Goal: Feedback & Contribution: Contribute content

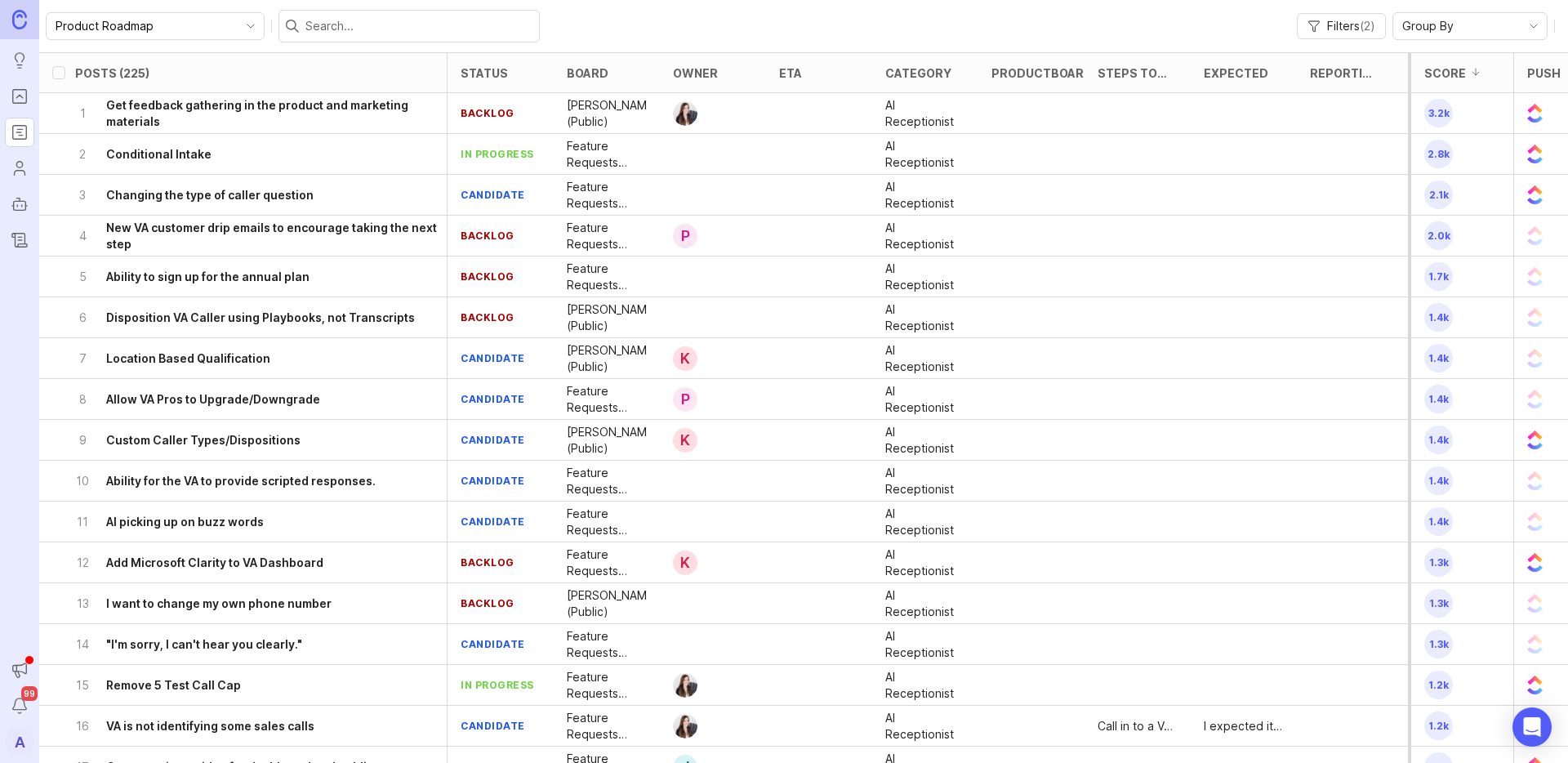
click at [17, 97] on icon "Portal" at bounding box center [19, 96] width 6 height 3
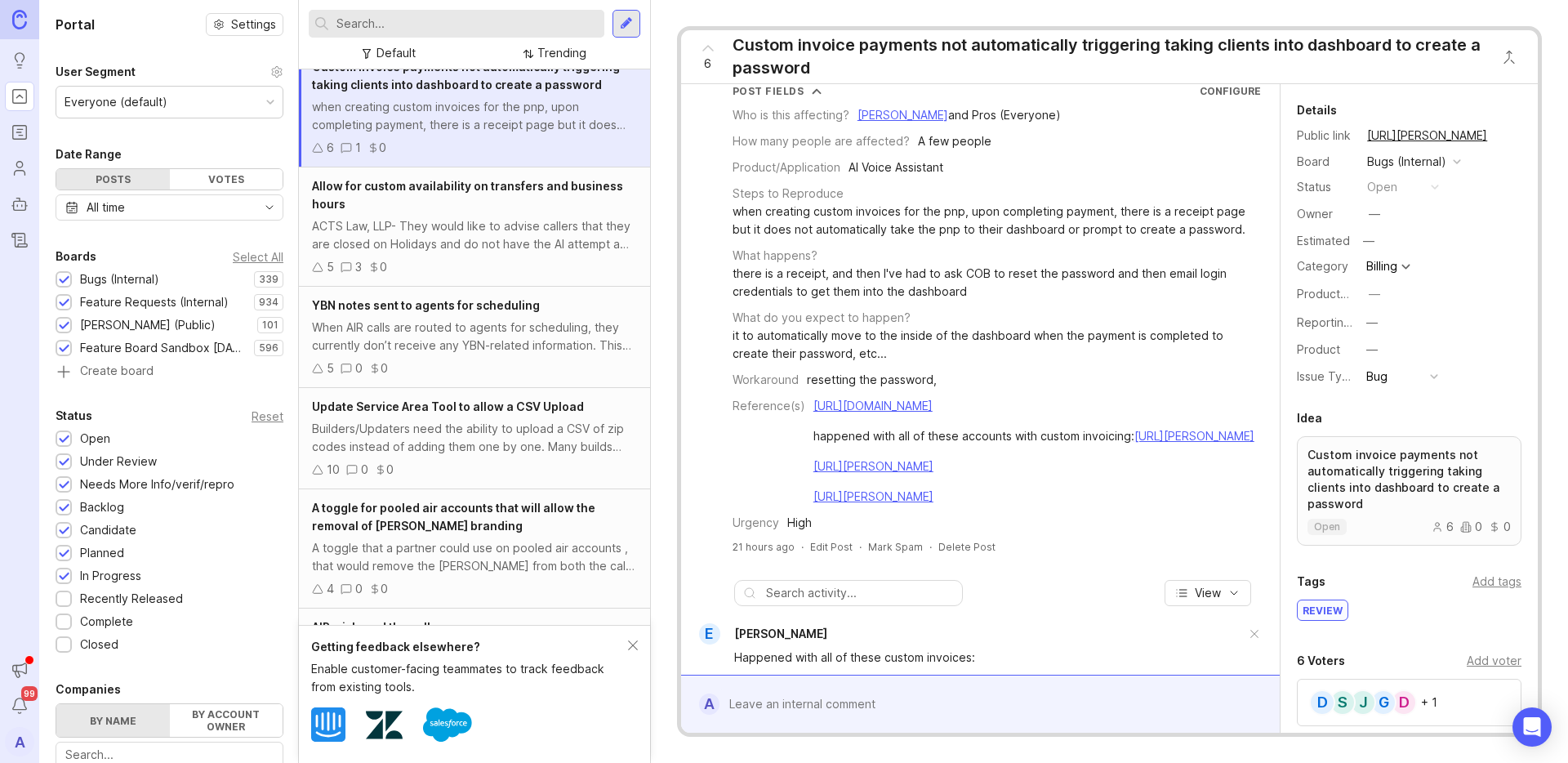
scroll to position [108, 0]
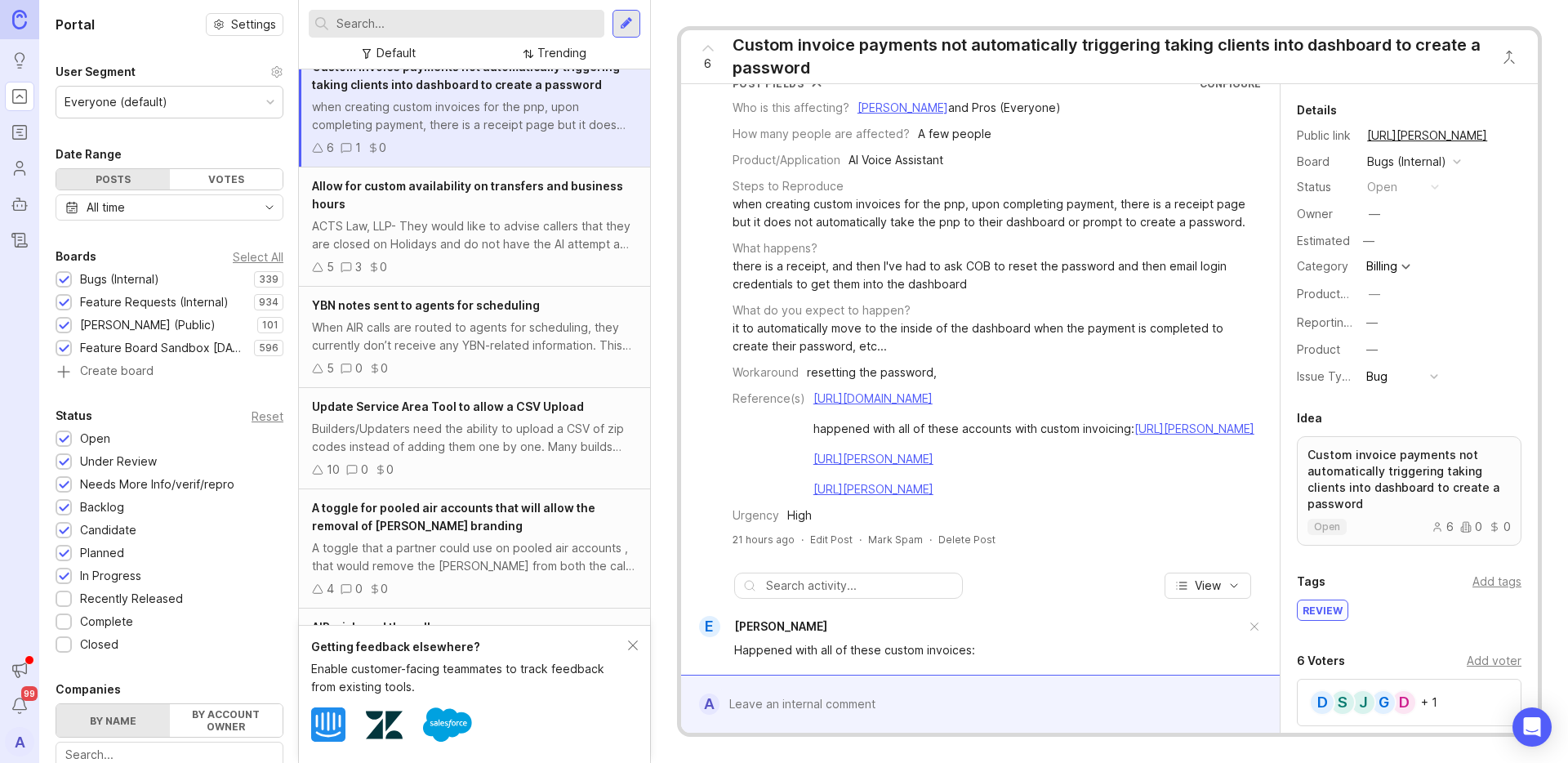
click at [459, 230] on div "ACTS Law, LLP- They would like to advise callers that they are closed on Holida…" at bounding box center [475, 235] width 325 height 36
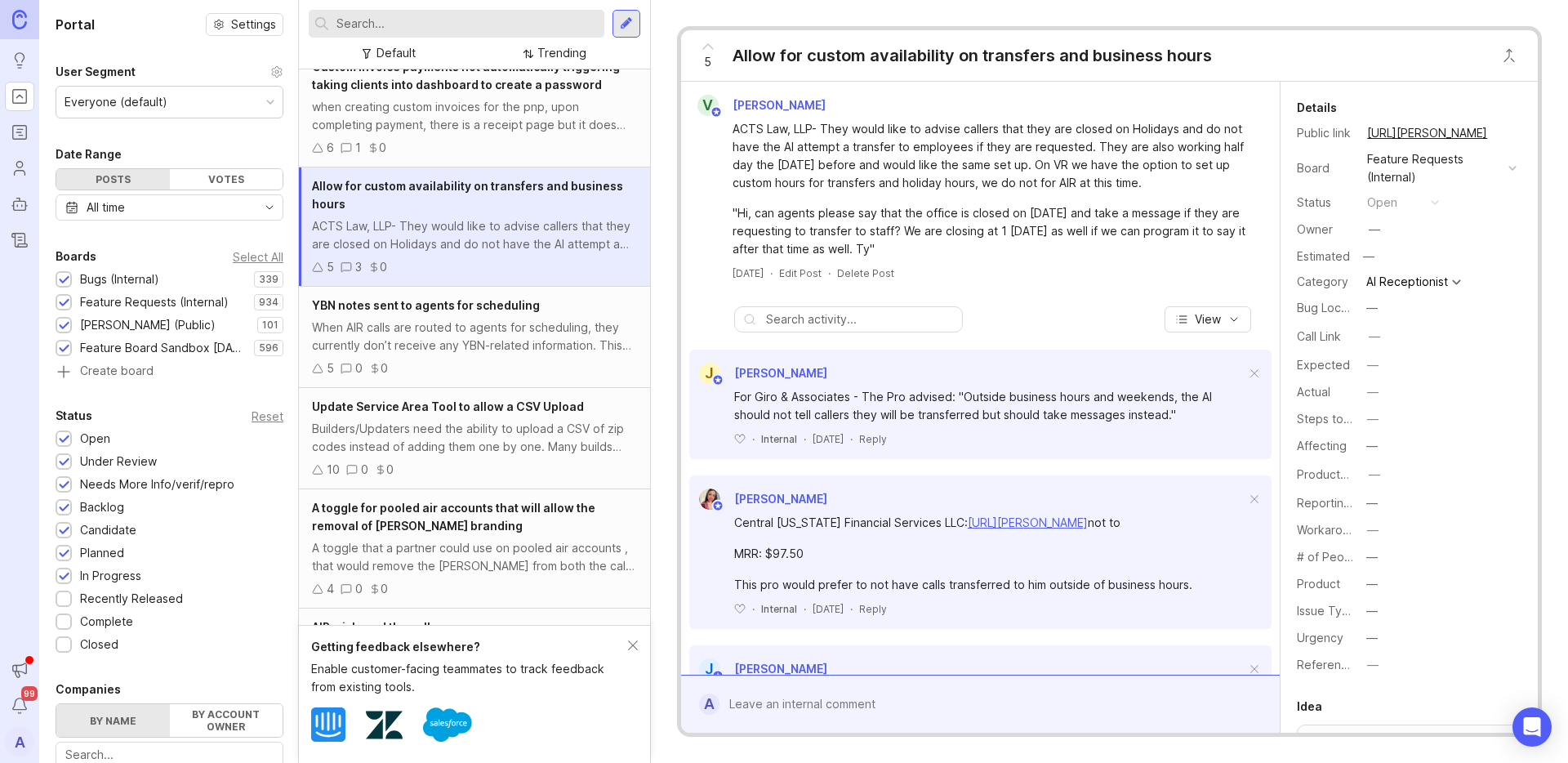
click at [20, 129] on icon "Roadmaps" at bounding box center [20, 129] width 5 height 0
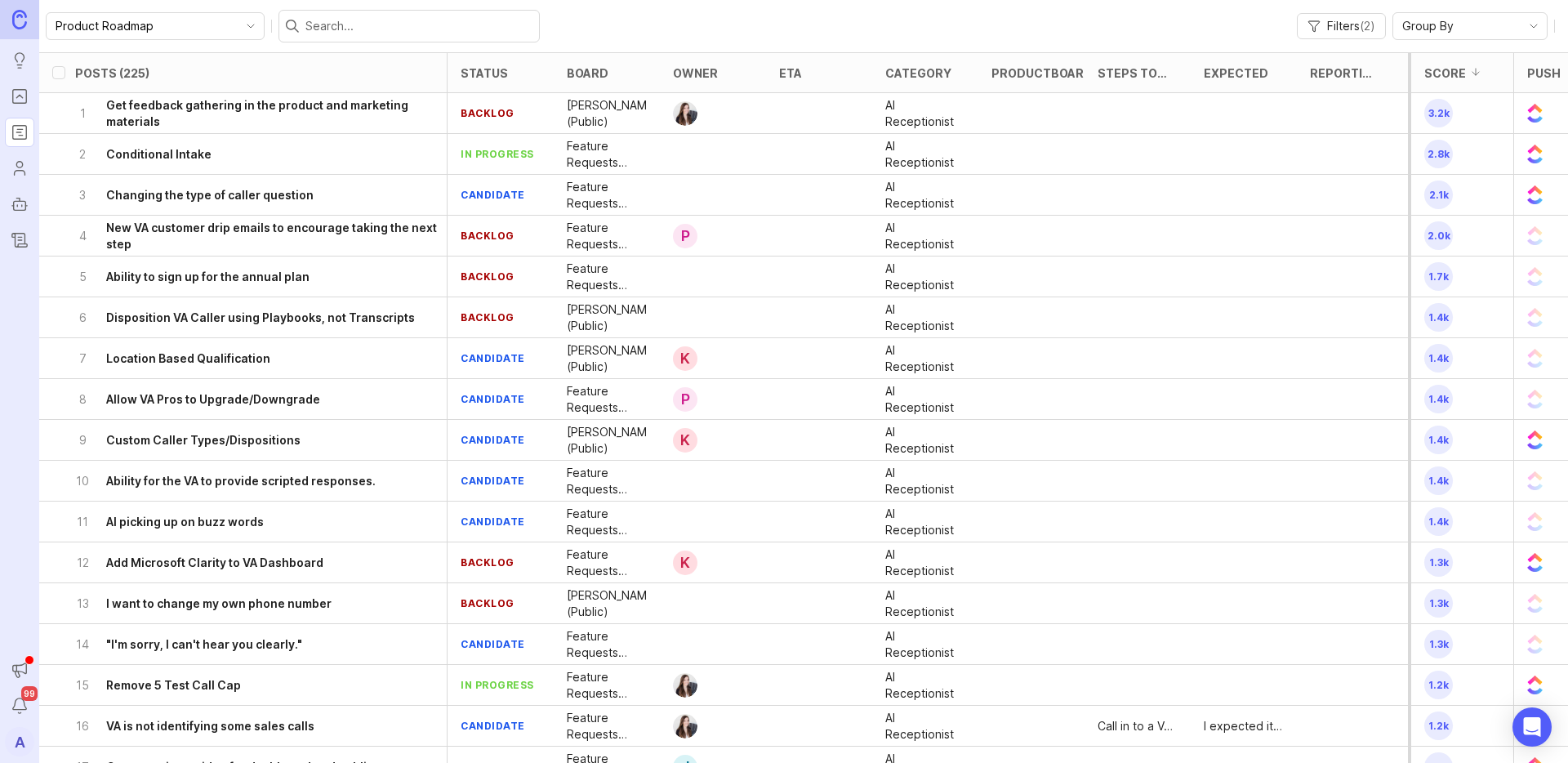
click at [252, 115] on h6 "Get feedback gathering in the product and marketing materials" at bounding box center [276, 114] width 341 height 33
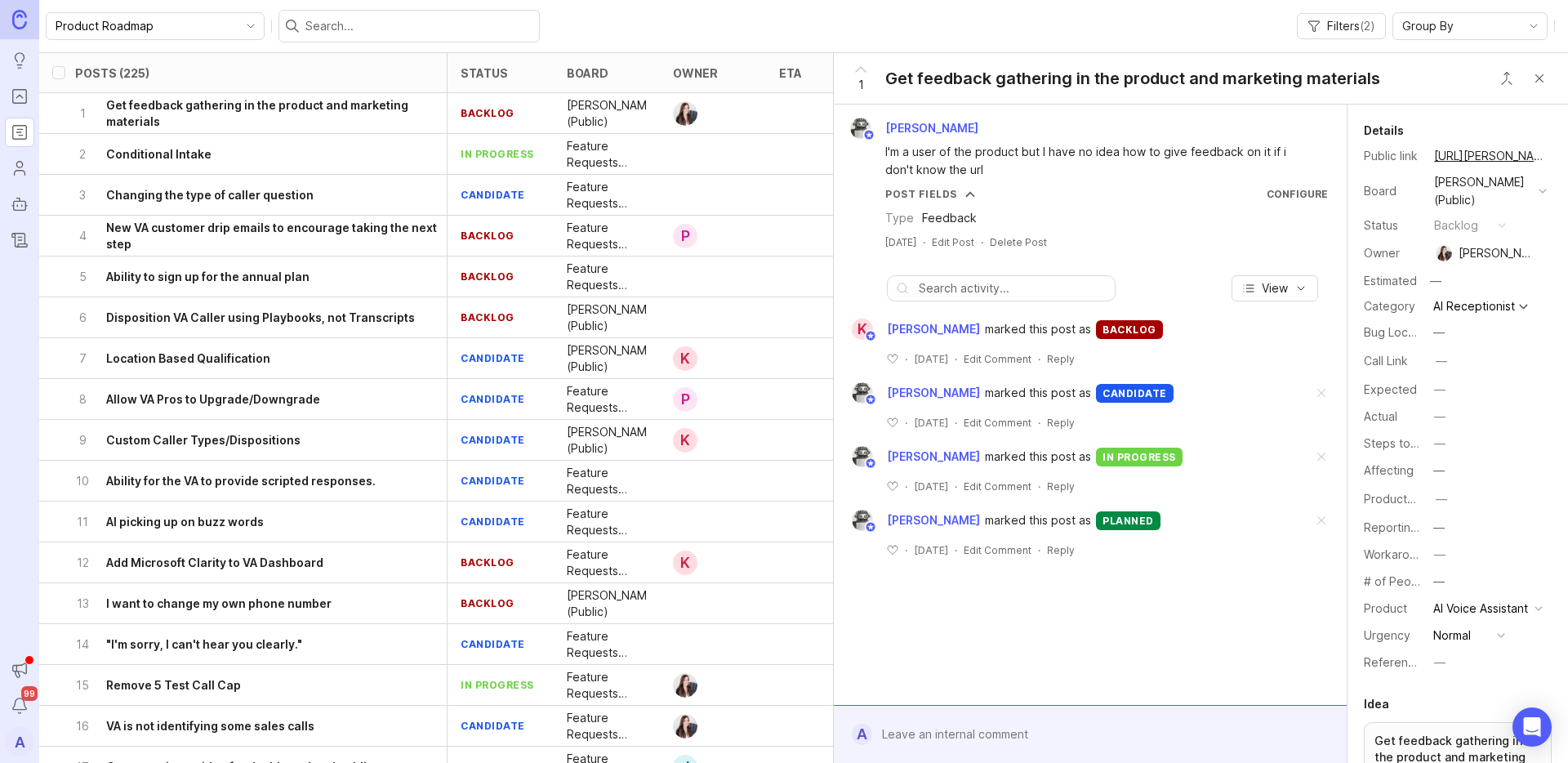
click at [24, 104] on icon "Portal" at bounding box center [20, 96] width 18 height 20
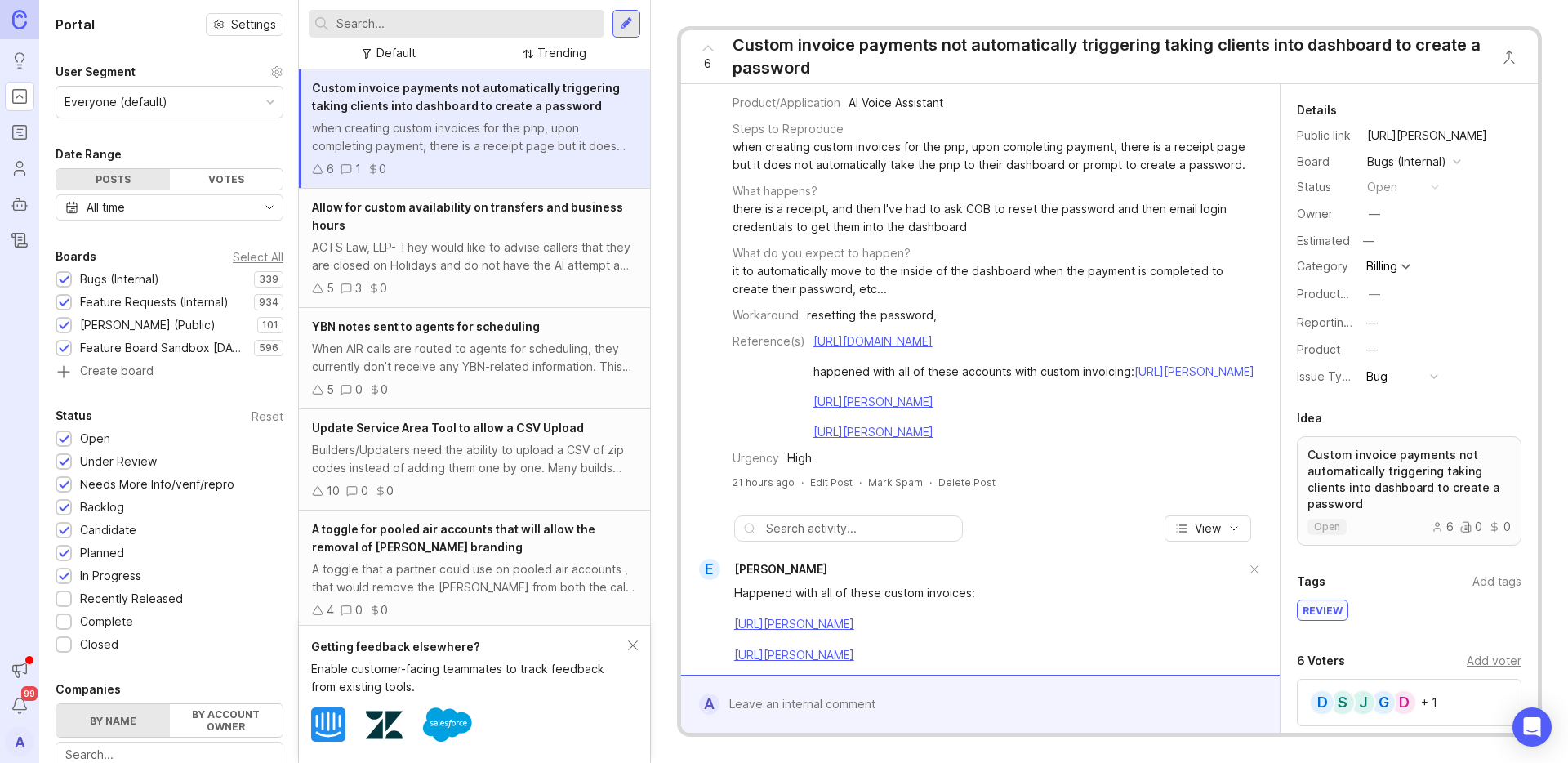
scroll to position [283, 0]
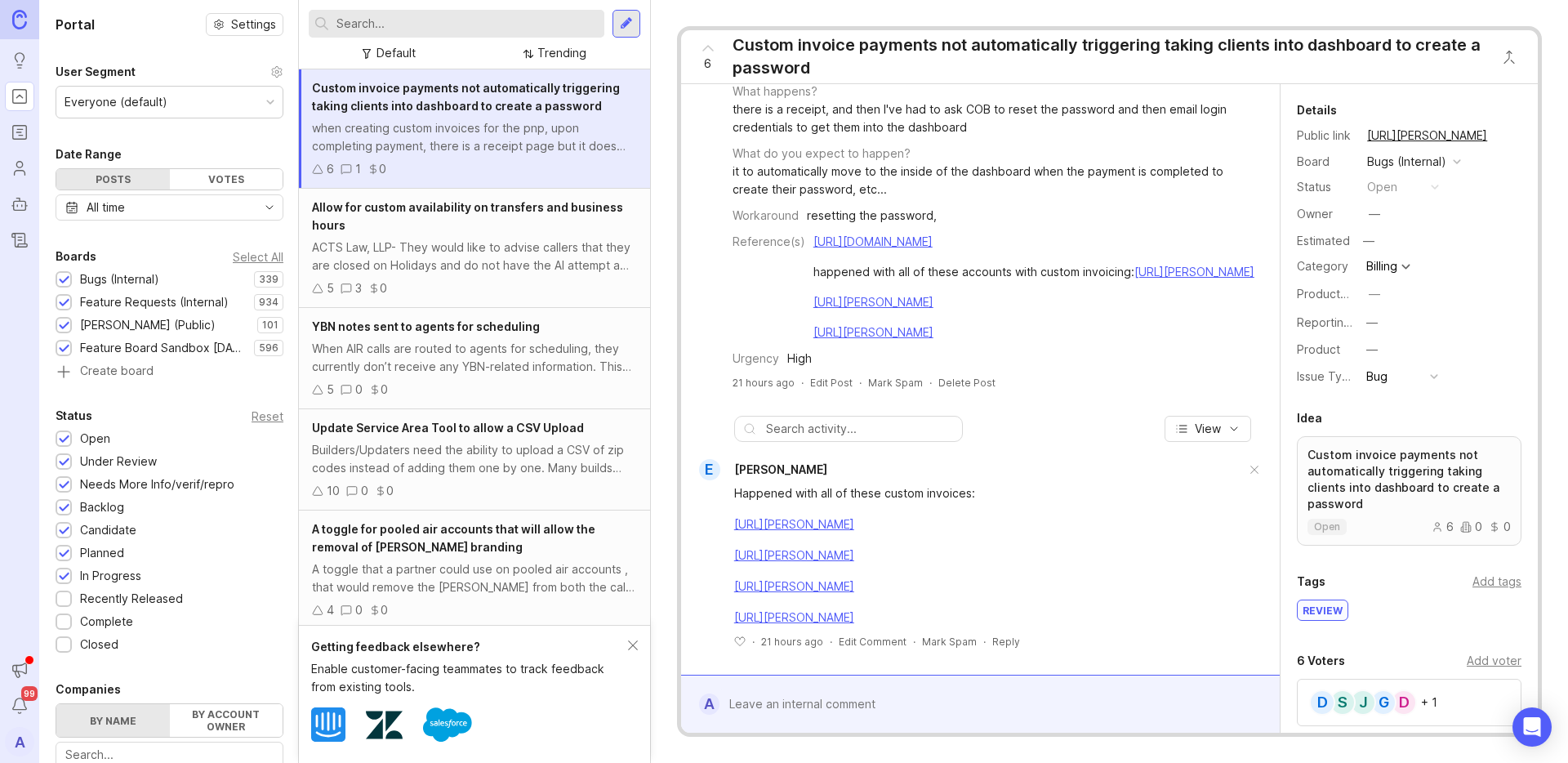
click at [436, 184] on div "Custom invoice payments not automatically triggering taking clients into dashbo…" at bounding box center [475, 129] width 351 height 119
click at [440, 218] on div "Allow for custom availability on transfers and business hours" at bounding box center [475, 216] width 325 height 36
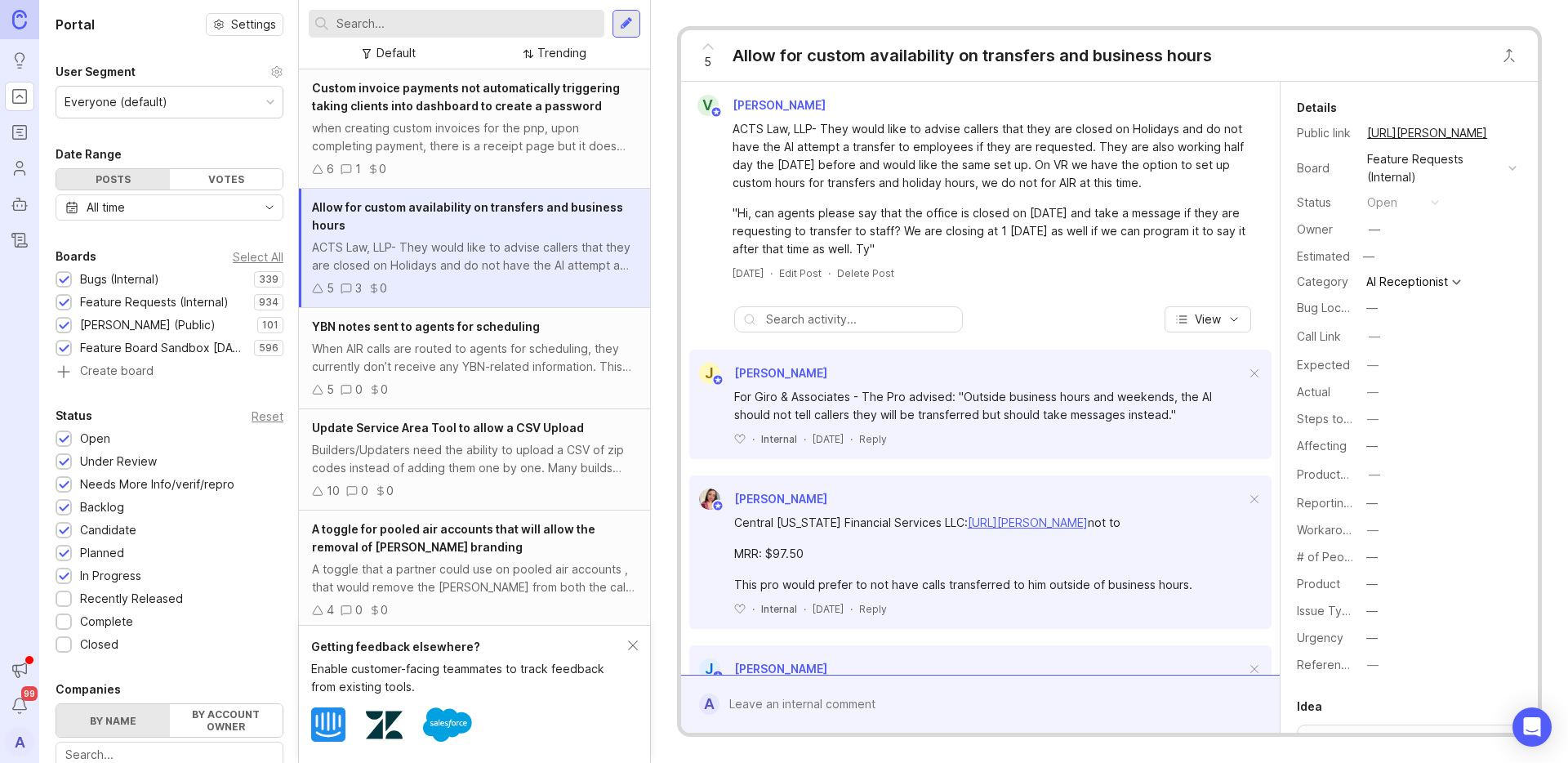
click at [19, 140] on icon "Roadmaps" at bounding box center [20, 132] width 18 height 20
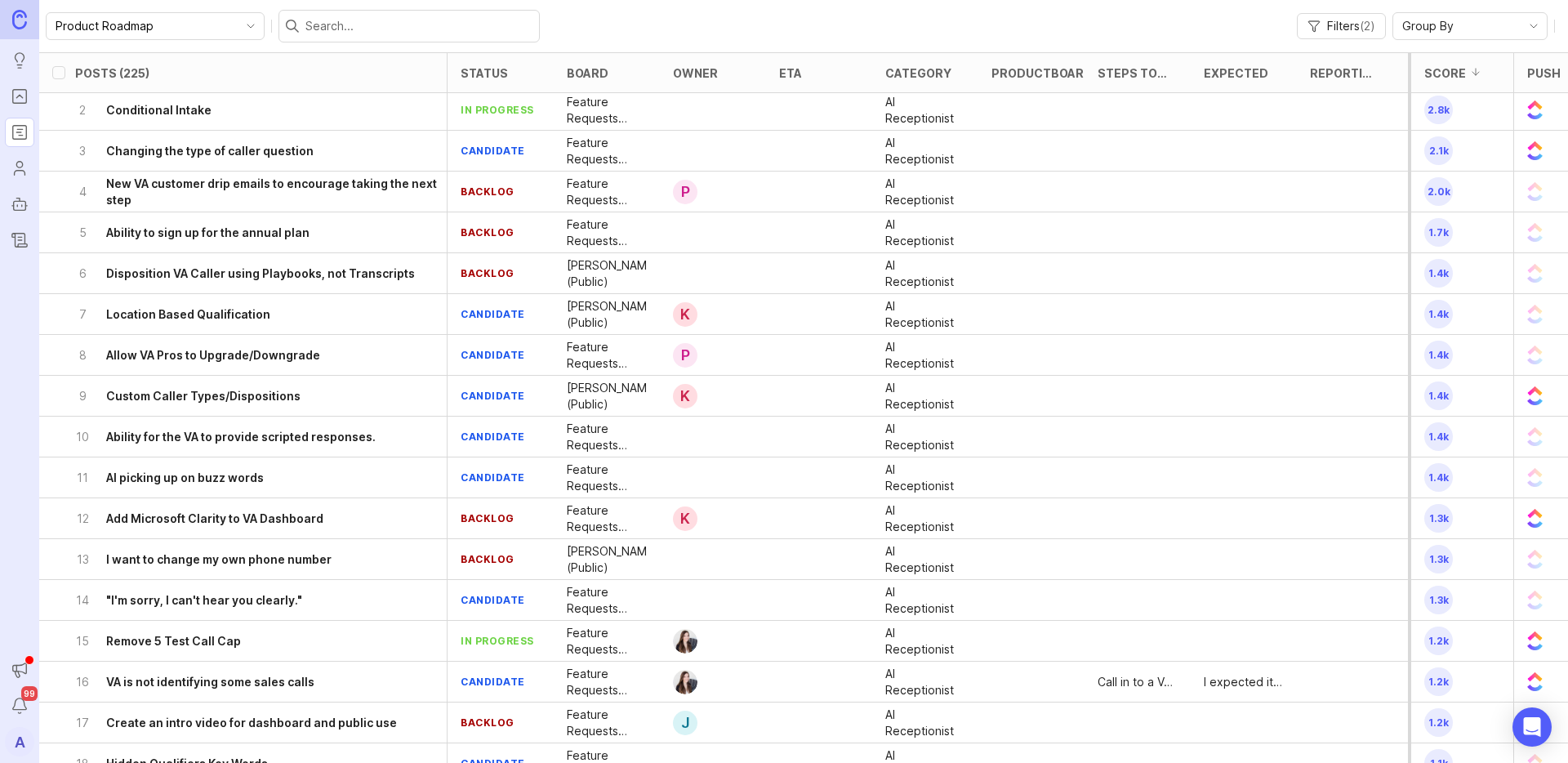
scroll to position [48, 0]
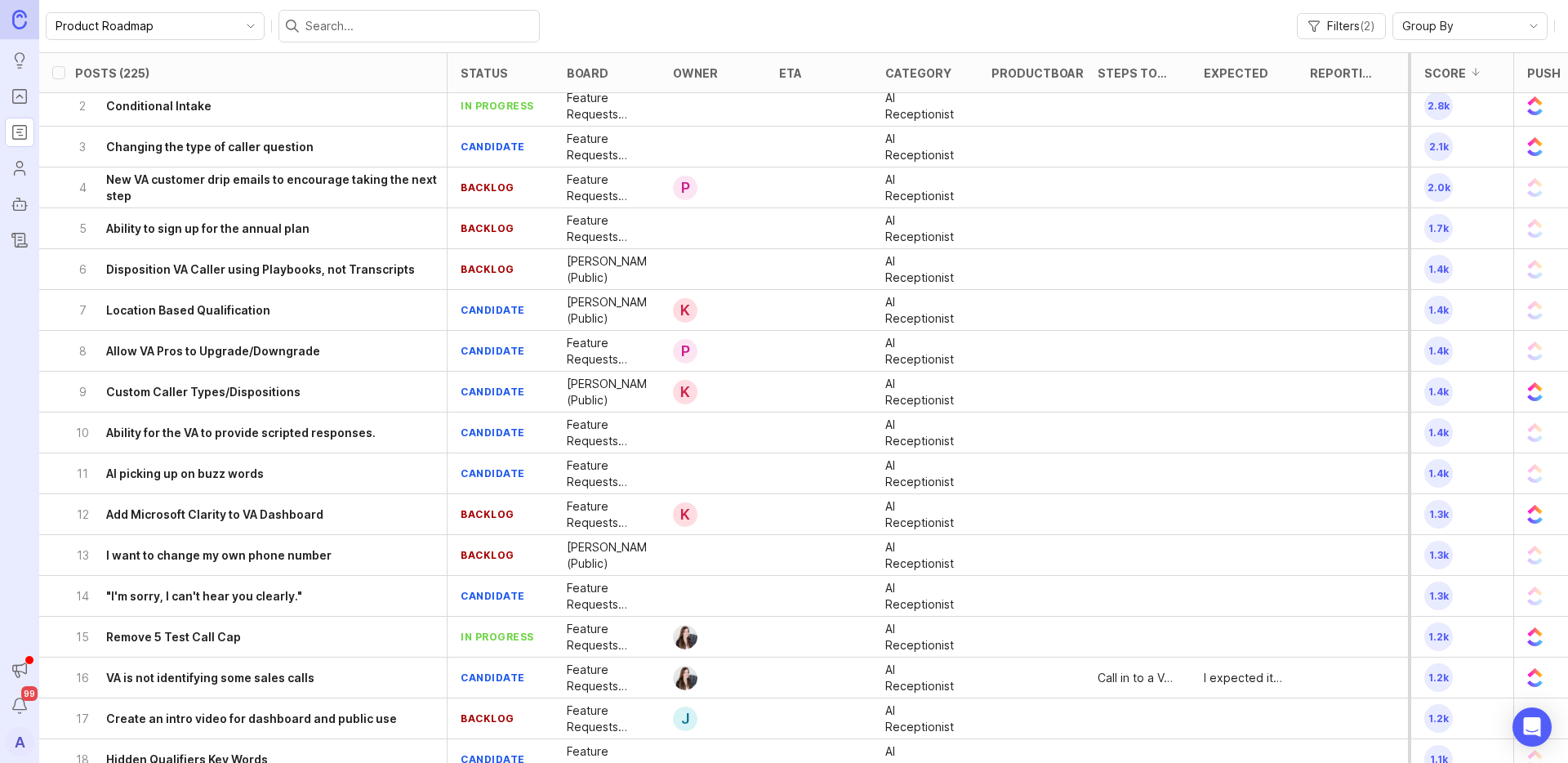
click at [275, 180] on h6 "New VA customer drip emails to encourage taking the next step" at bounding box center [276, 188] width 341 height 33
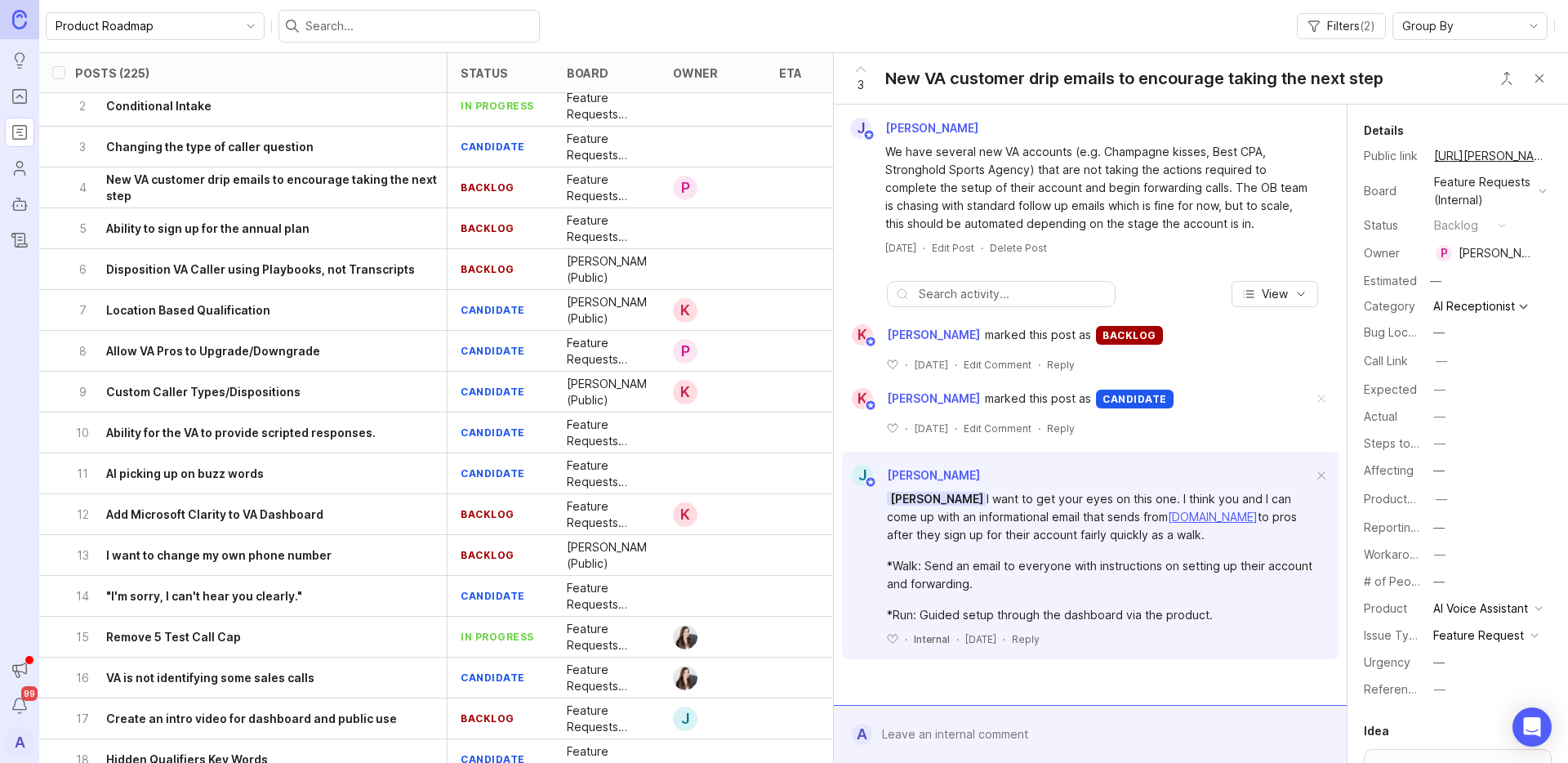
click at [24, 90] on rect "Portal" at bounding box center [20, 96] width 14 height 14
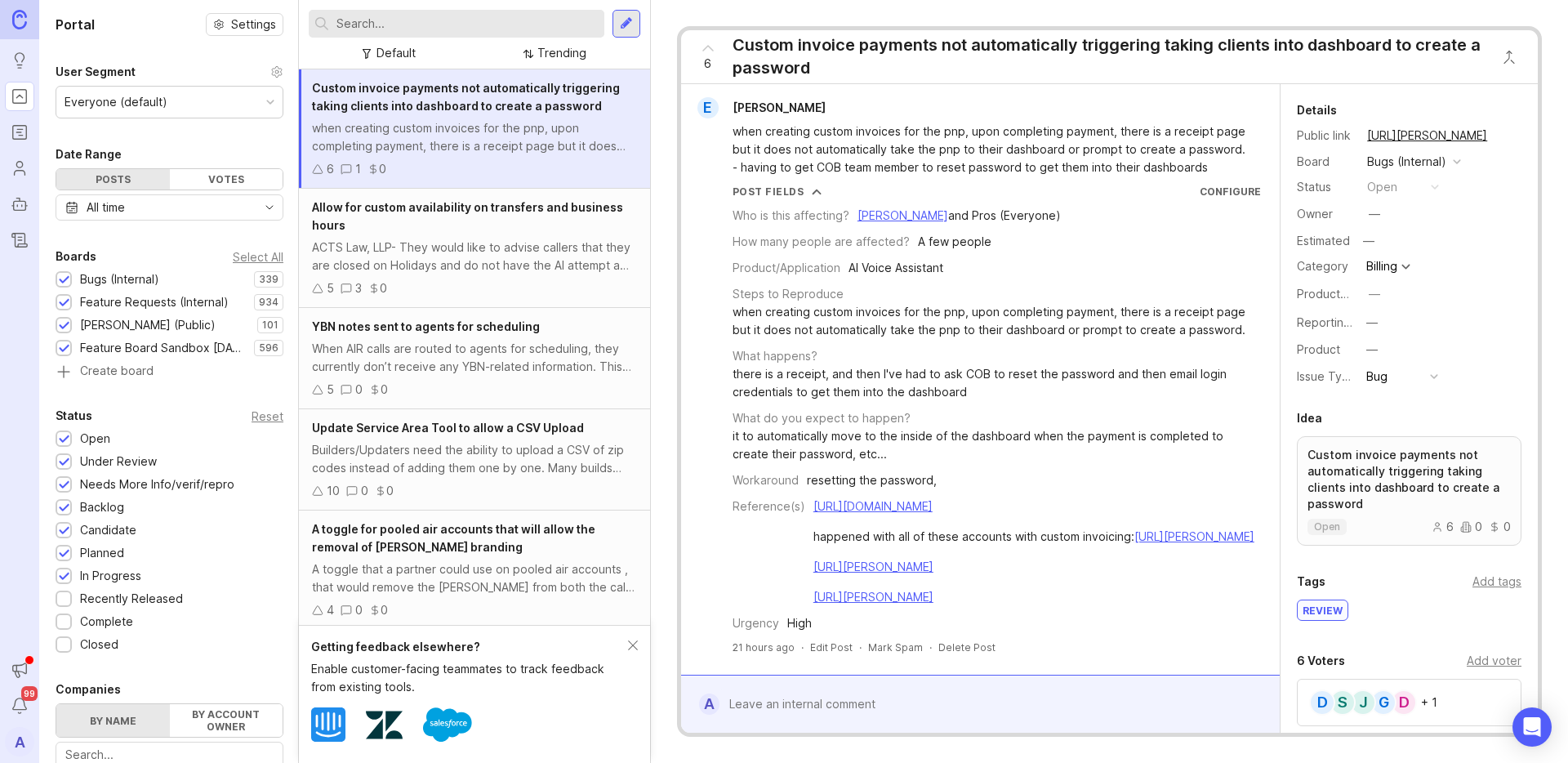
click at [13, 126] on rect "Roadmaps" at bounding box center [20, 132] width 14 height 14
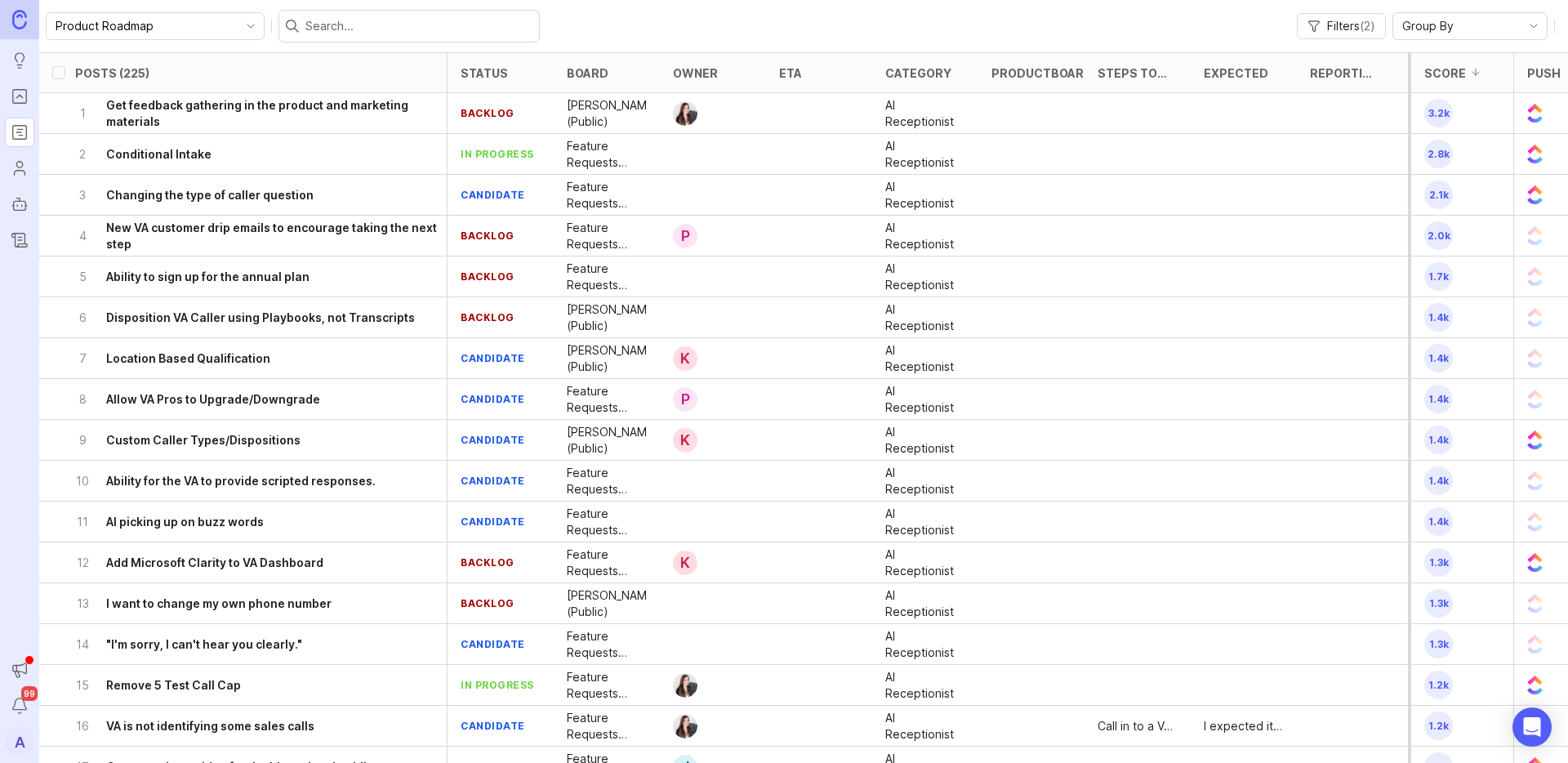
click at [238, 24] on icon "toggle icon" at bounding box center [251, 26] width 26 height 13
click at [574, 33] on div "Product Roadmap Filters ( 2 ) Group By" at bounding box center [803, 26] width 1529 height 52
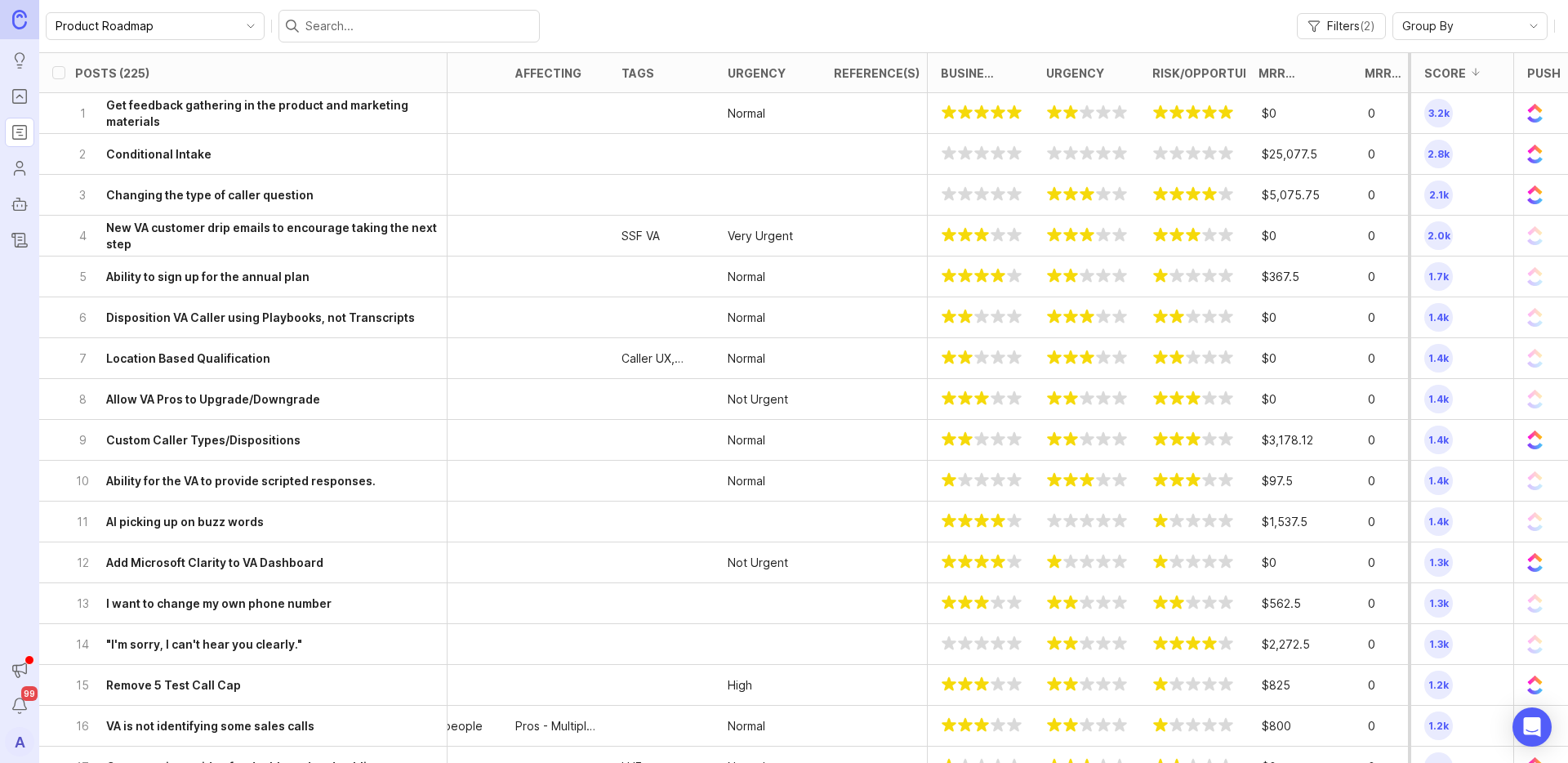
scroll to position [0, 1698]
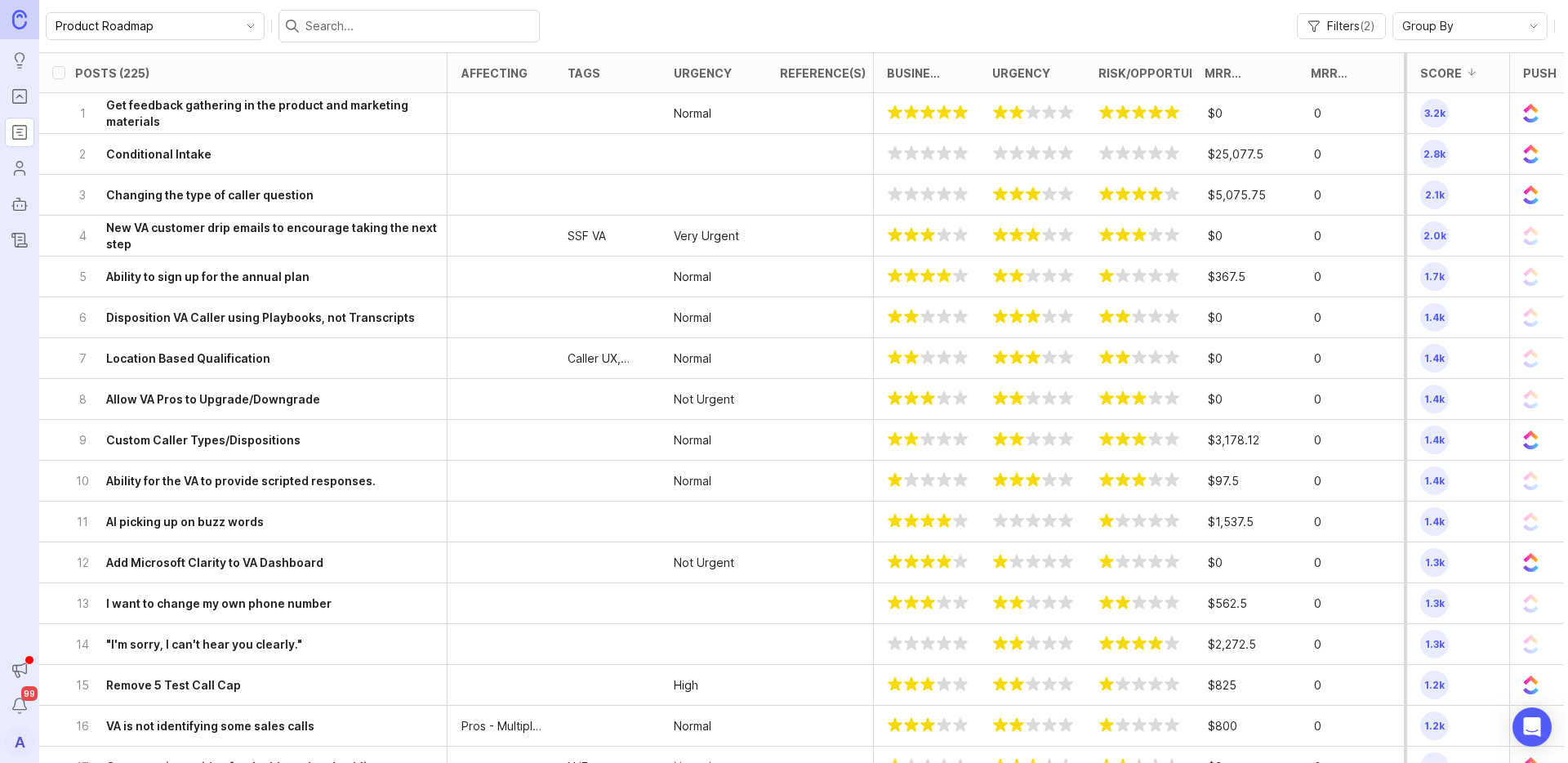
click at [357, 159] on div "2 Conditional Intake" at bounding box center [261, 154] width 372 height 40
click at [1353, 21] on span "Filters ( 2 )" at bounding box center [1351, 26] width 48 height 16
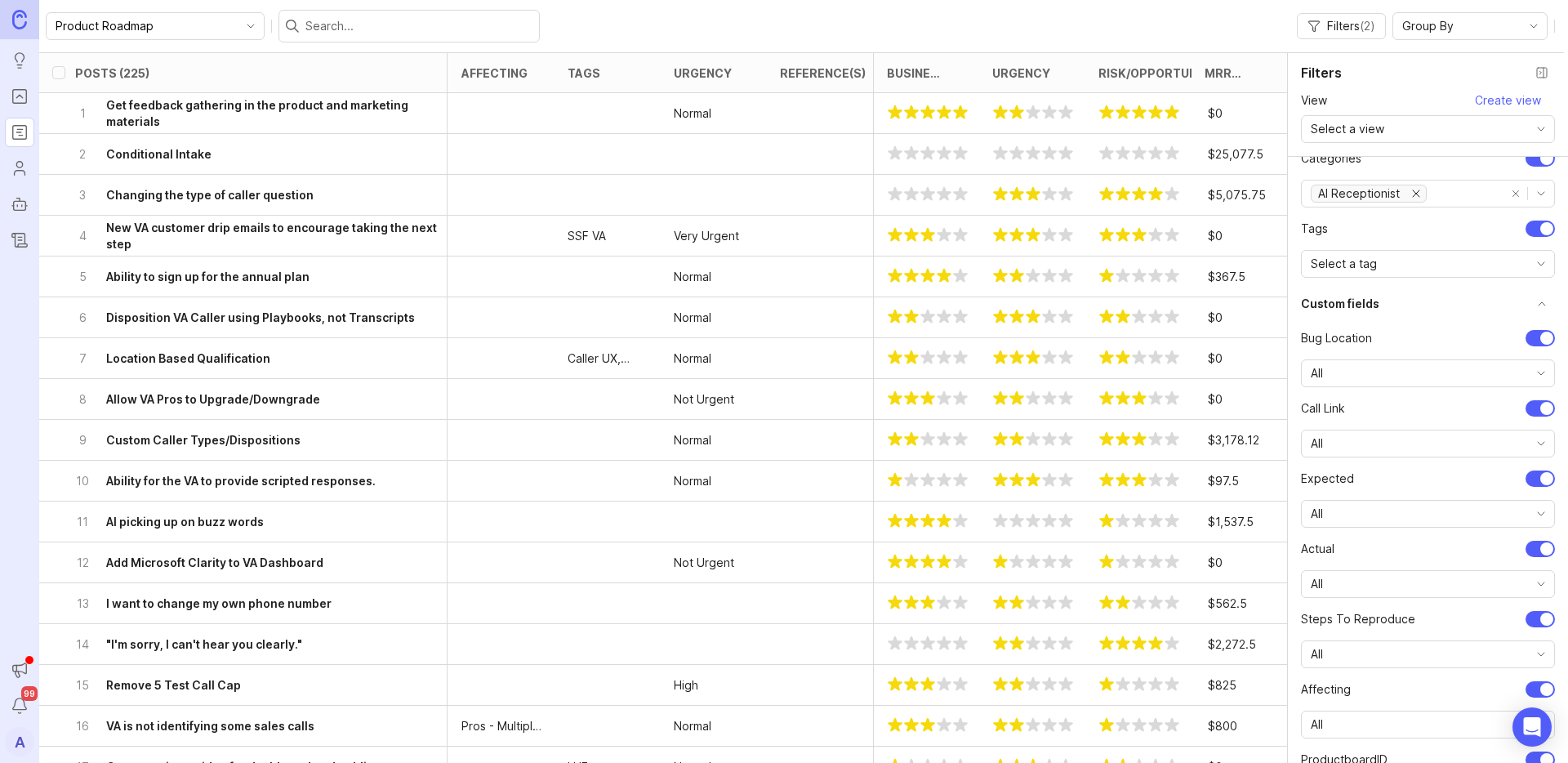
scroll to position [435, 0]
click at [11, 88] on icon "Portal" at bounding box center [20, 96] width 18 height 20
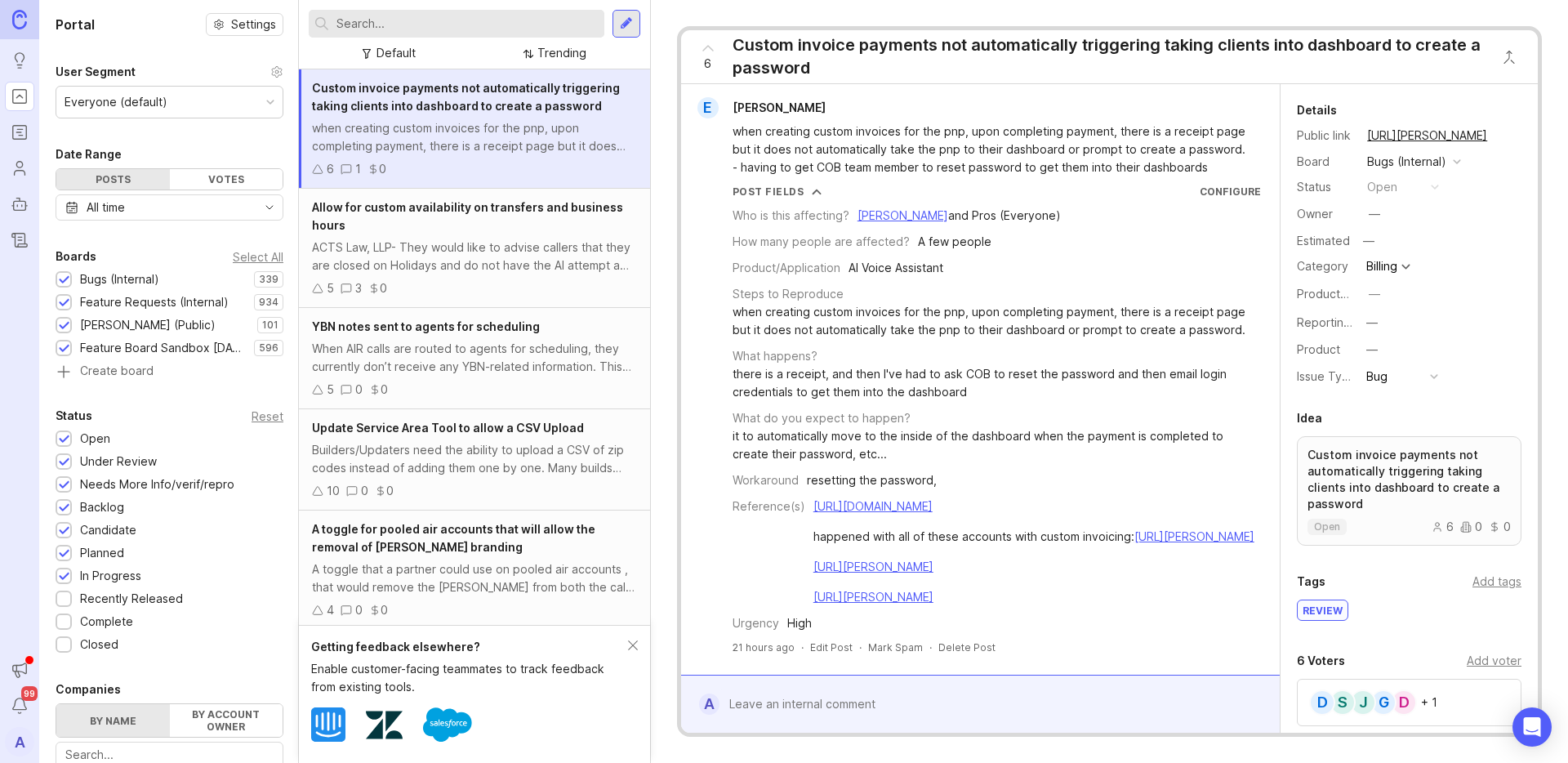
click at [28, 128] on icon "Roadmaps" at bounding box center [20, 132] width 18 height 20
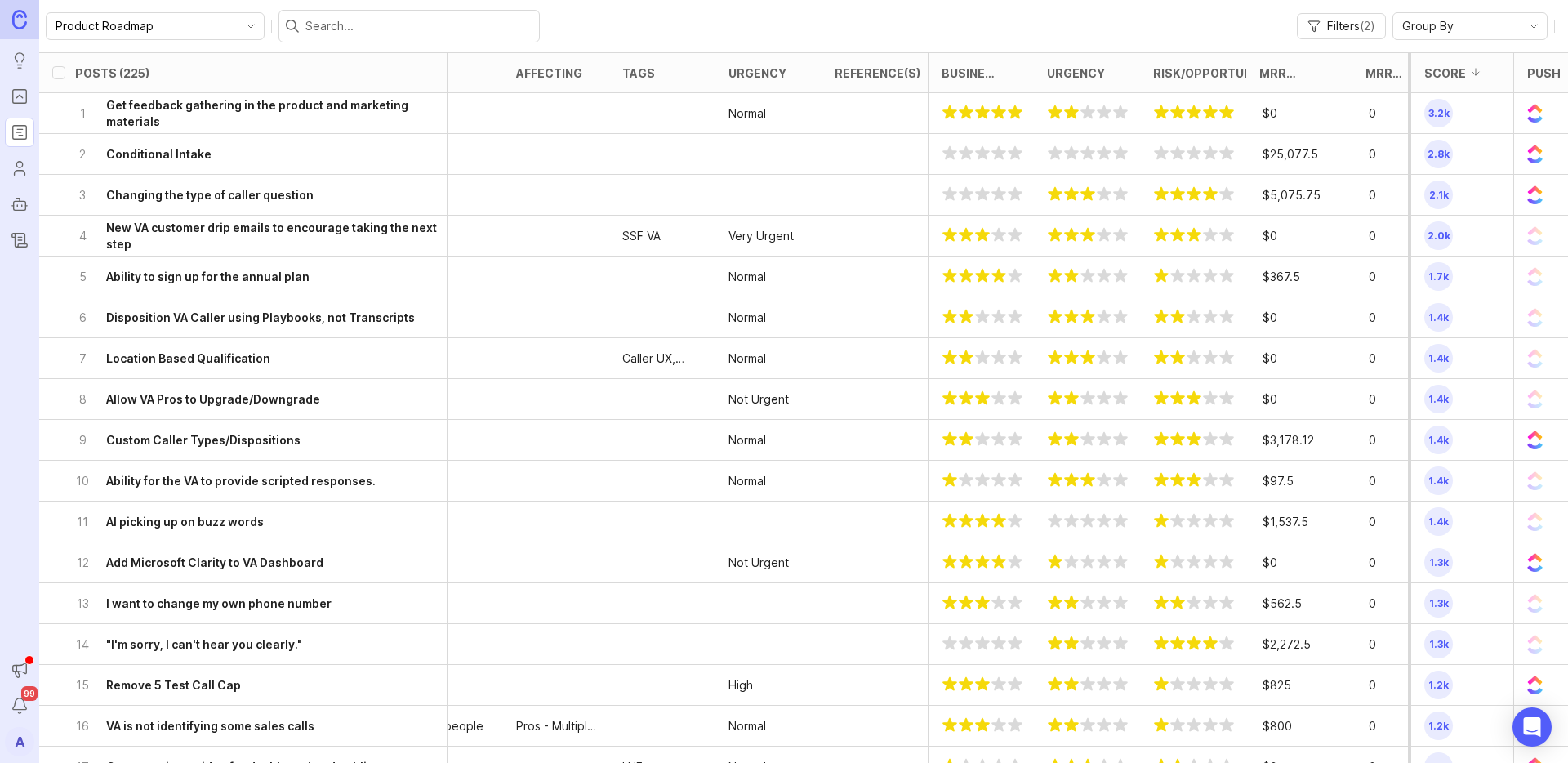
scroll to position [0, 1639]
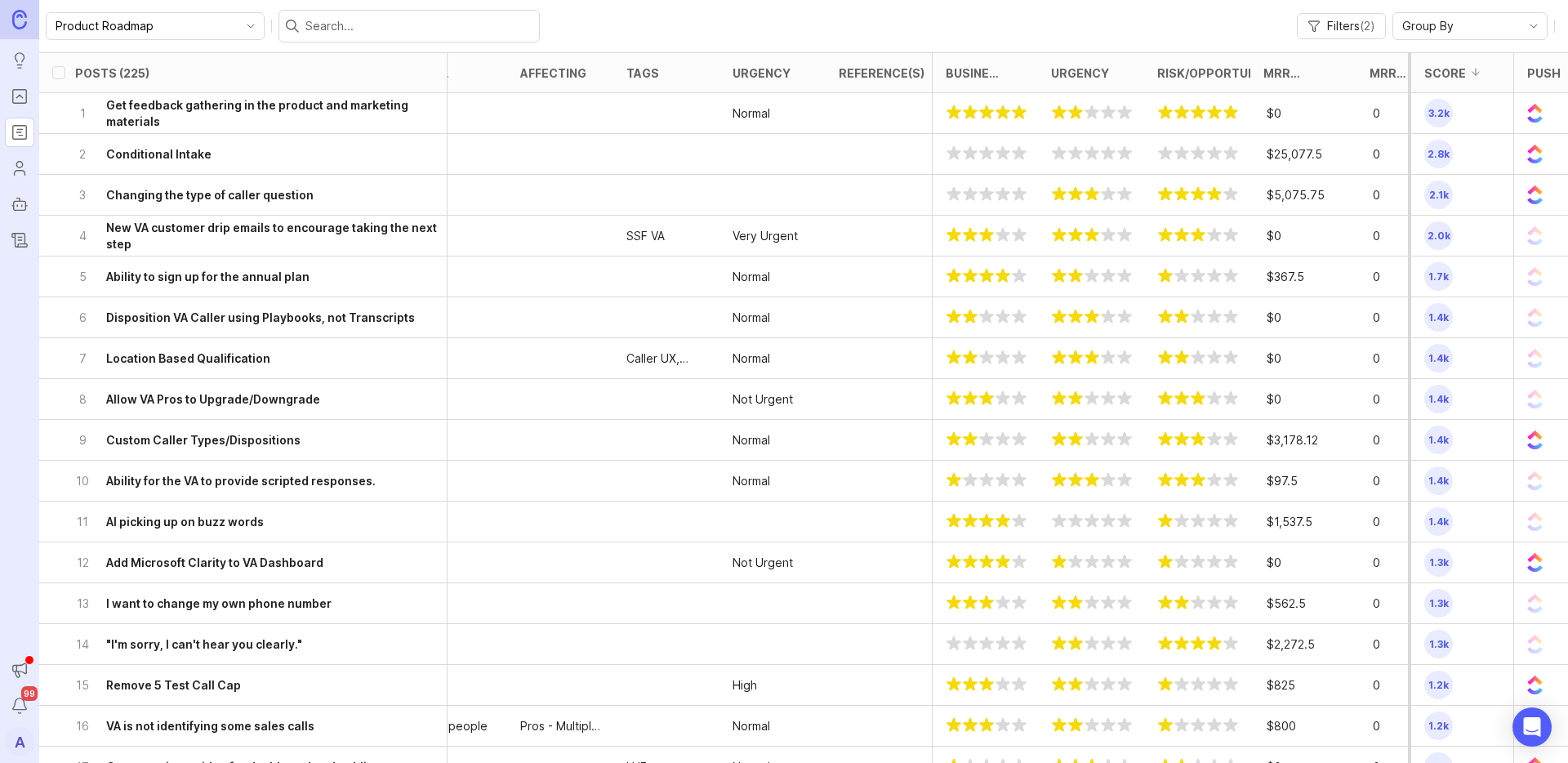
click at [176, 160] on h6 "Conditional Intake" at bounding box center [159, 154] width 105 height 16
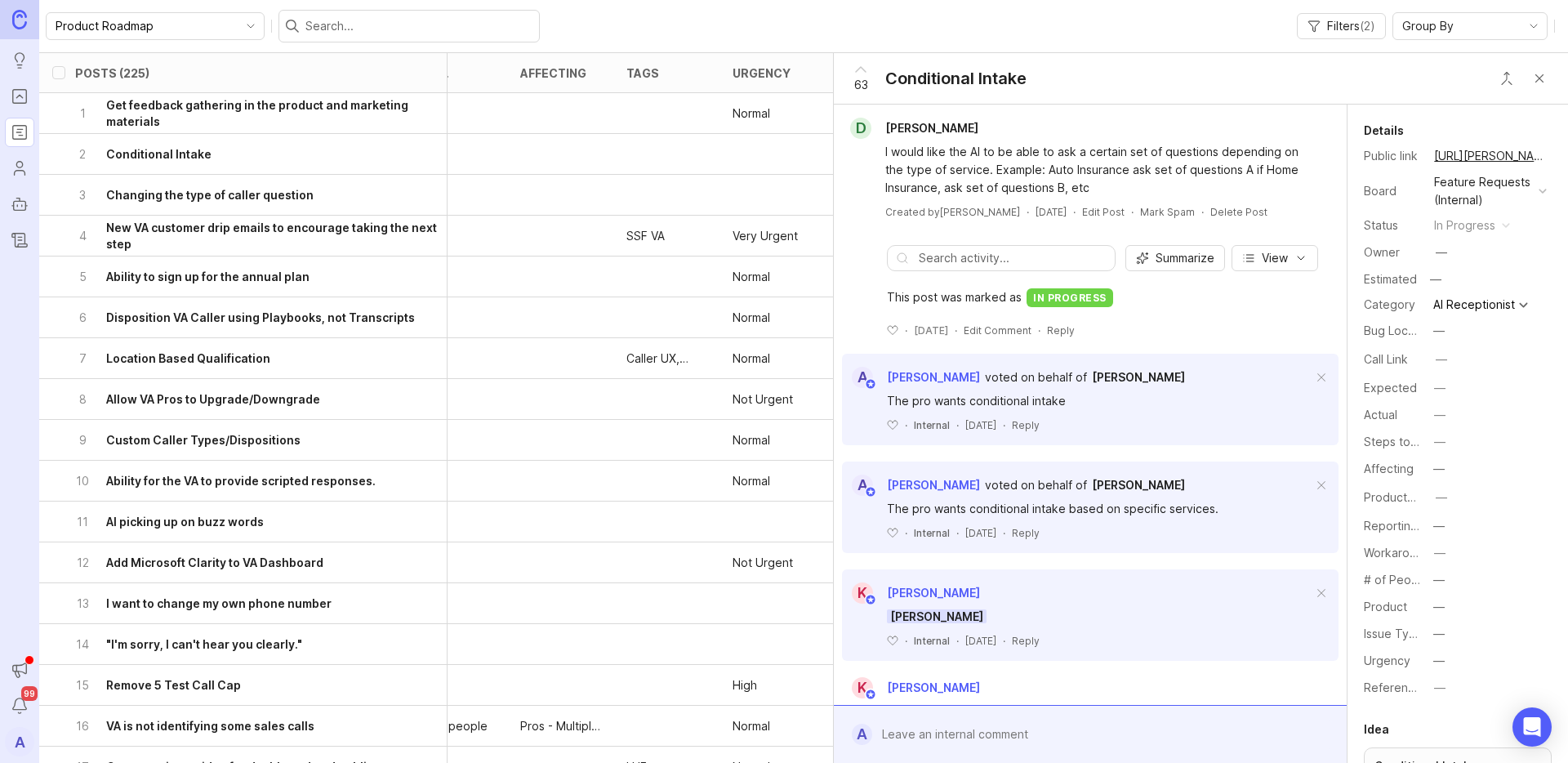
click at [1550, 81] on button "Close button" at bounding box center [1539, 78] width 33 height 33
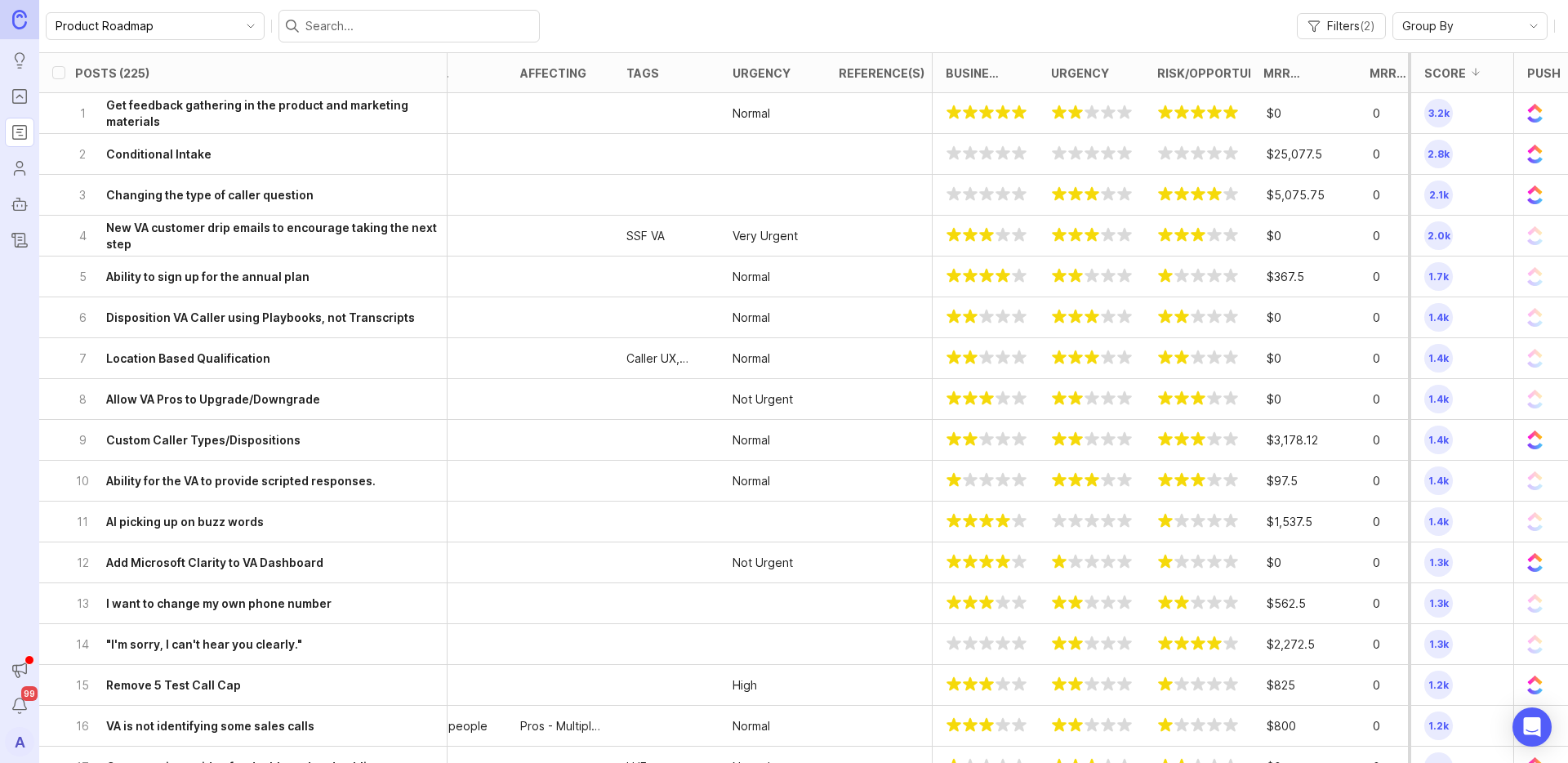
click at [765, 154] on div at bounding box center [773, 154] width 106 height 41
click at [1005, 138] on div at bounding box center [985, 154] width 106 height 41
click at [168, 154] on h6 "Conditional Intake" at bounding box center [159, 154] width 105 height 16
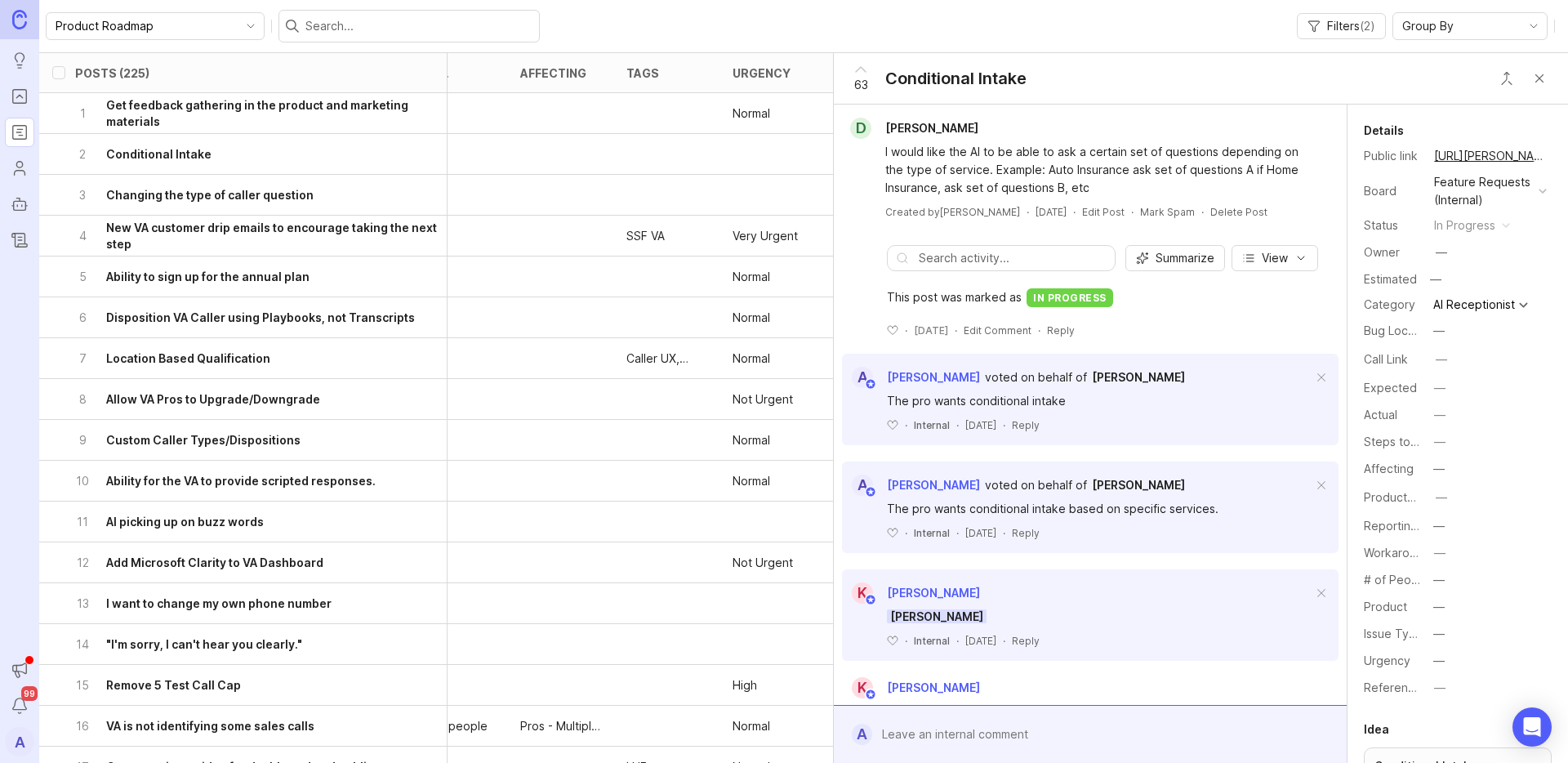
click at [19, 96] on icon "Portal" at bounding box center [19, 96] width 6 height 3
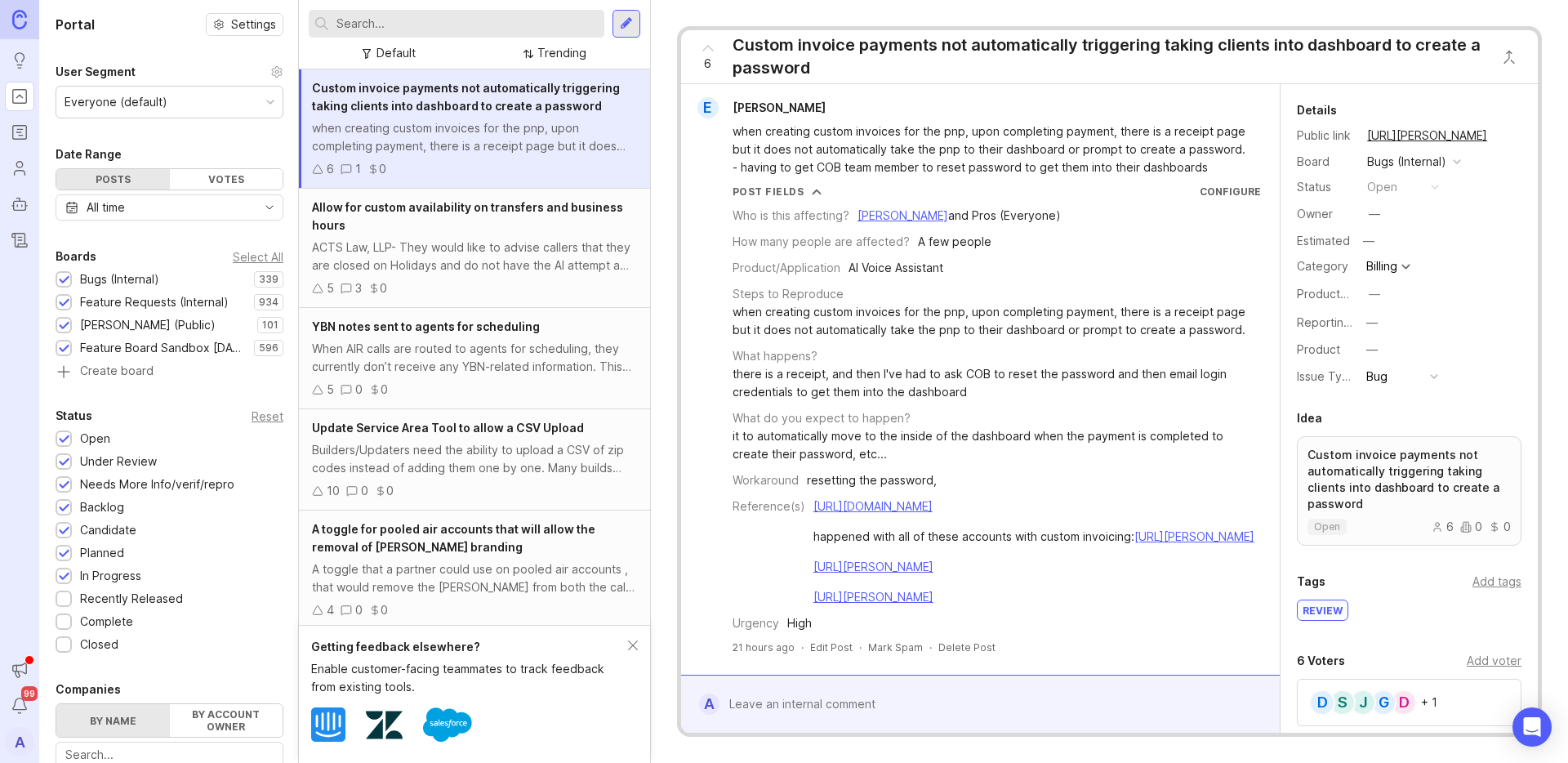
click at [19, 136] on icon "Roadmaps" at bounding box center [20, 136] width 4 height 0
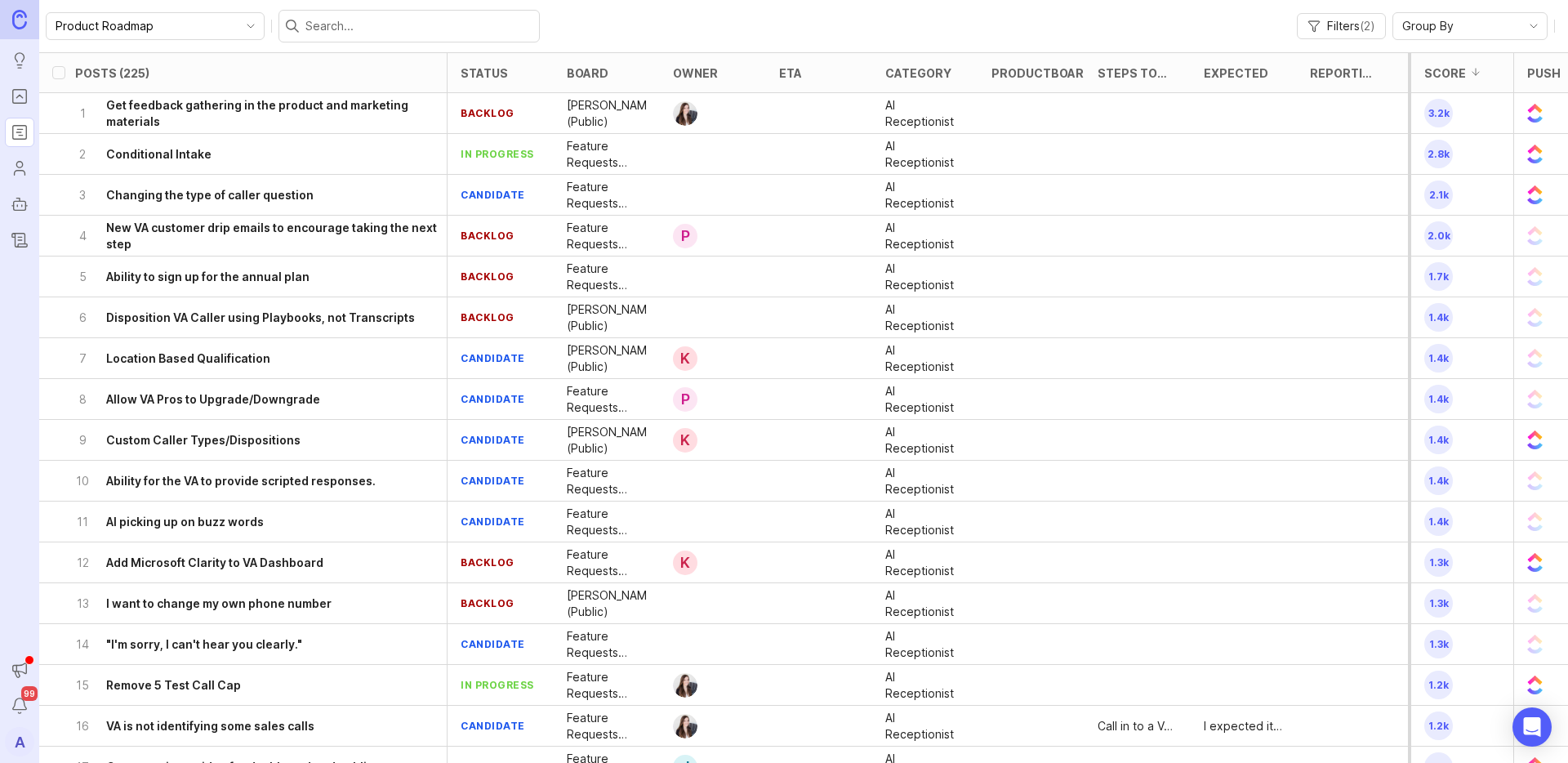
click at [16, 111] on ul "Ideas Portal Roadmaps Users Autopilot Changelog" at bounding box center [20, 127] width 39 height 255
click at [15, 104] on icon "Portal" at bounding box center [20, 96] width 18 height 20
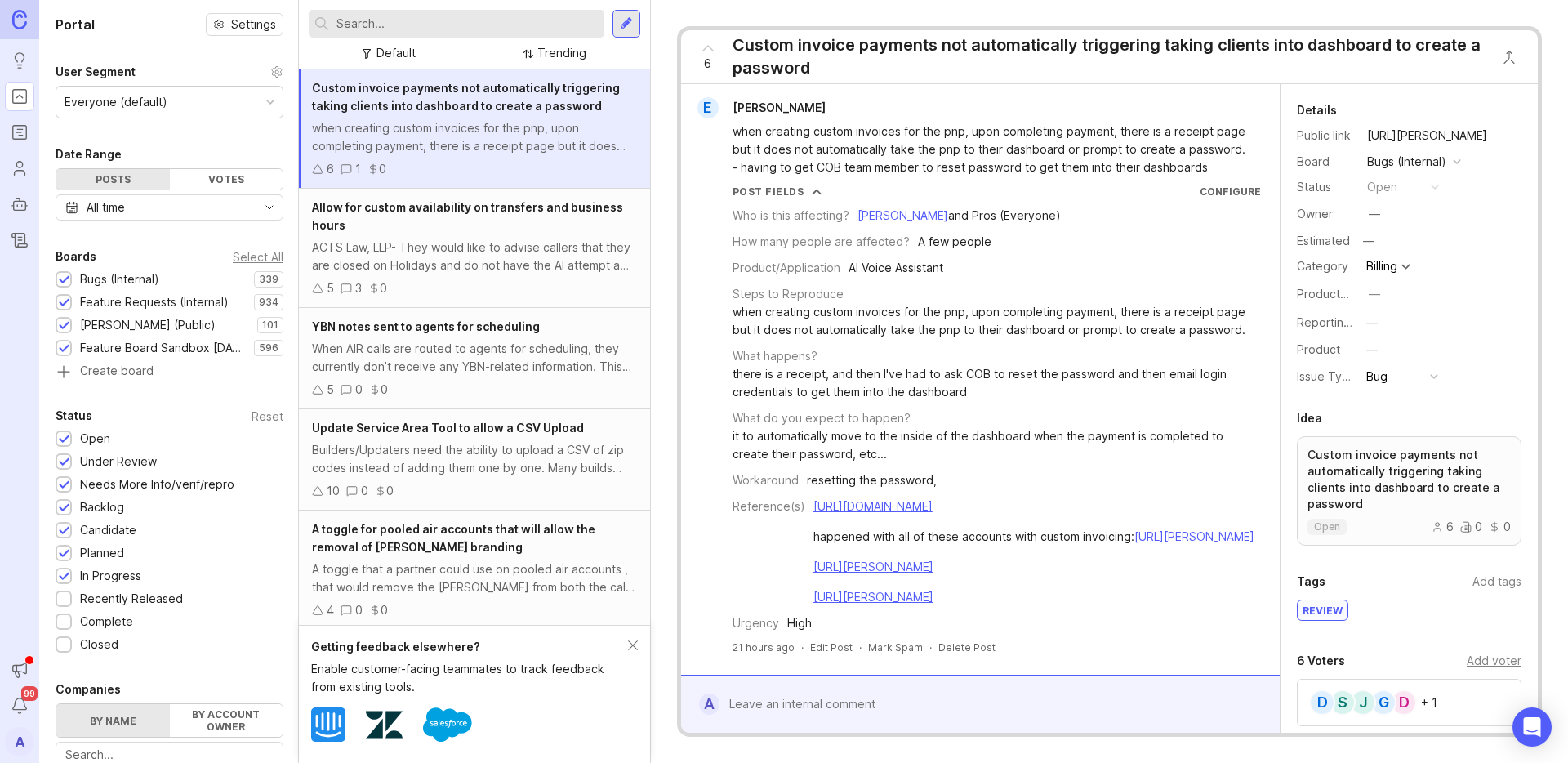
click at [20, 118] on link "Roadmaps" at bounding box center [20, 132] width 29 height 29
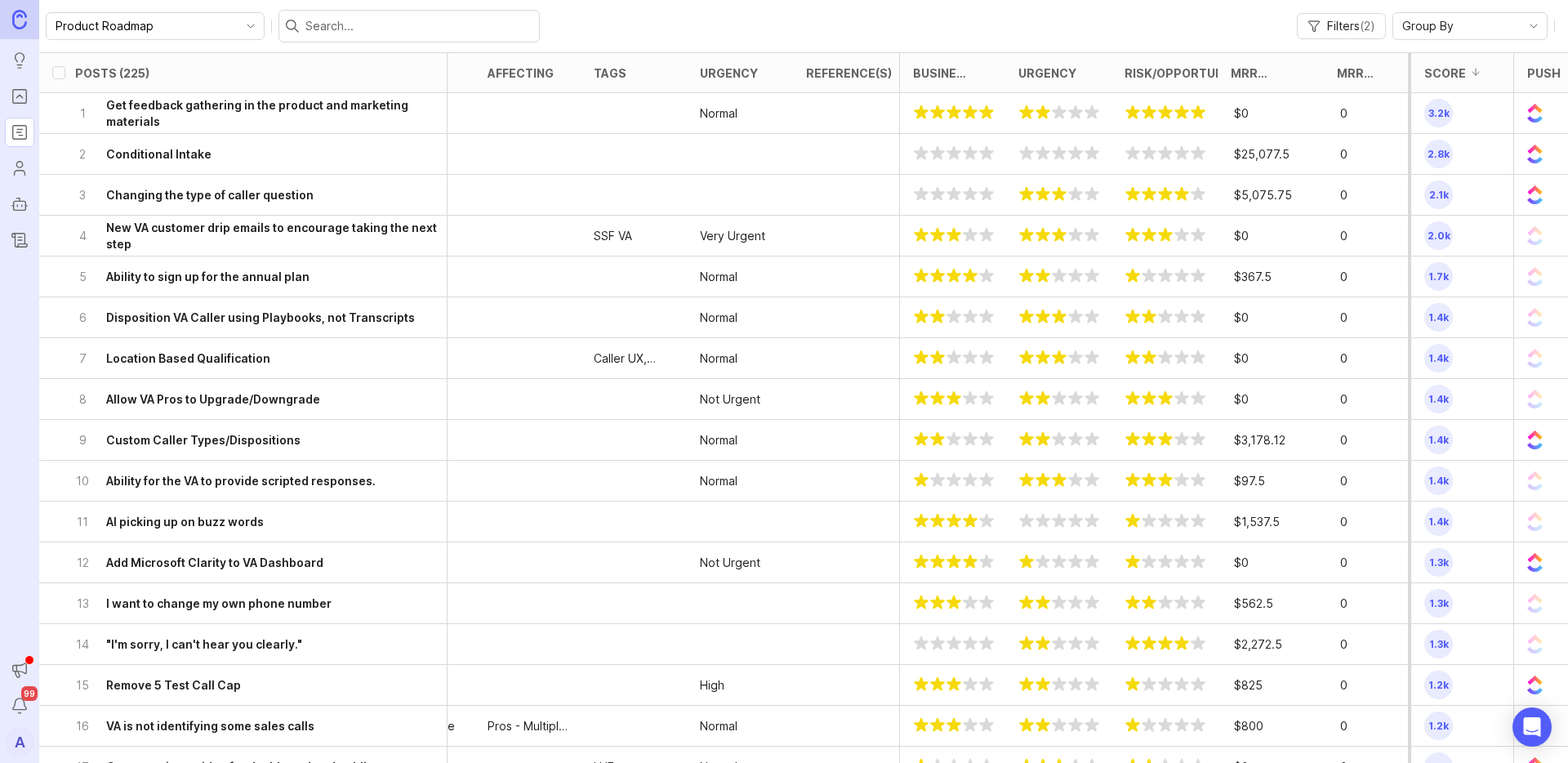
scroll to position [0, 1698]
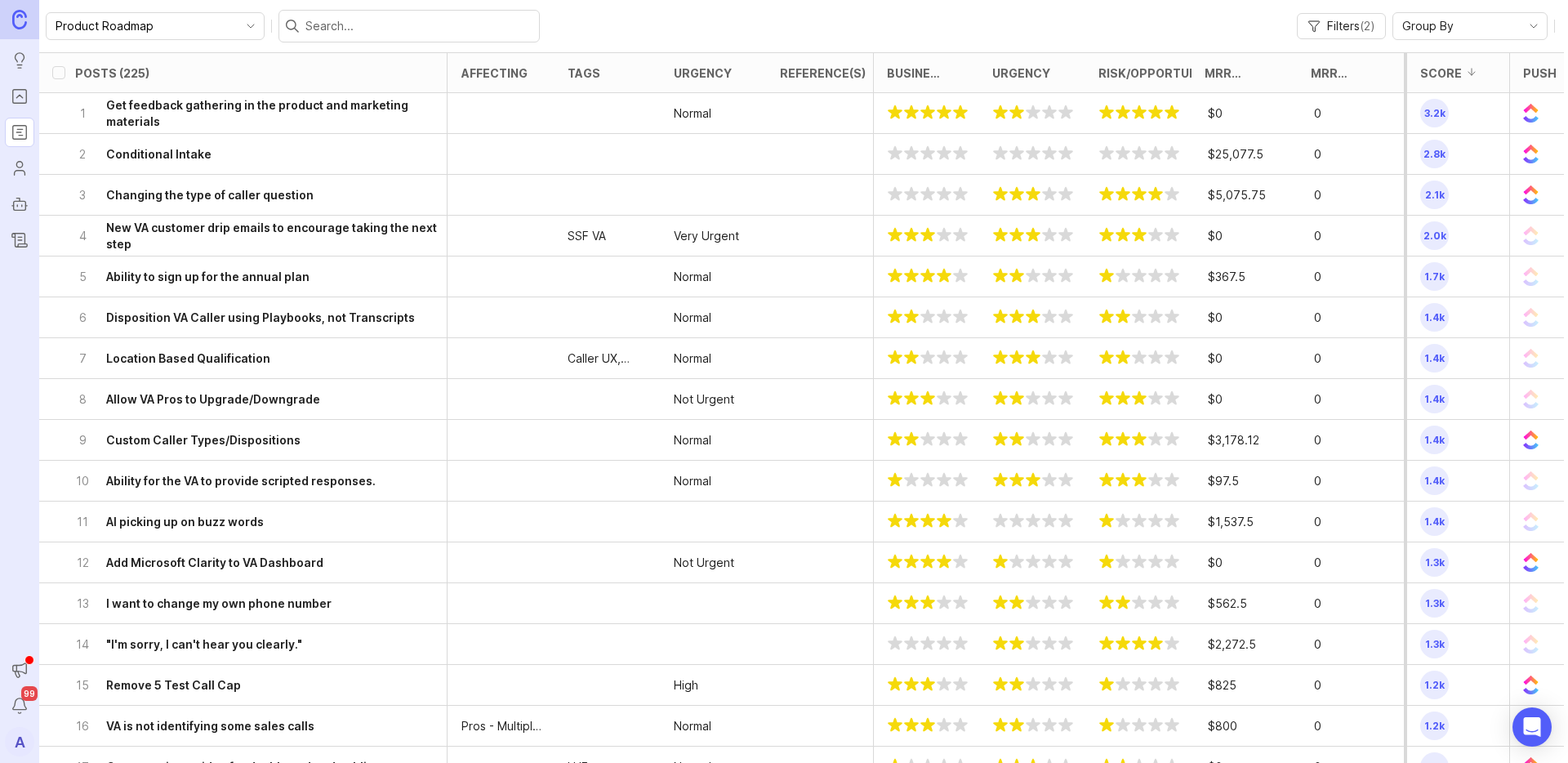
click at [753, 326] on div "Normal" at bounding box center [714, 318] width 106 height 41
click at [269, 157] on div "2 Conditional Intake" at bounding box center [261, 154] width 372 height 40
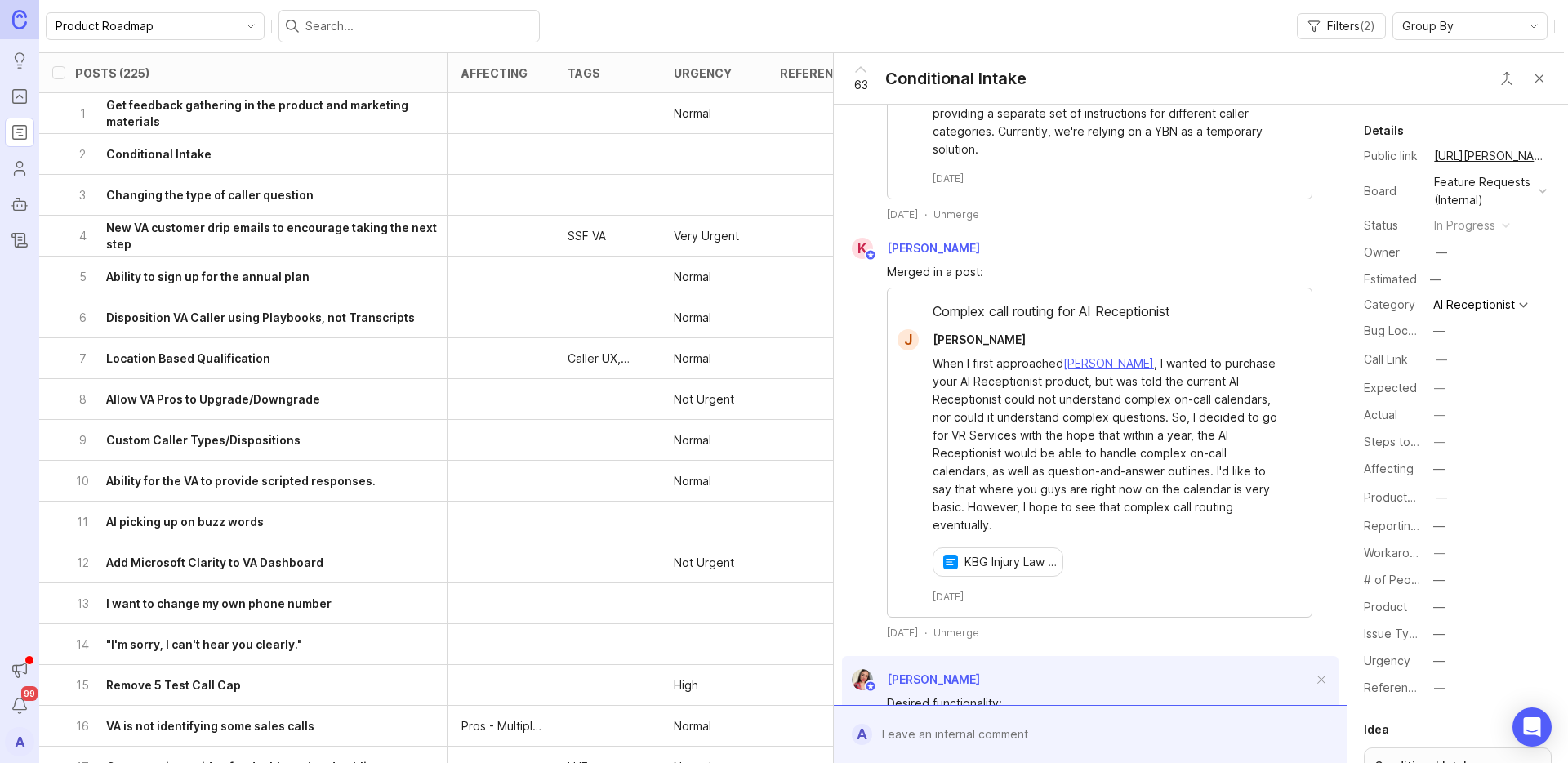
scroll to position [1670, 0]
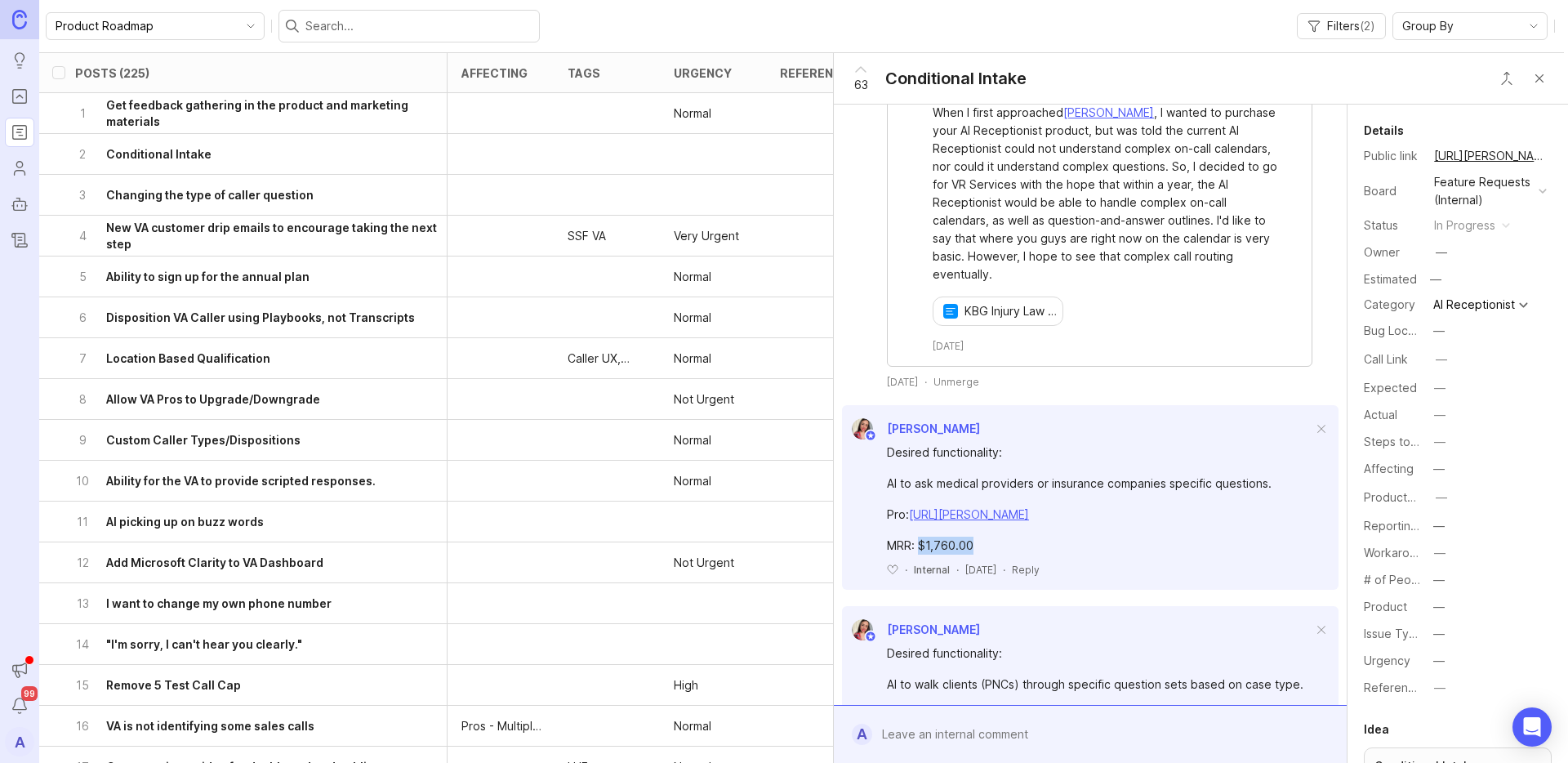
drag, startPoint x: 917, startPoint y: 525, endPoint x: 977, endPoint y: 528, distance: 60.1
click at [976, 537] on div "MRR: $1,760.00" at bounding box center [1099, 546] width 426 height 18
click at [977, 537] on div "MRR: $1,760.00" at bounding box center [1099, 546] width 426 height 18
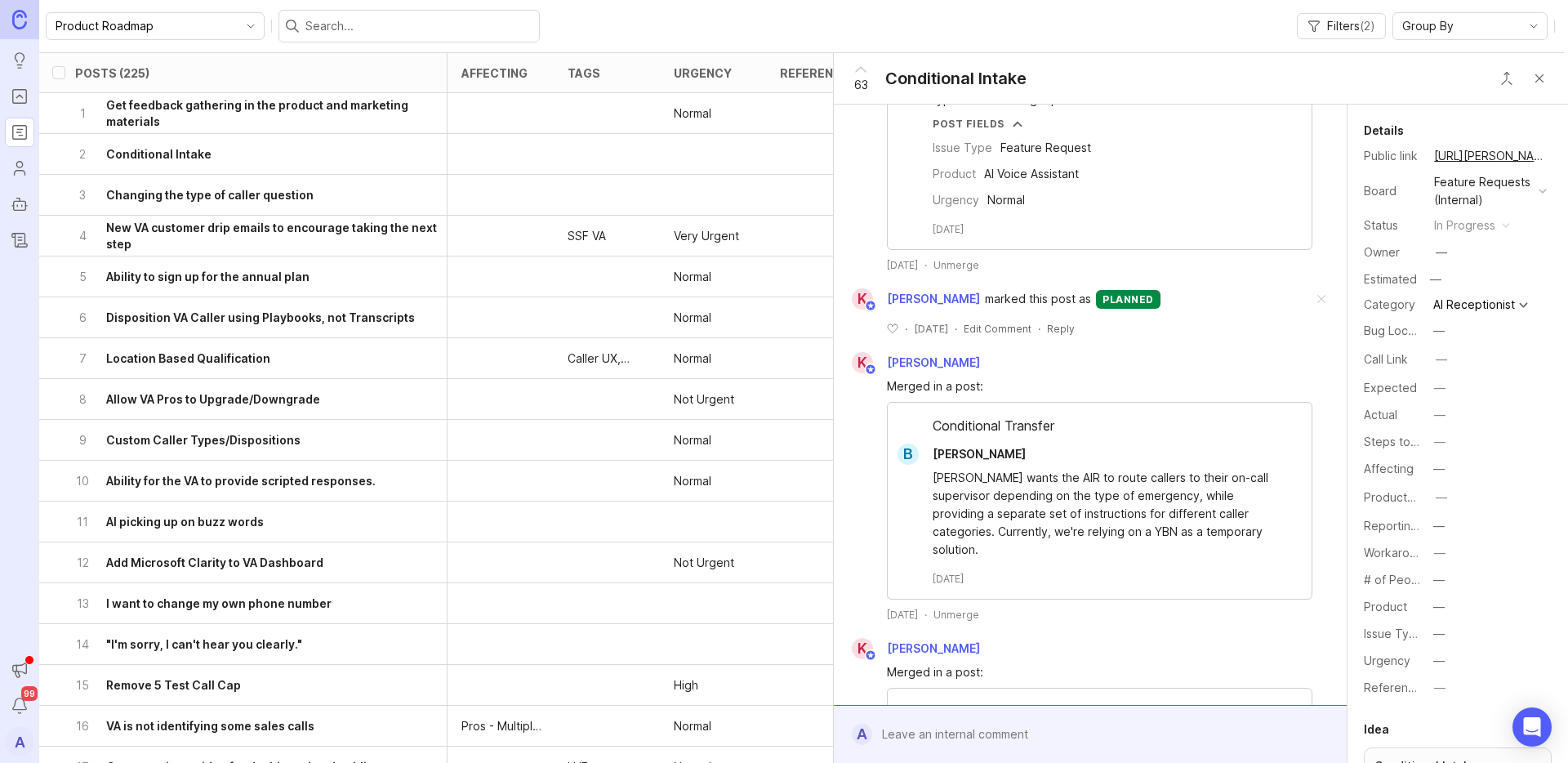
scroll to position [0, 0]
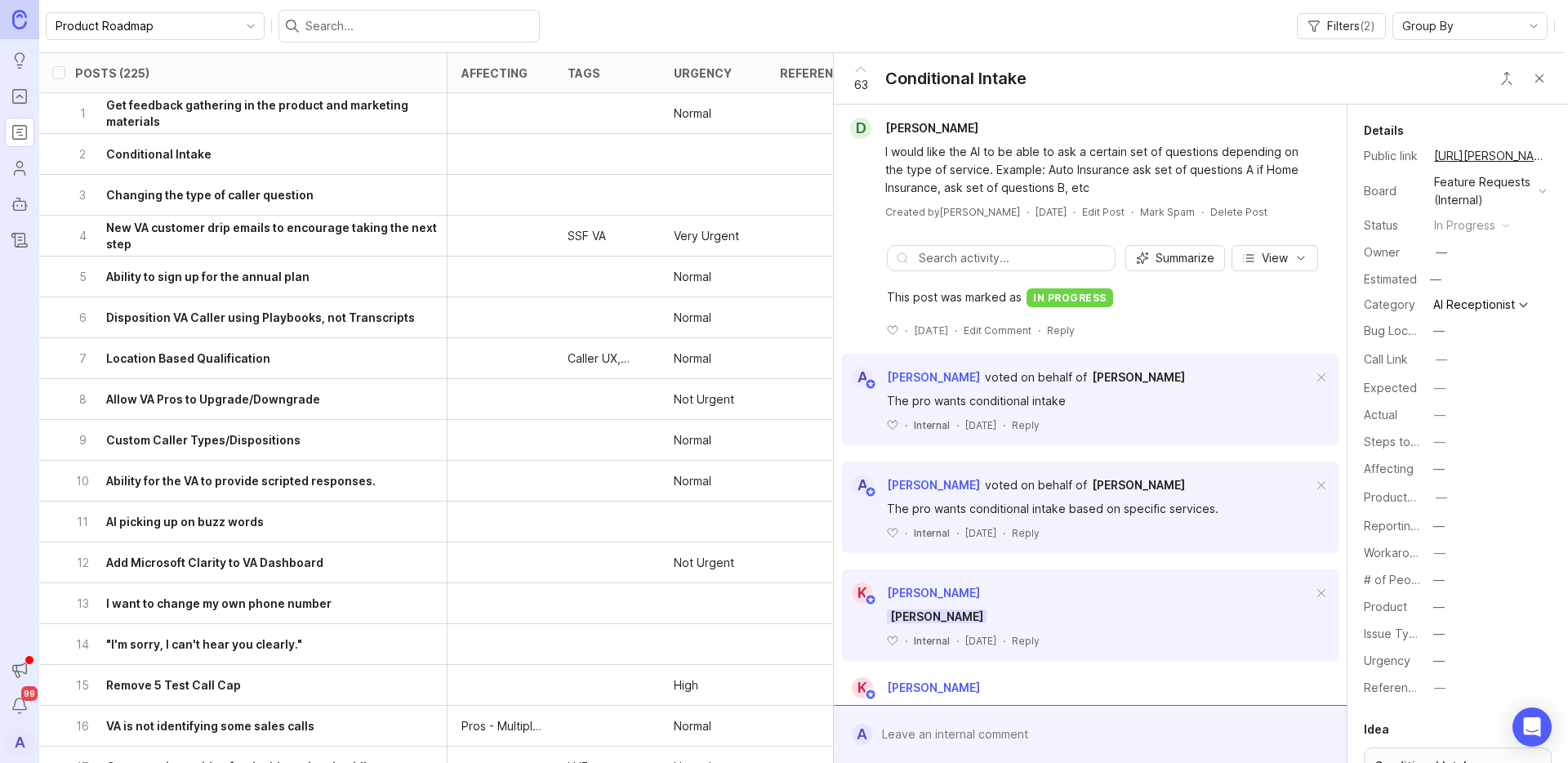
click at [1538, 85] on button "Close button" at bounding box center [1539, 78] width 33 height 33
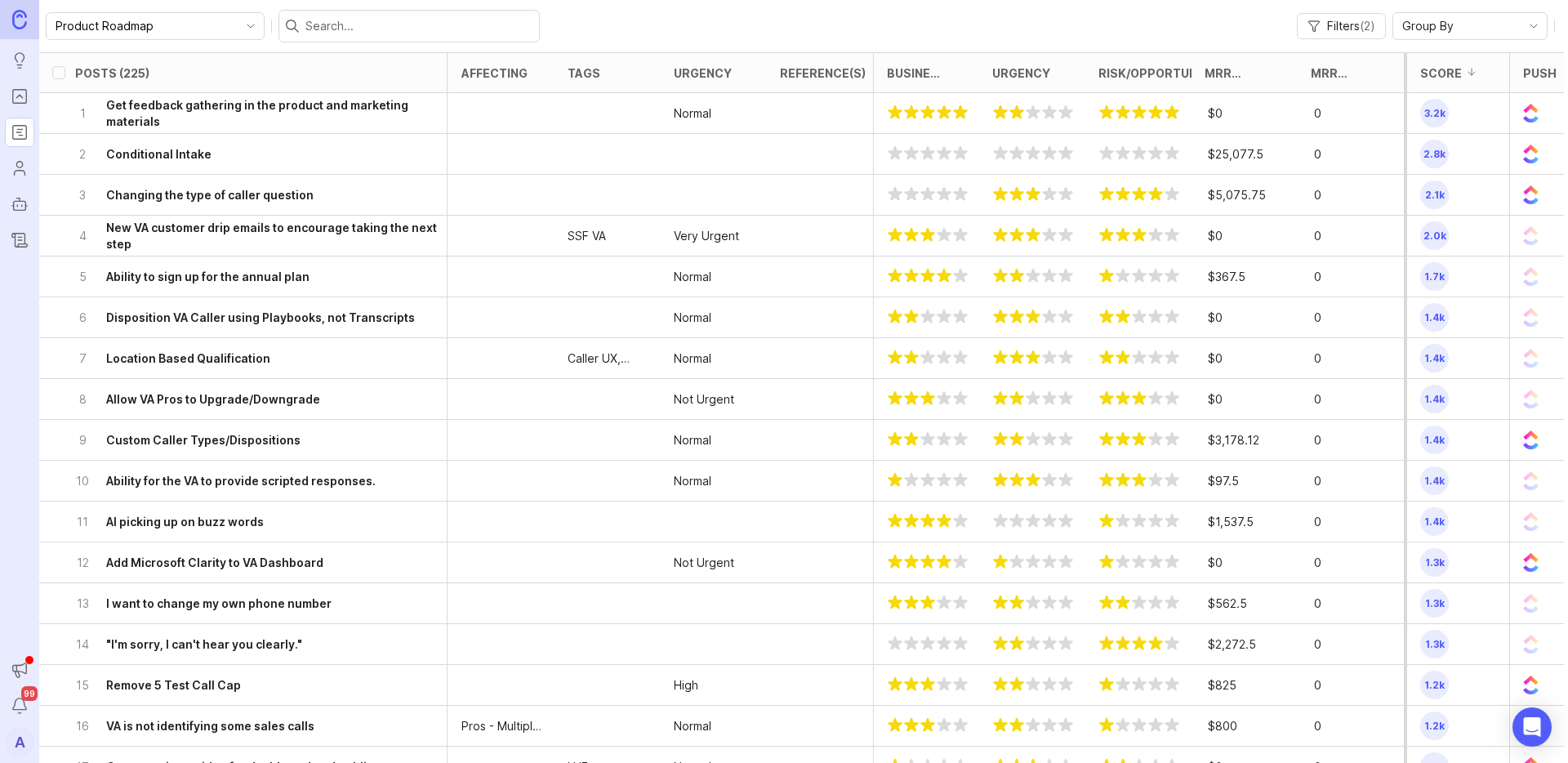
click at [341, 150] on div "2 Conditional Intake" at bounding box center [261, 154] width 372 height 40
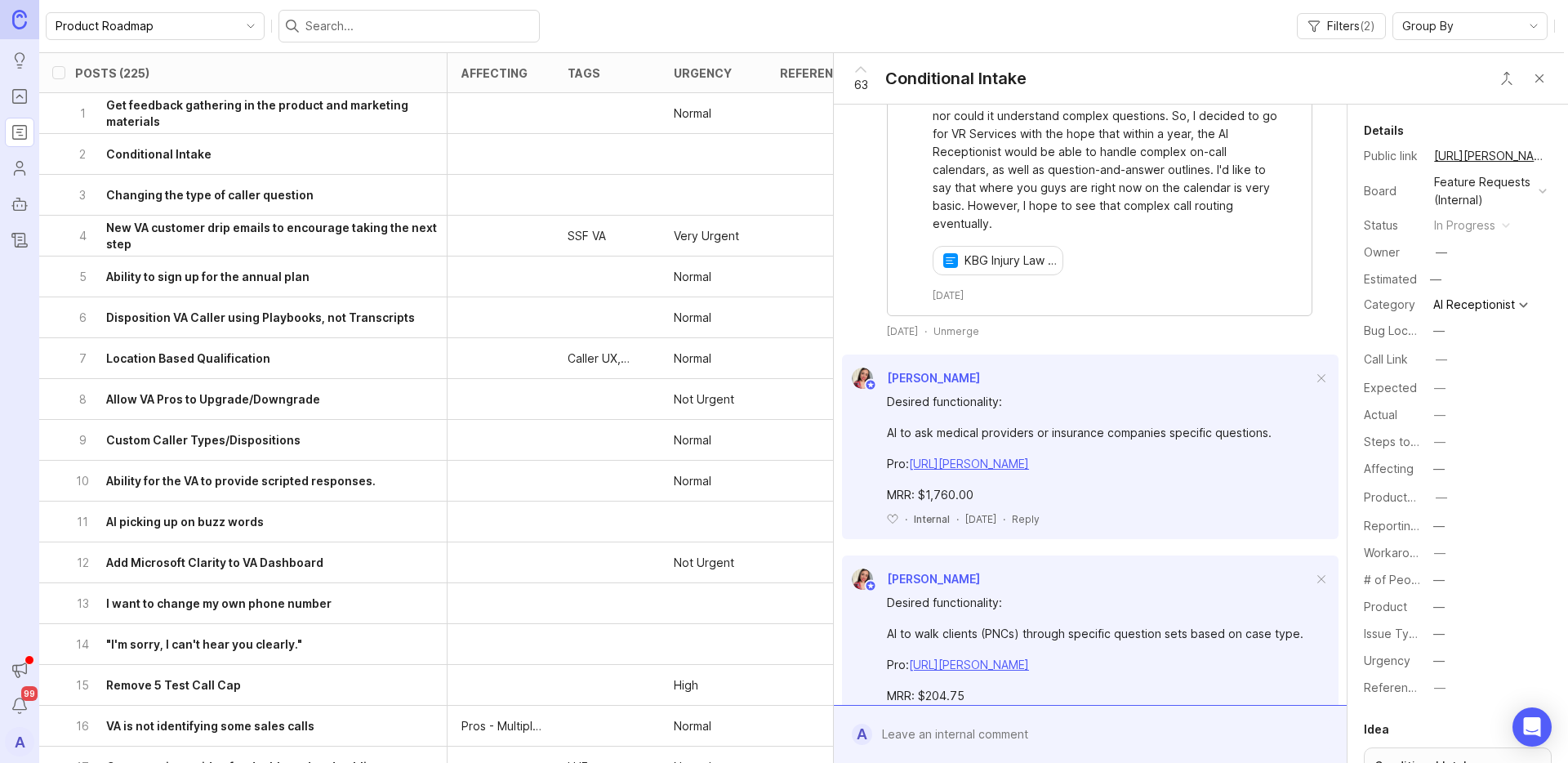
scroll to position [1729, 0]
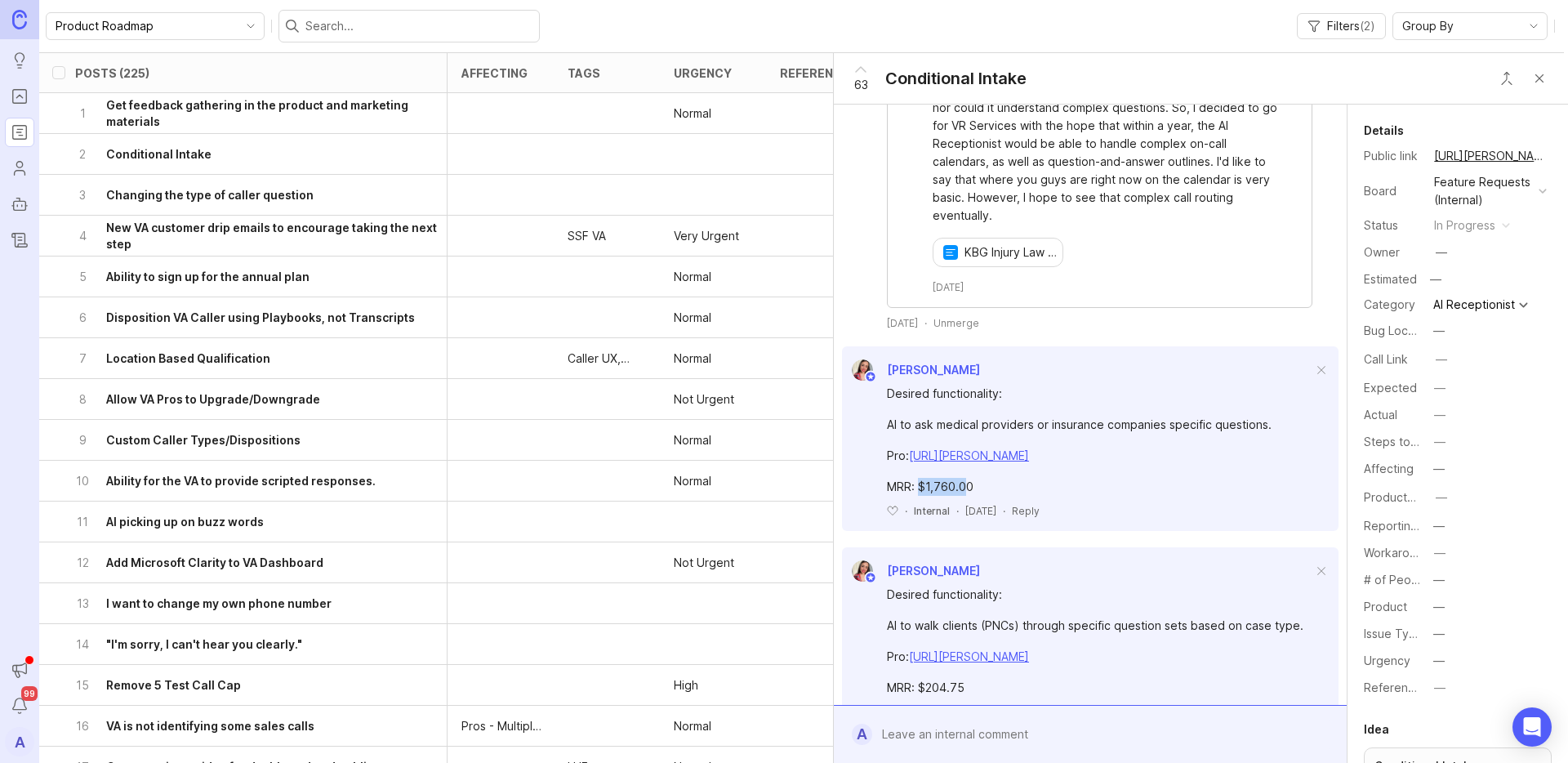
drag, startPoint x: 921, startPoint y: 462, endPoint x: 965, endPoint y: 466, distance: 44.2
click at [965, 478] on div "MRR: $1,760.00" at bounding box center [1099, 487] width 426 height 18
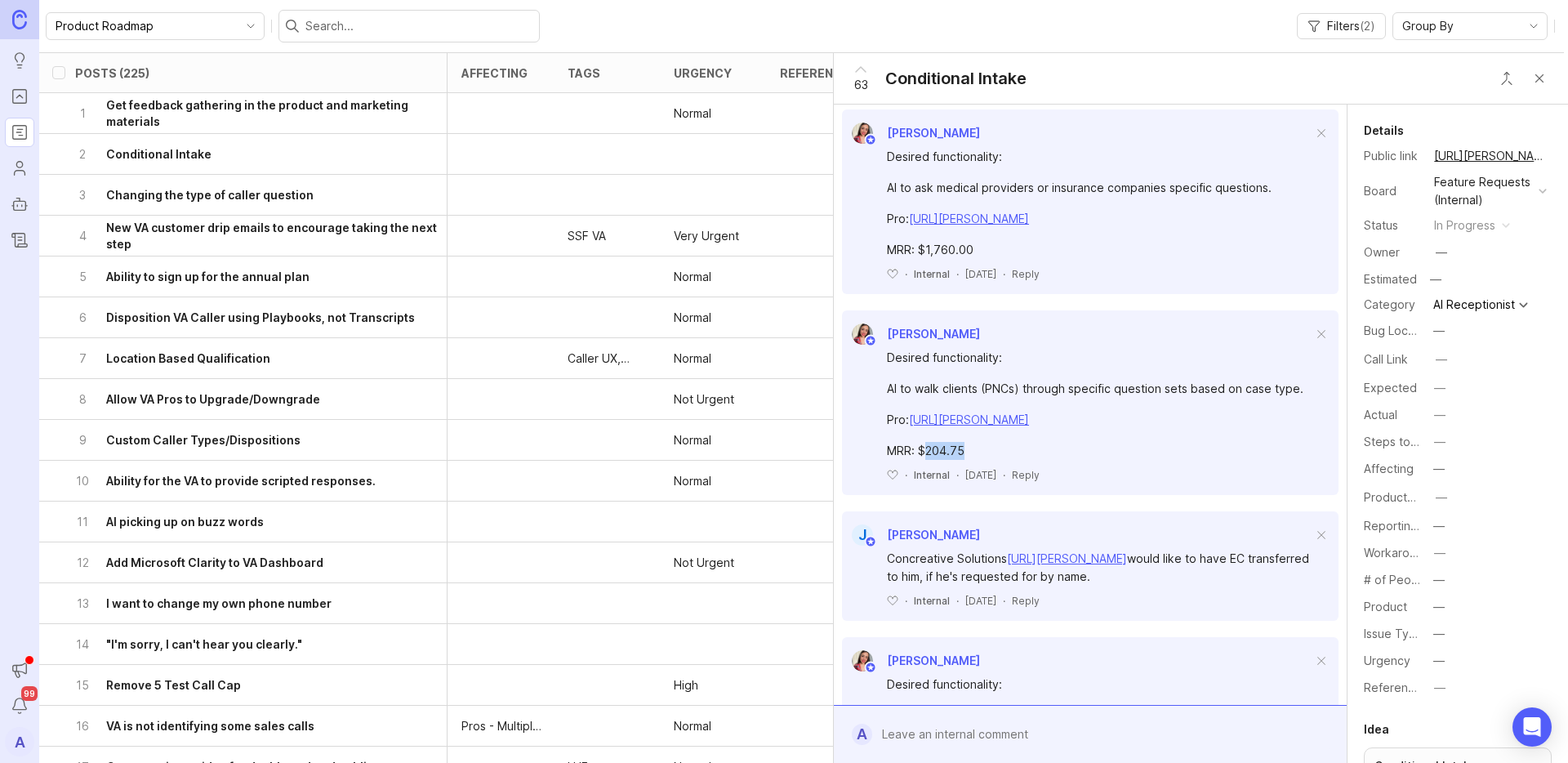
drag, startPoint x: 927, startPoint y: 433, endPoint x: 984, endPoint y: 435, distance: 57.0
click at [985, 442] on div "MRR: $204.75" at bounding box center [1099, 451] width 426 height 18
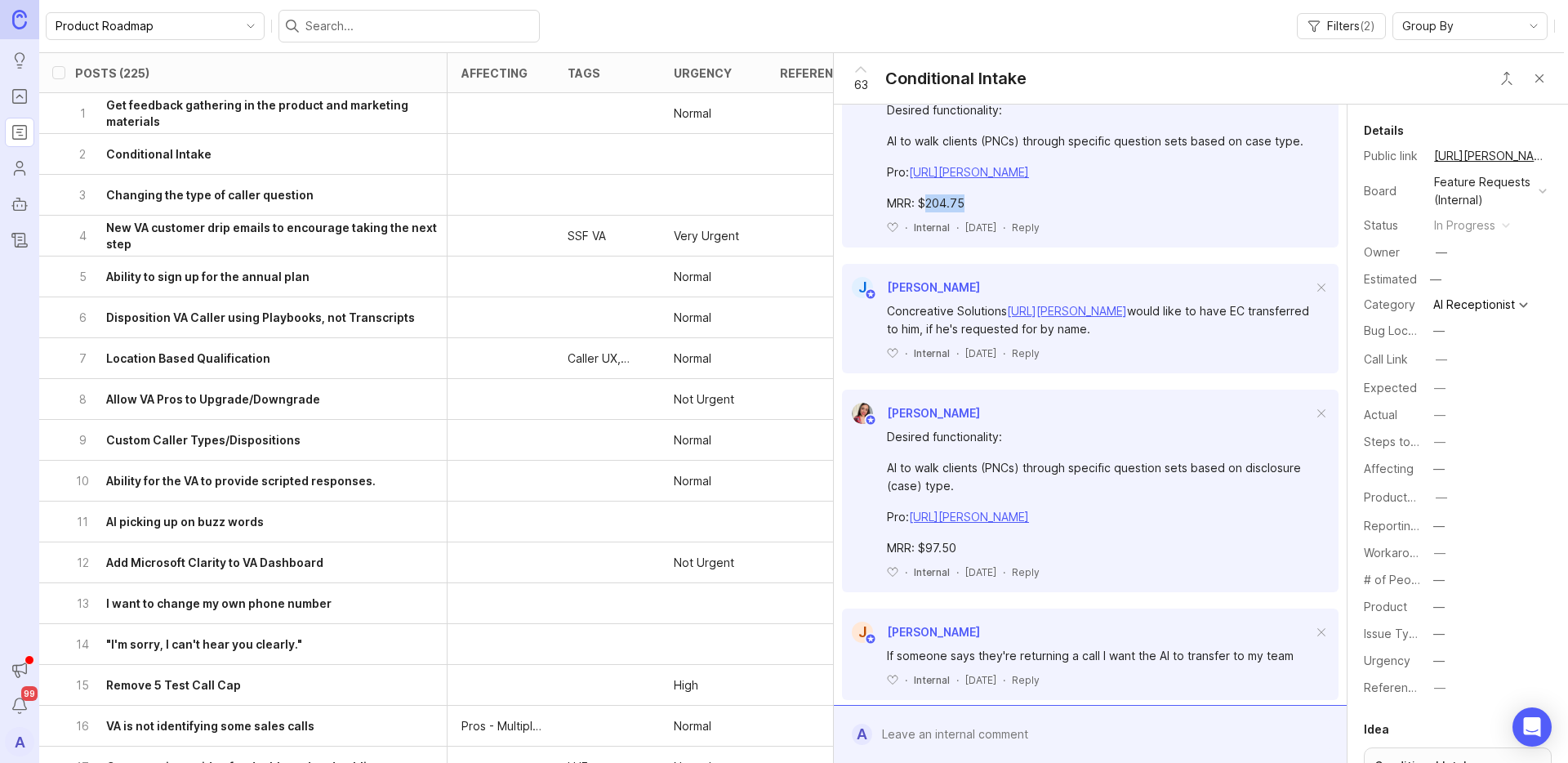
scroll to position [2232, 0]
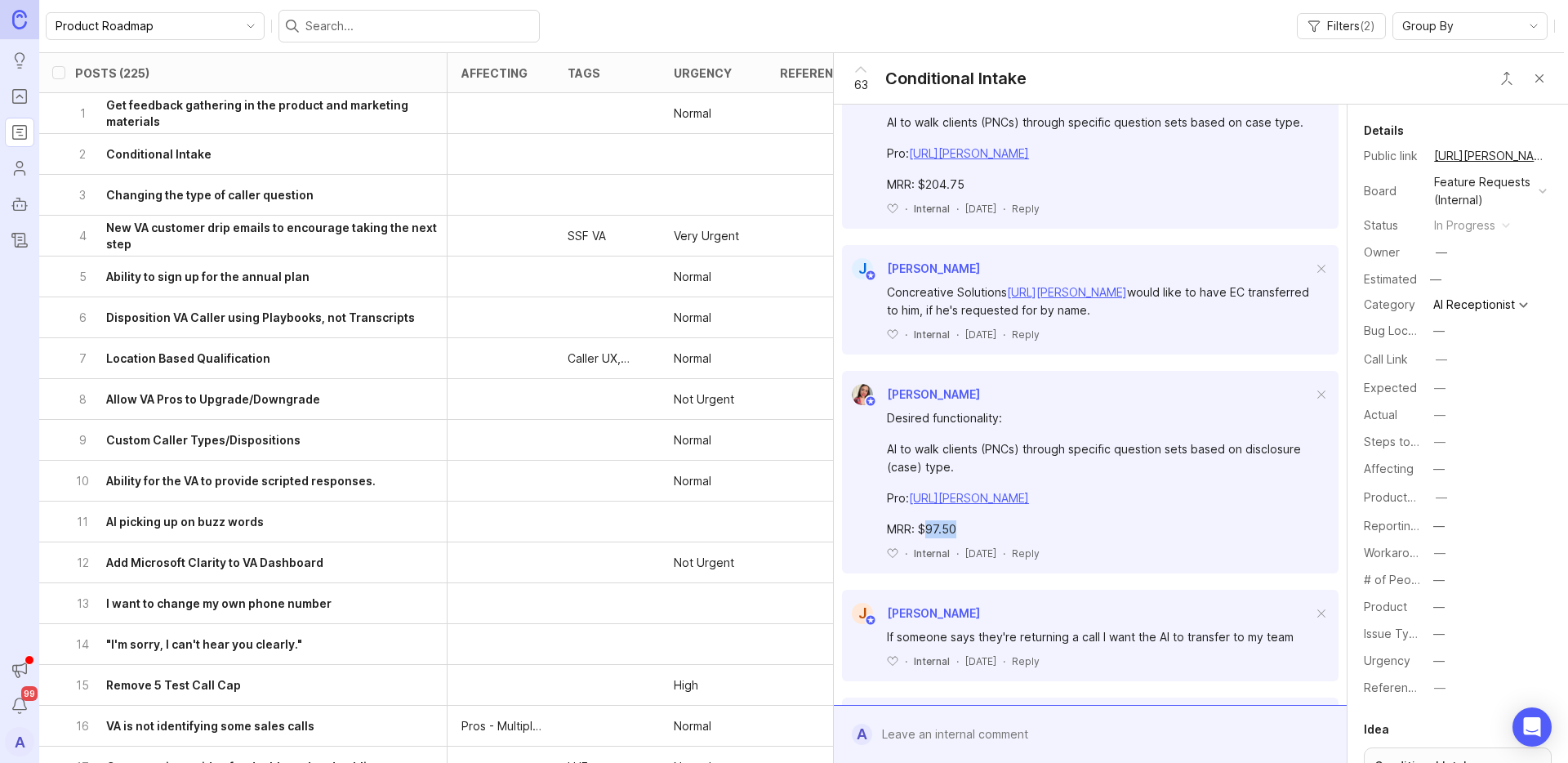
drag, startPoint x: 922, startPoint y: 515, endPoint x: 974, endPoint y: 515, distance: 52.0
click at [973, 520] on div "MRR: $97.50" at bounding box center [1099, 529] width 426 height 18
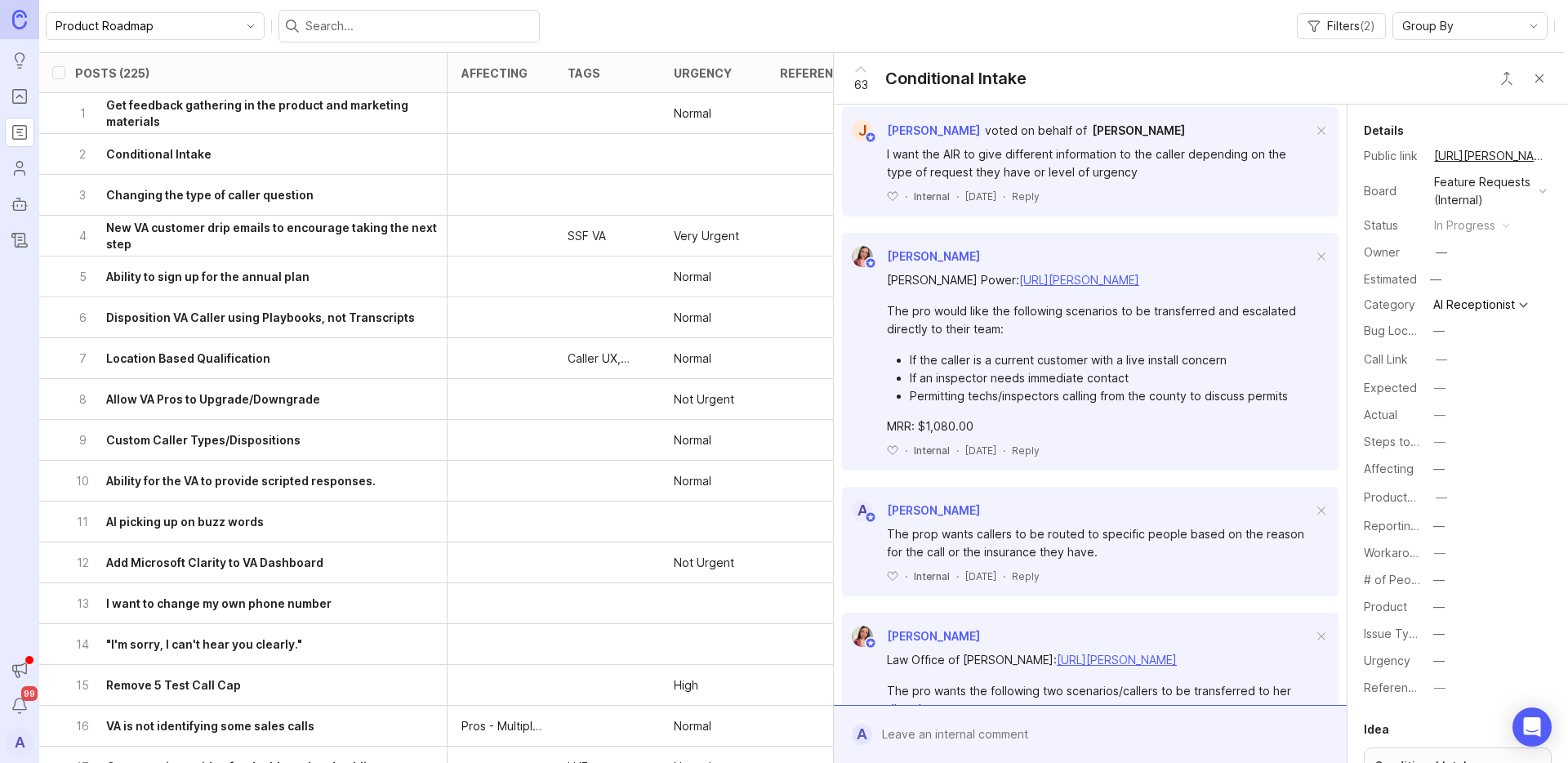
scroll to position [2949, 0]
drag, startPoint x: 917, startPoint y: 408, endPoint x: 990, endPoint y: 413, distance: 73.2
click at [990, 416] on div "MRR: $1,080.00" at bounding box center [1099, 425] width 426 height 18
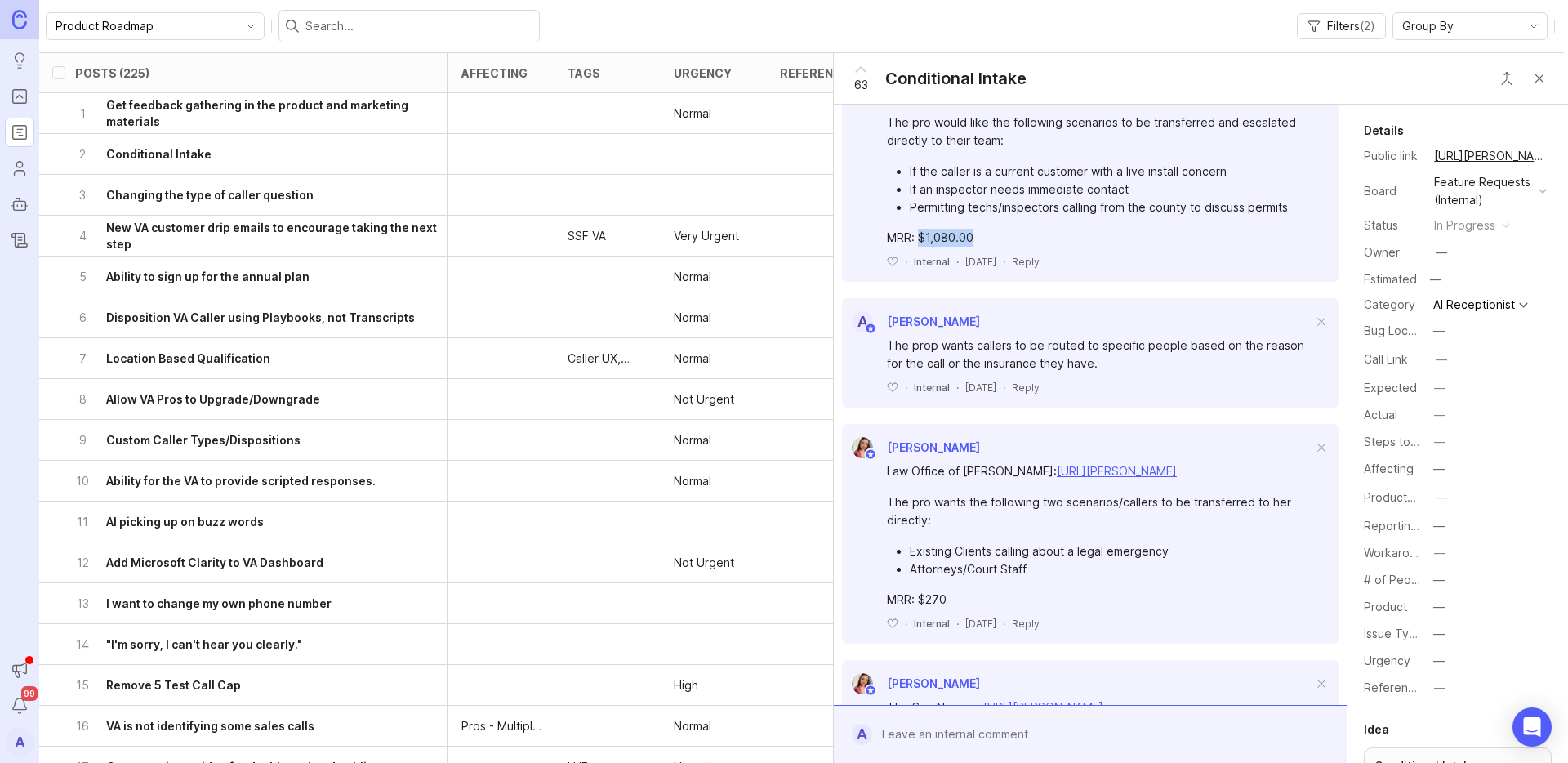
scroll to position [3163, 0]
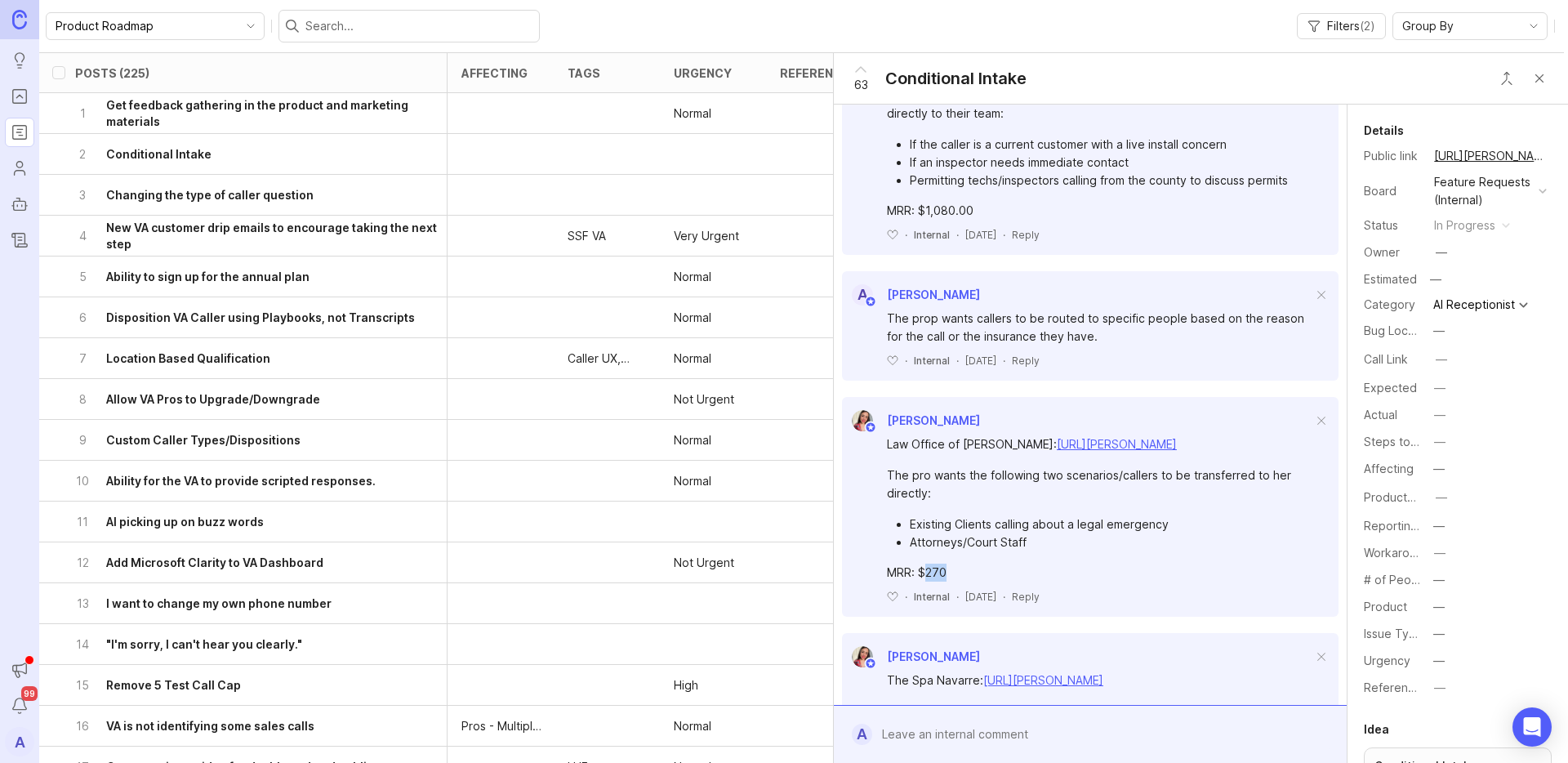
drag, startPoint x: 923, startPoint y: 555, endPoint x: 956, endPoint y: 554, distance: 33.0
click at [956, 564] on div "MRR: $270" at bounding box center [1099, 573] width 426 height 18
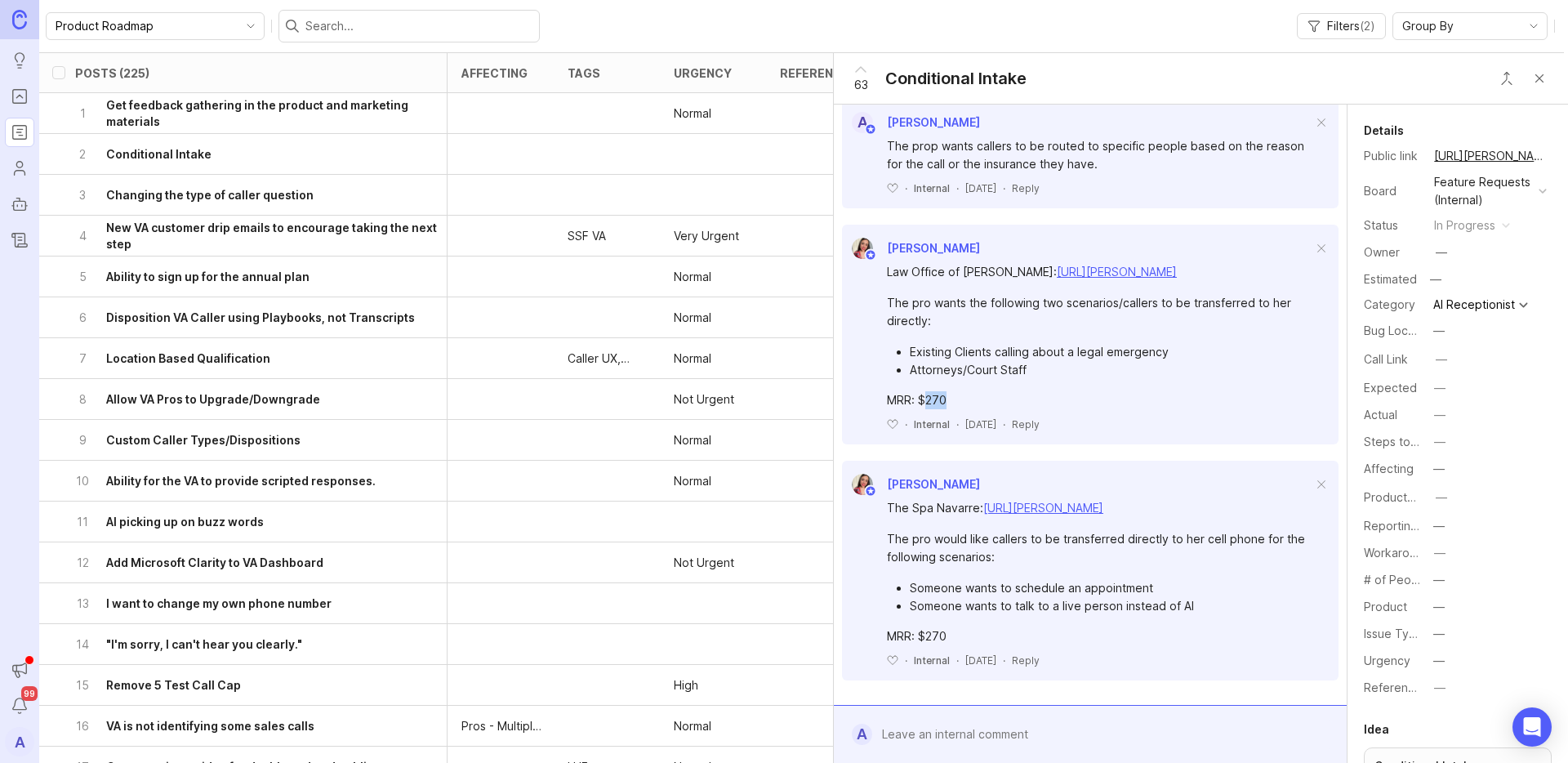
scroll to position [3388, 0]
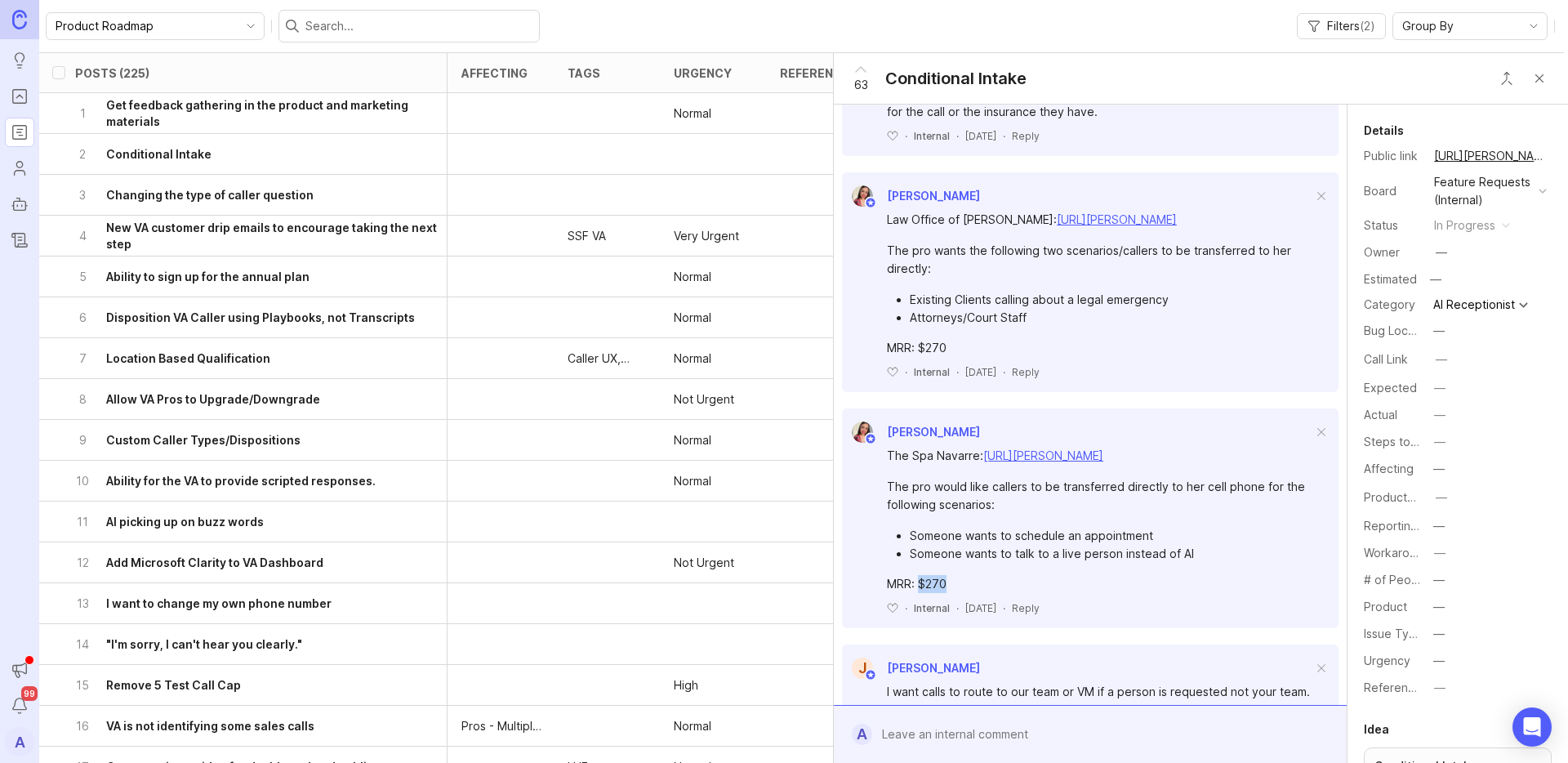
drag, startPoint x: 917, startPoint y: 566, endPoint x: 966, endPoint y: 554, distance: 50.4
click at [952, 575] on div "MRR: $270" at bounding box center [1099, 584] width 426 height 18
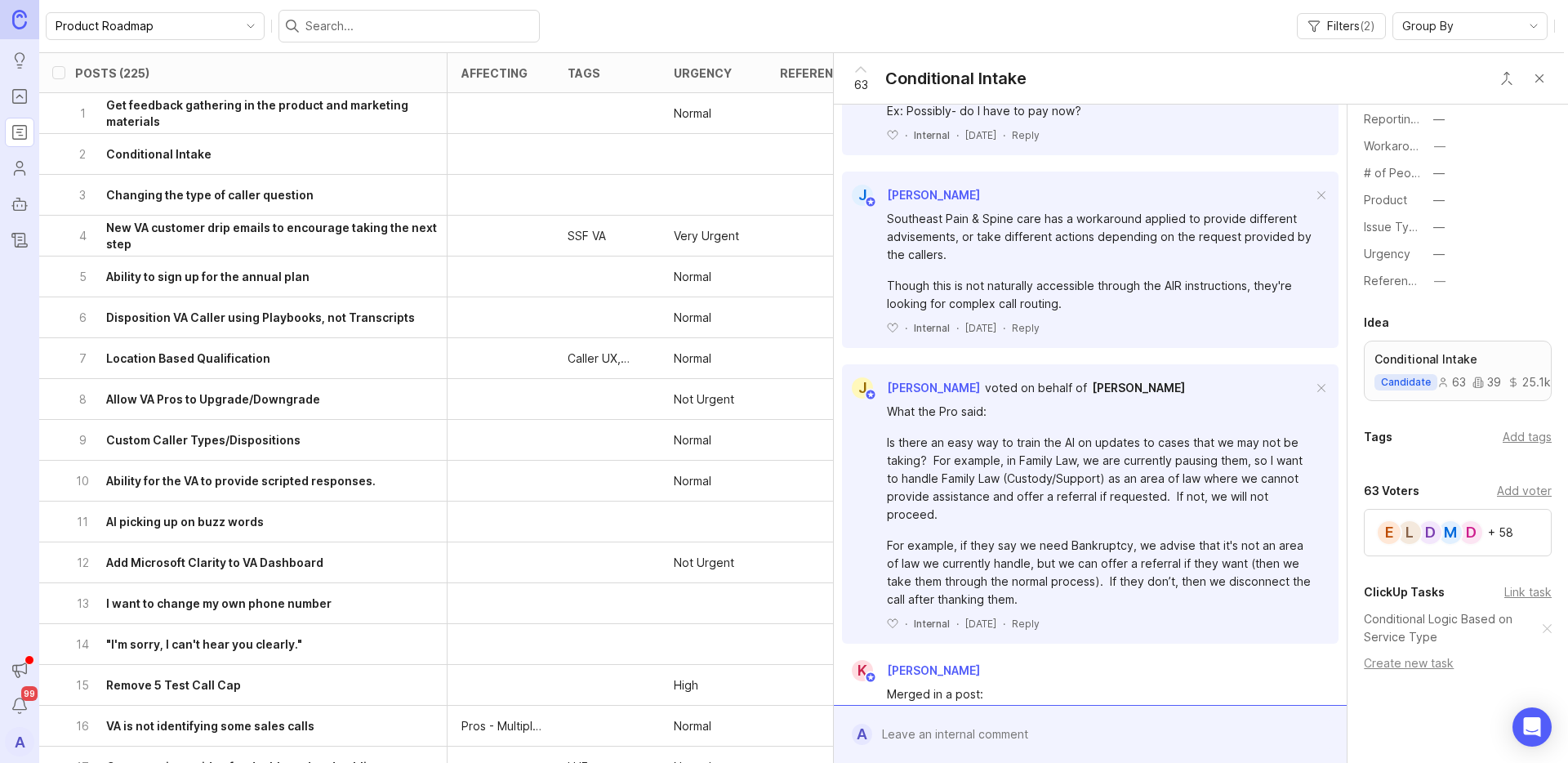
scroll to position [463, 0]
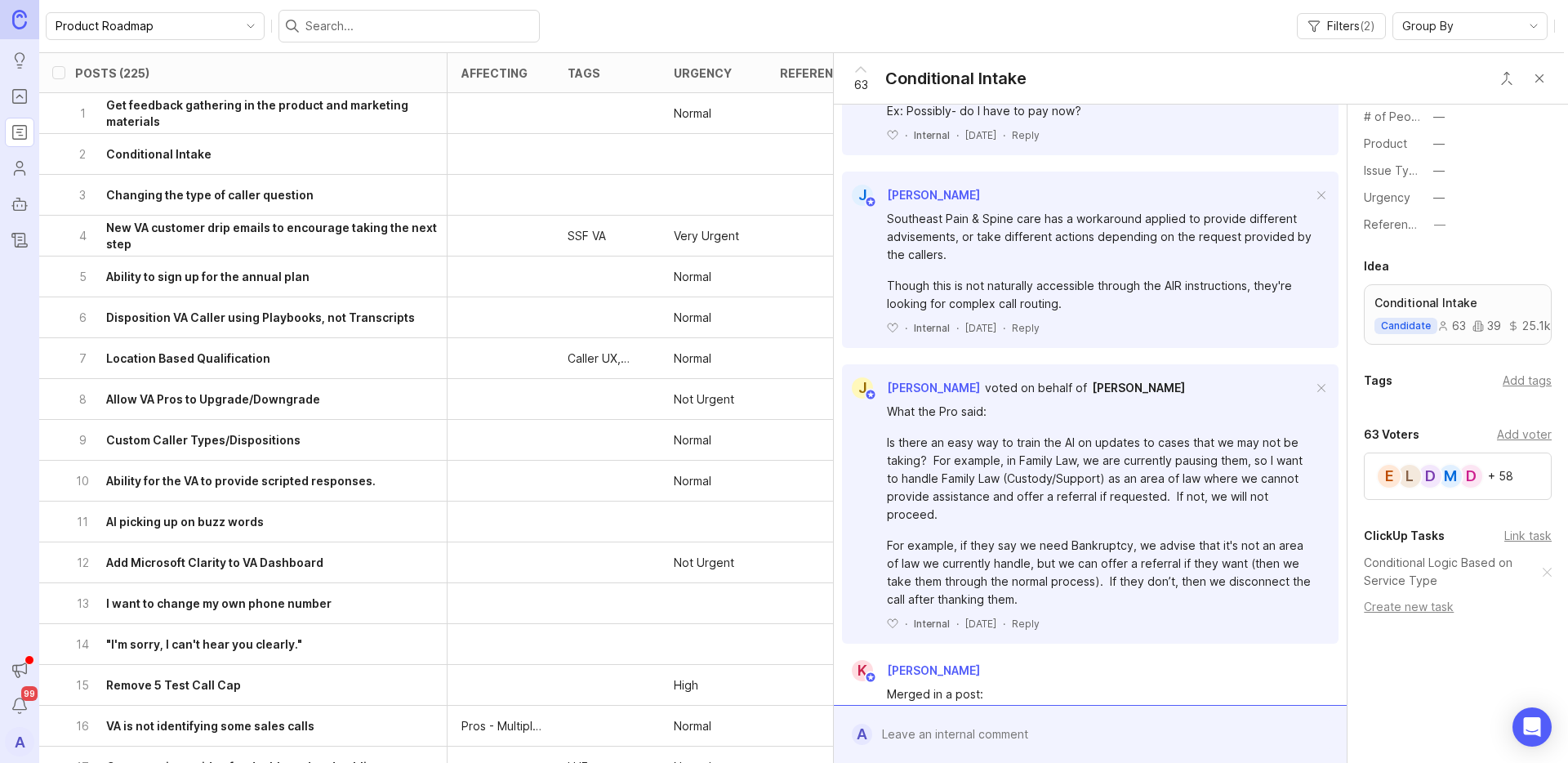
click at [1507, 477] on div "+ 58" at bounding box center [1500, 476] width 25 height 11
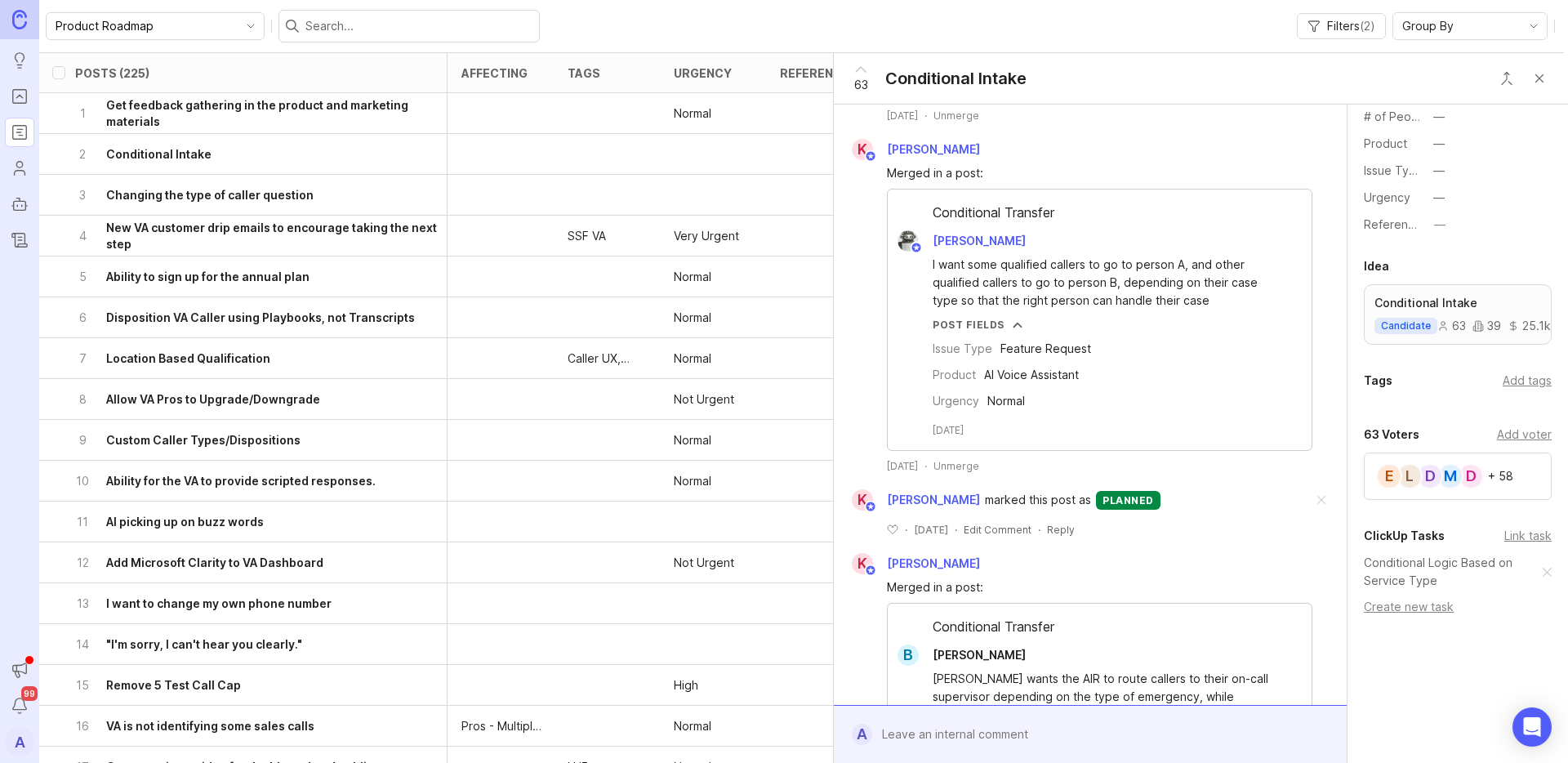
scroll to position [818, 0]
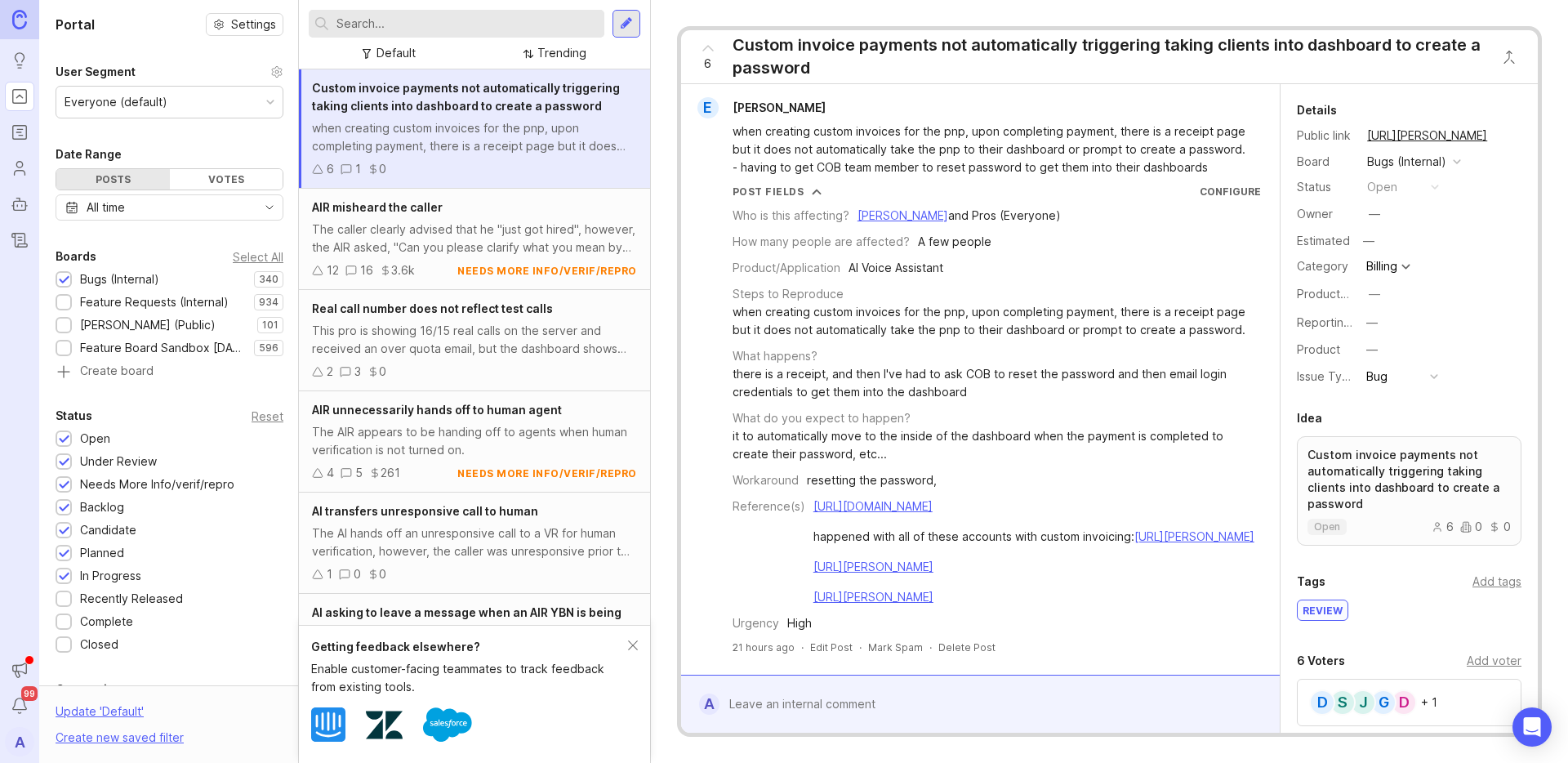
click at [13, 134] on rect "Roadmaps" at bounding box center [20, 132] width 14 height 14
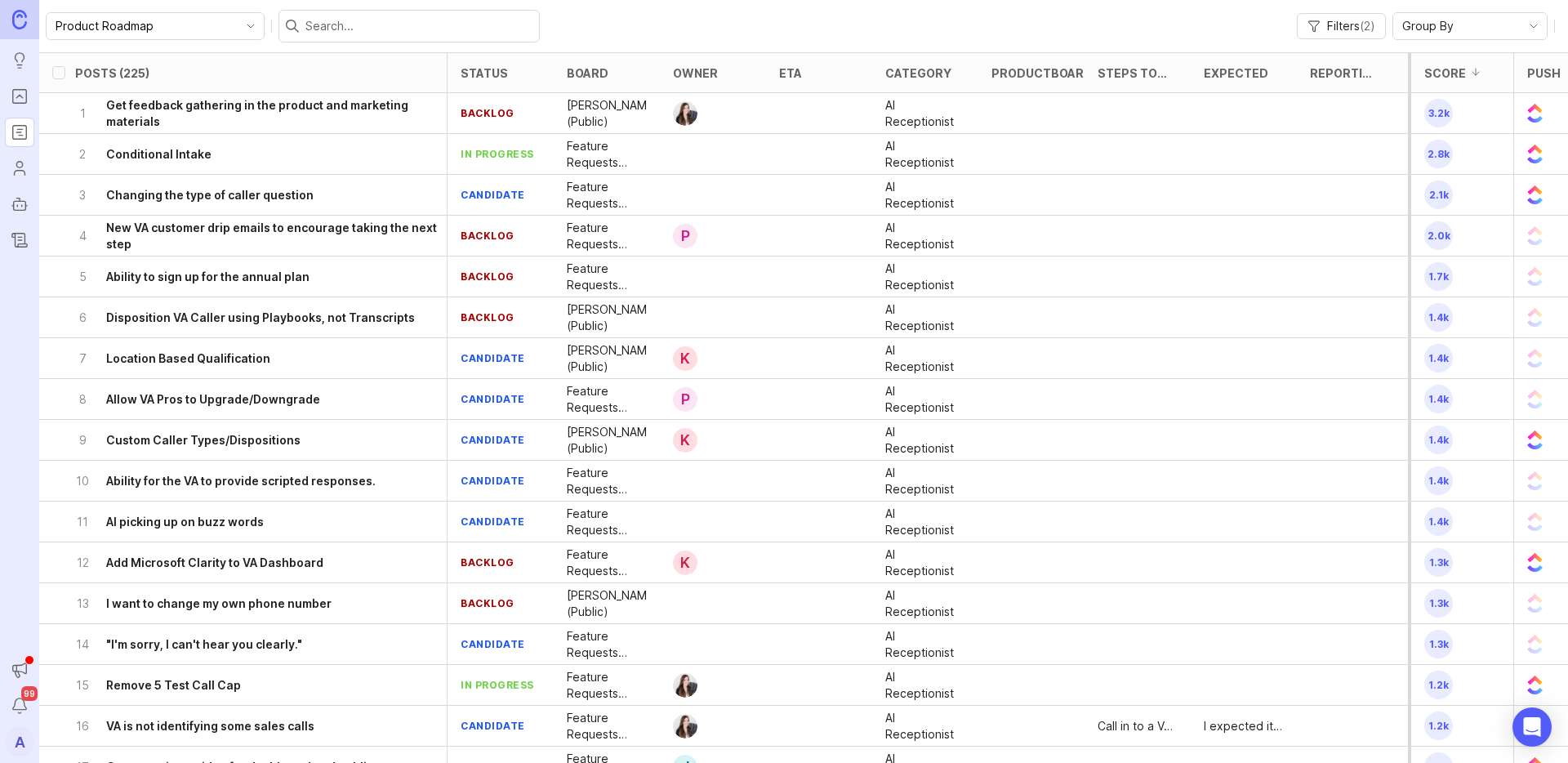
click at [349, 100] on h6 "Get feedback gathering in the product and marketing materials" at bounding box center [276, 114] width 341 height 33
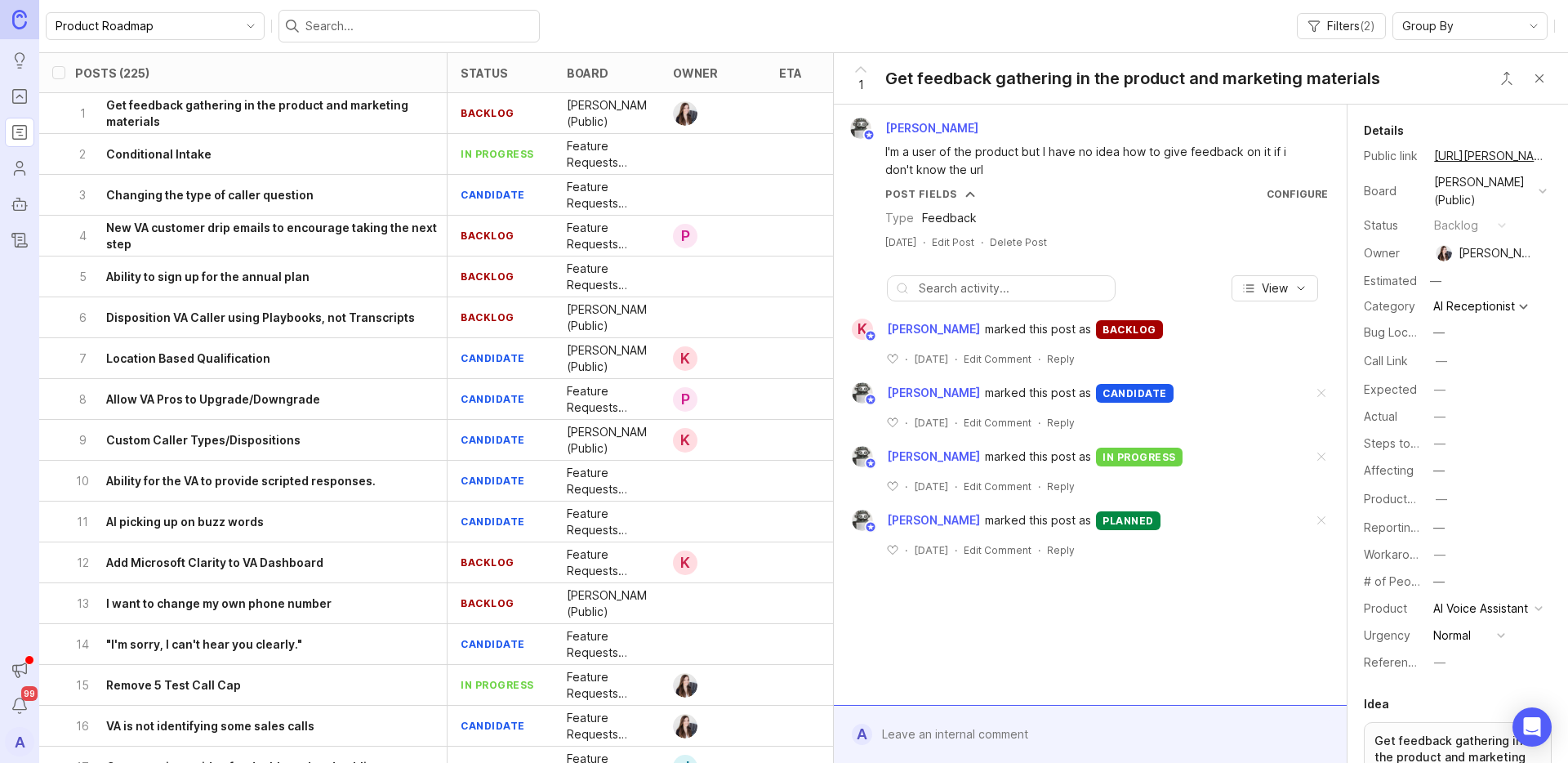
click at [316, 162] on div "2 Conditional Intake" at bounding box center [261, 154] width 372 height 40
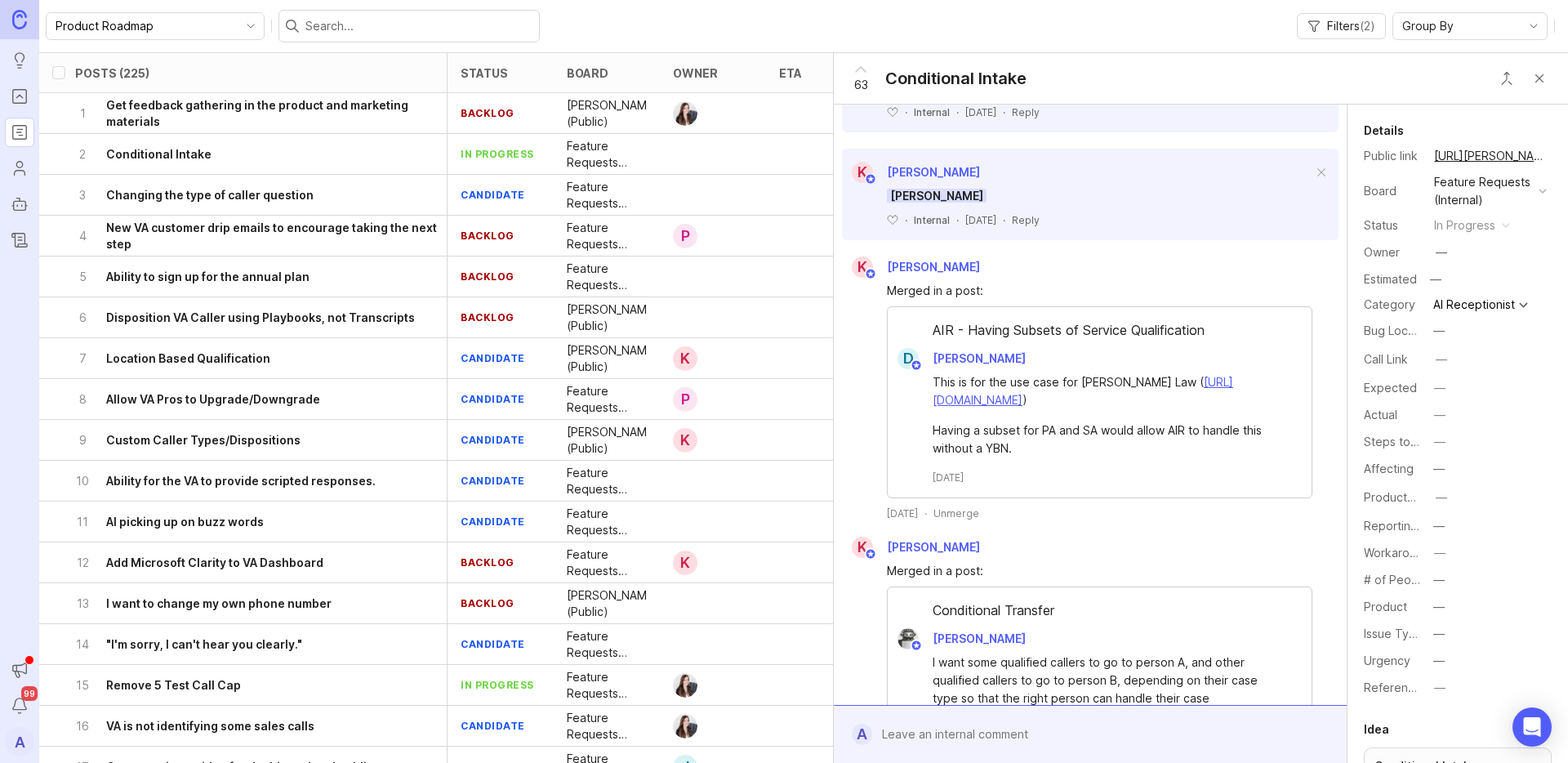
scroll to position [424, 0]
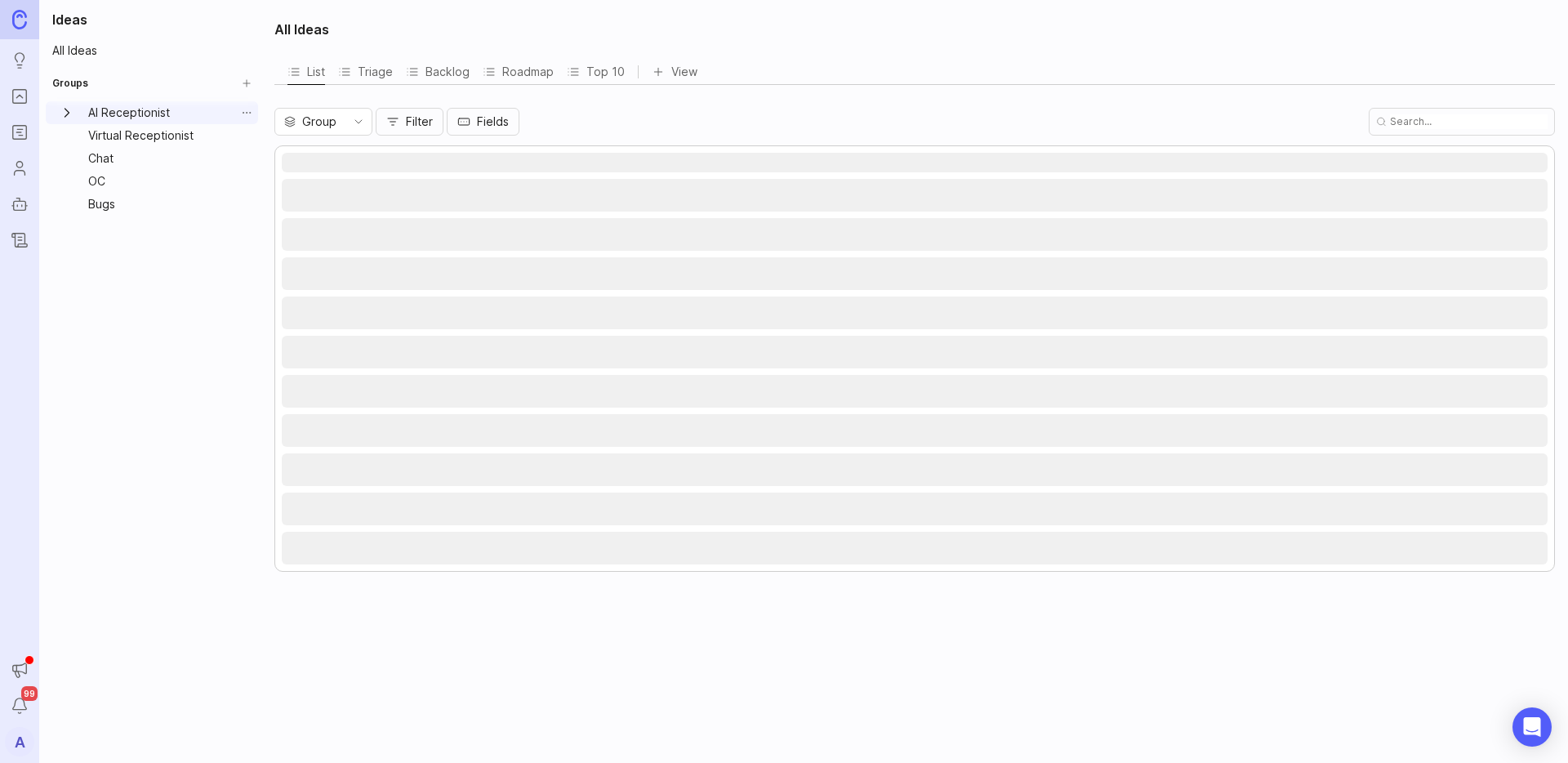
click at [61, 109] on icon "AI Receptionist expand" at bounding box center [67, 113] width 16 height 16
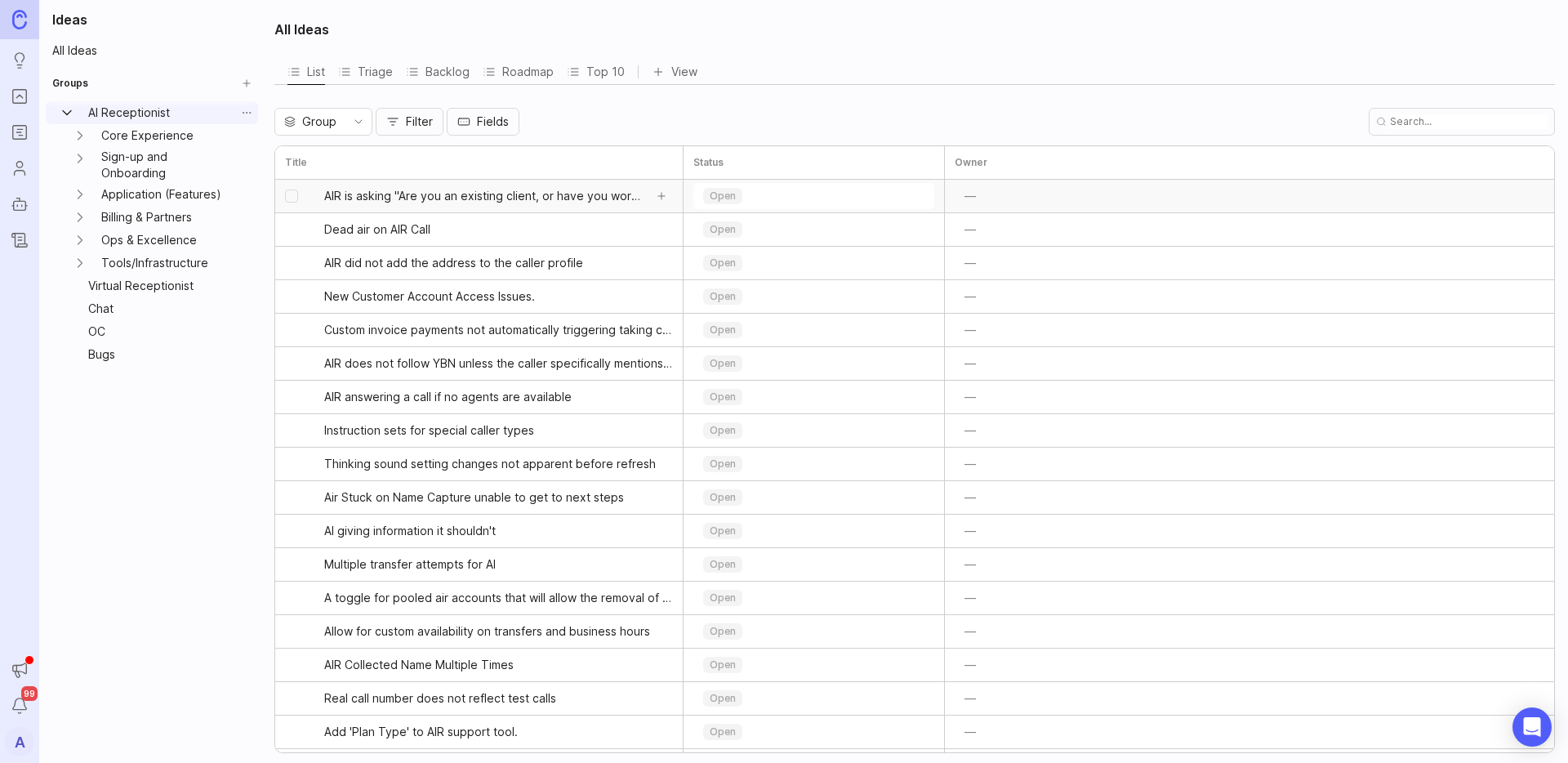
click at [450, 203] on span "AIR is asking "Are you an existing client, or have you worked with us before?"" at bounding box center [484, 196] width 319 height 16
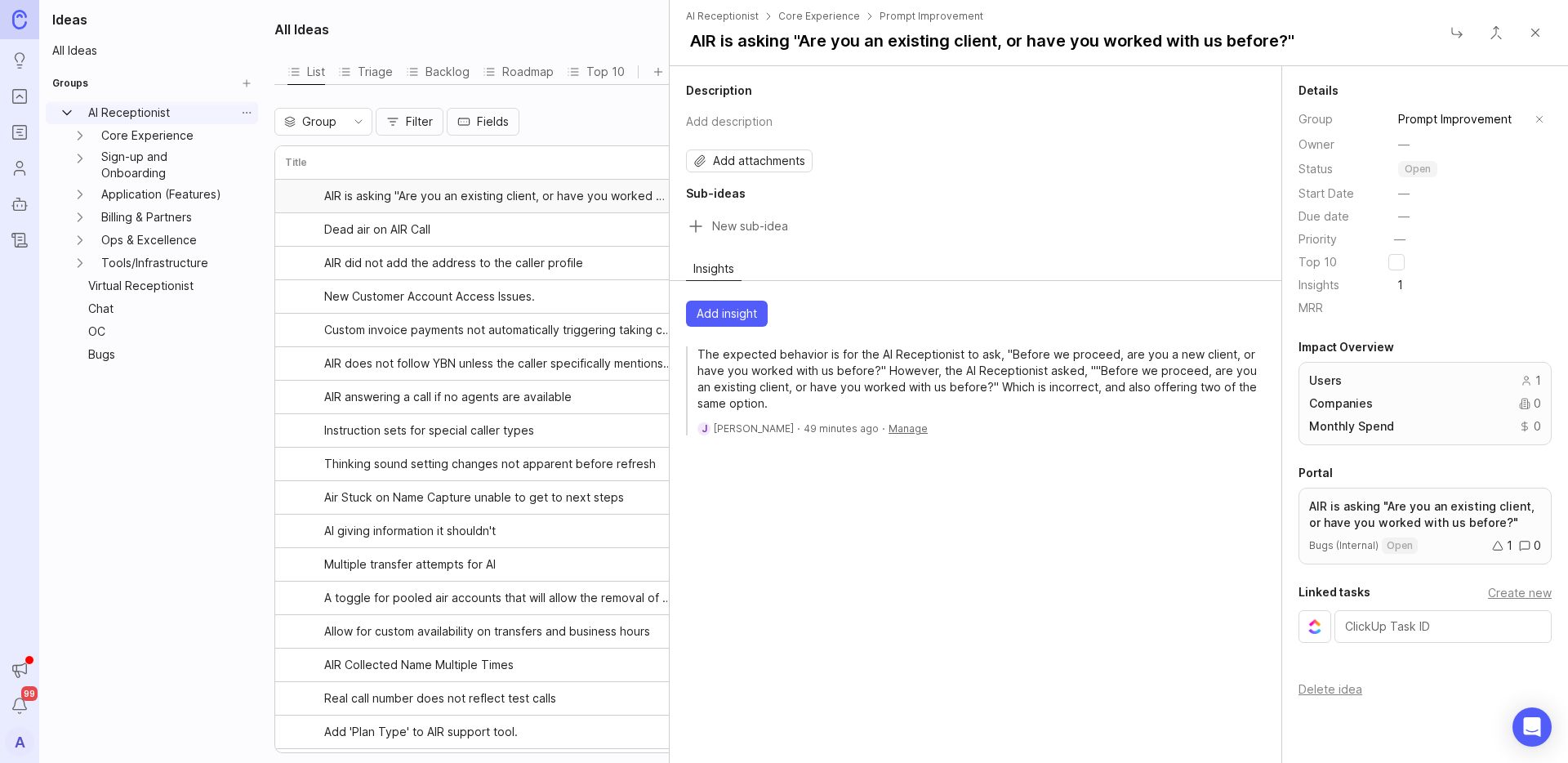
click at [1536, 22] on button "Close" at bounding box center [1535, 33] width 33 height 33
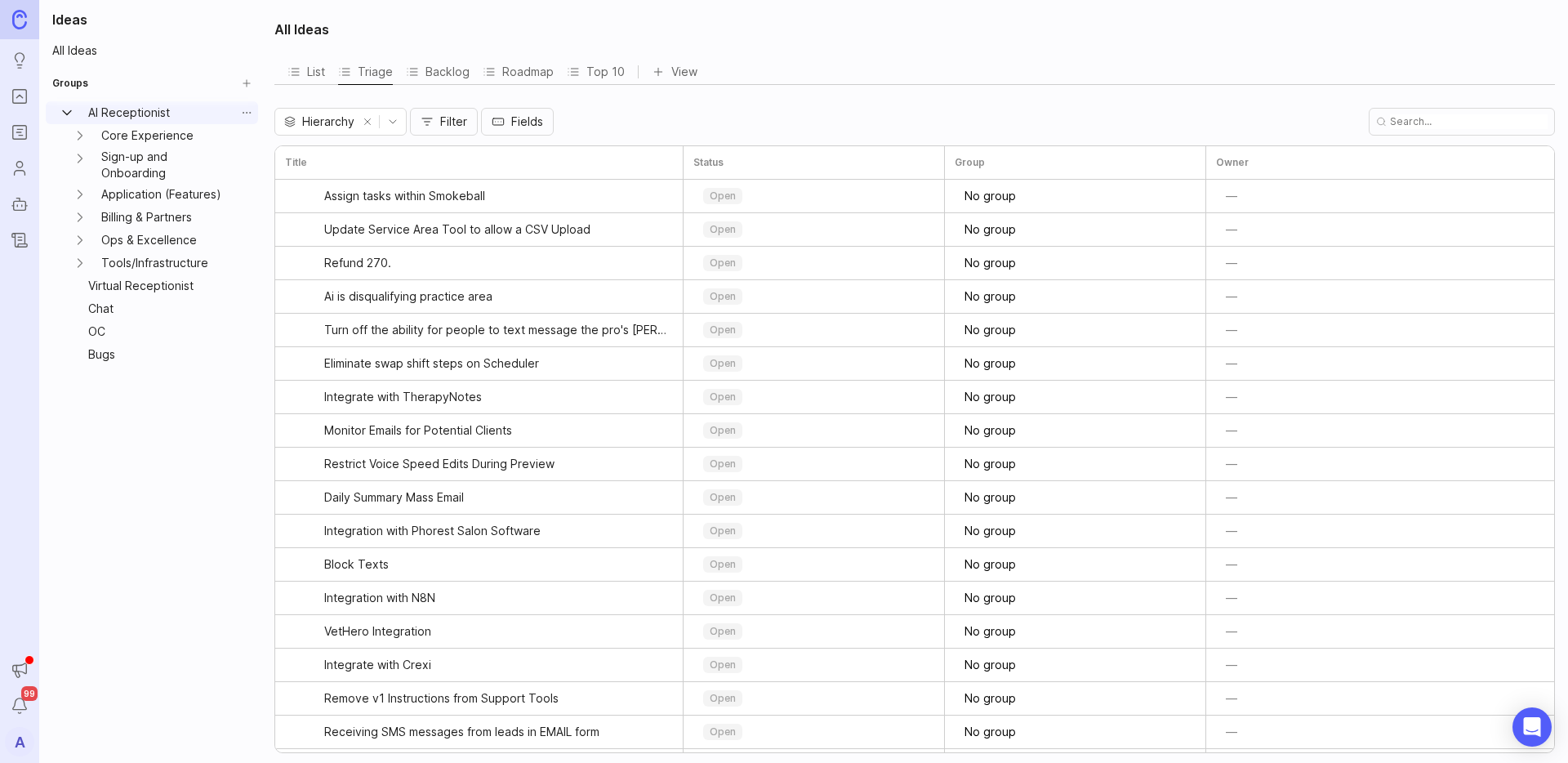
click at [285, 74] on div "List Triage Backlog Roadmap Top 10 View" at bounding box center [914, 72] width 1280 height 26
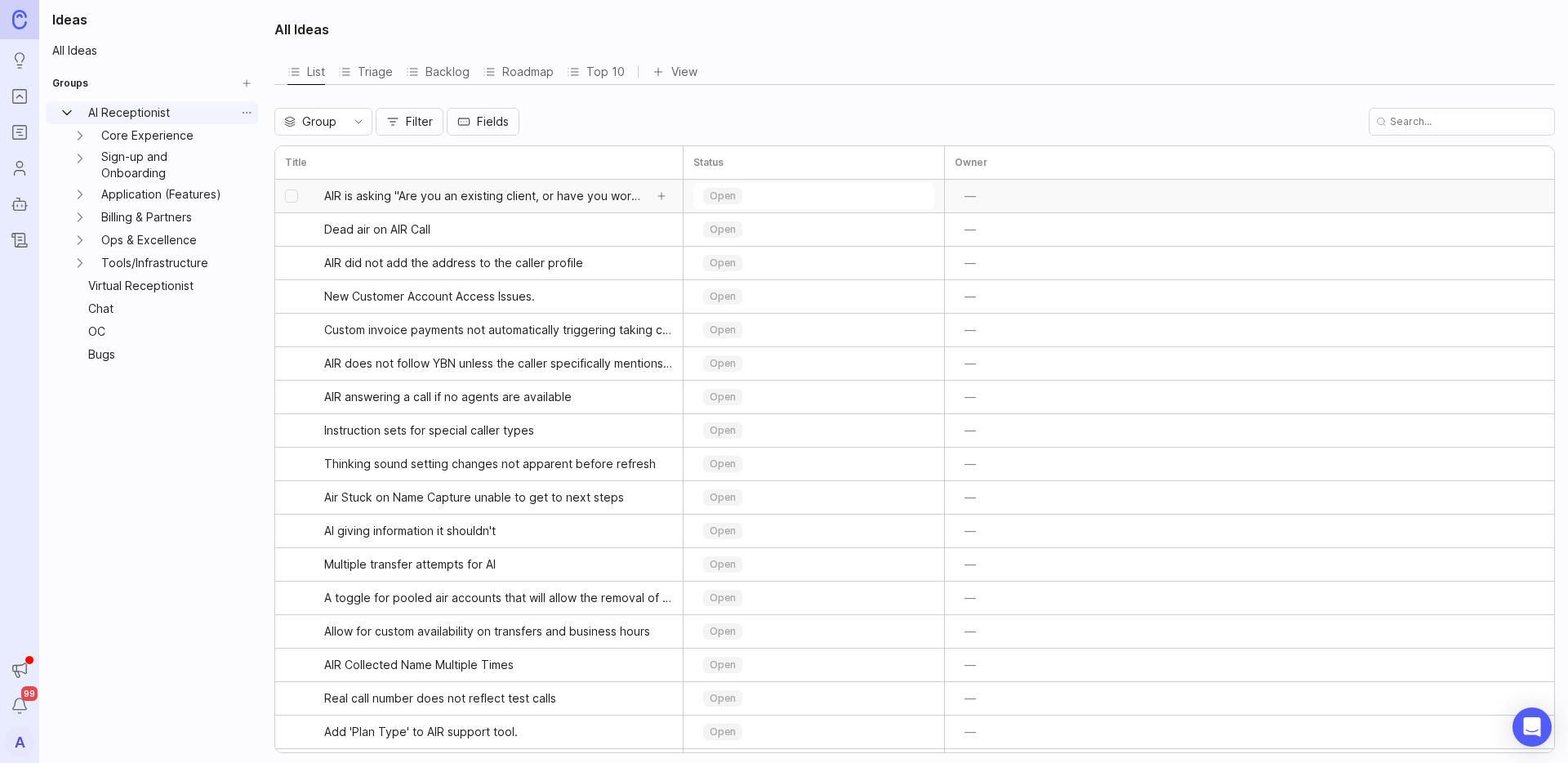
click at [393, 206] on link "AIR is asking "Are you an existing client, or have you worked with us before?"" at bounding box center [484, 196] width 319 height 33
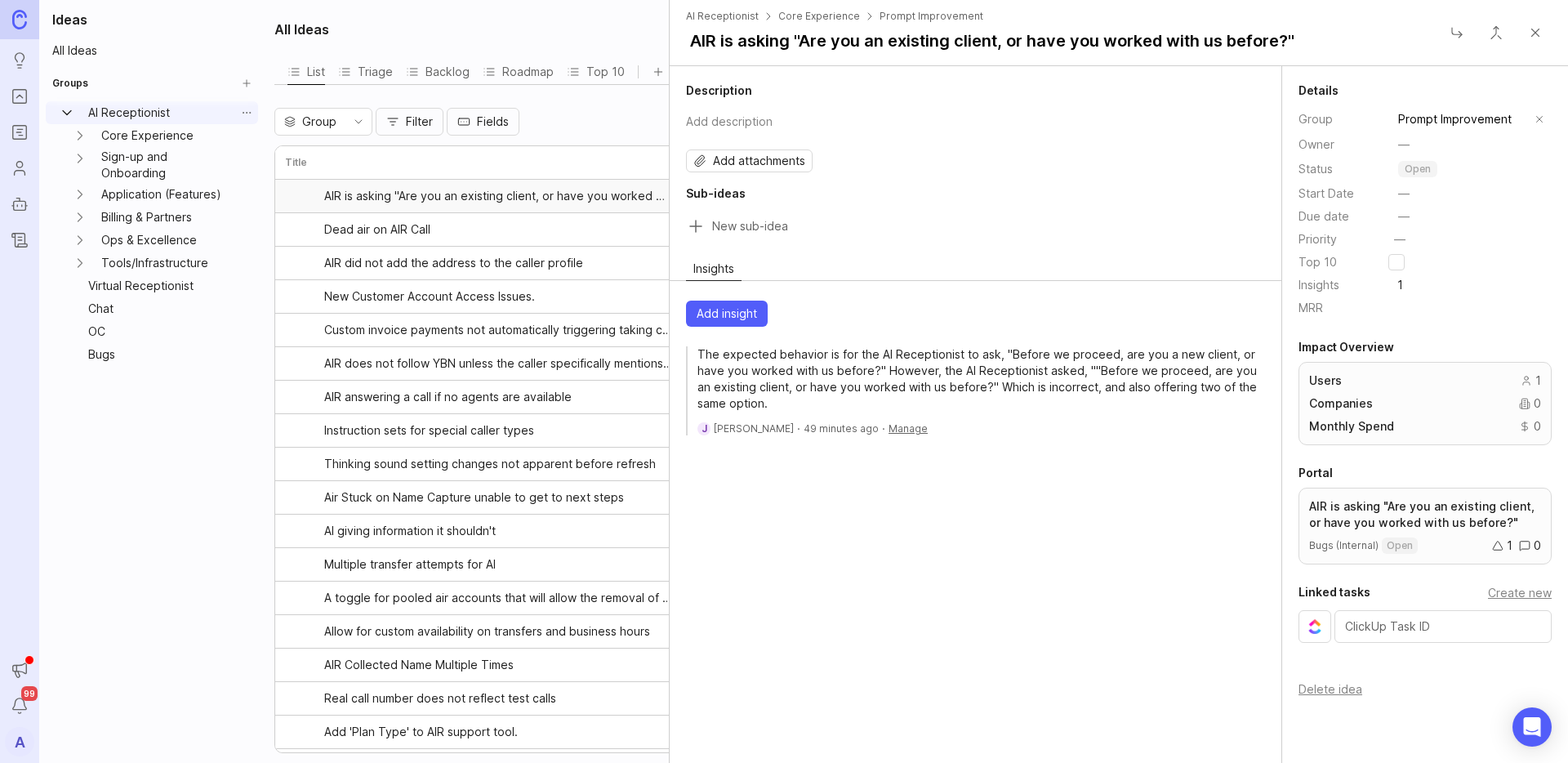
click at [737, 323] on button "Add insight" at bounding box center [727, 314] width 82 height 26
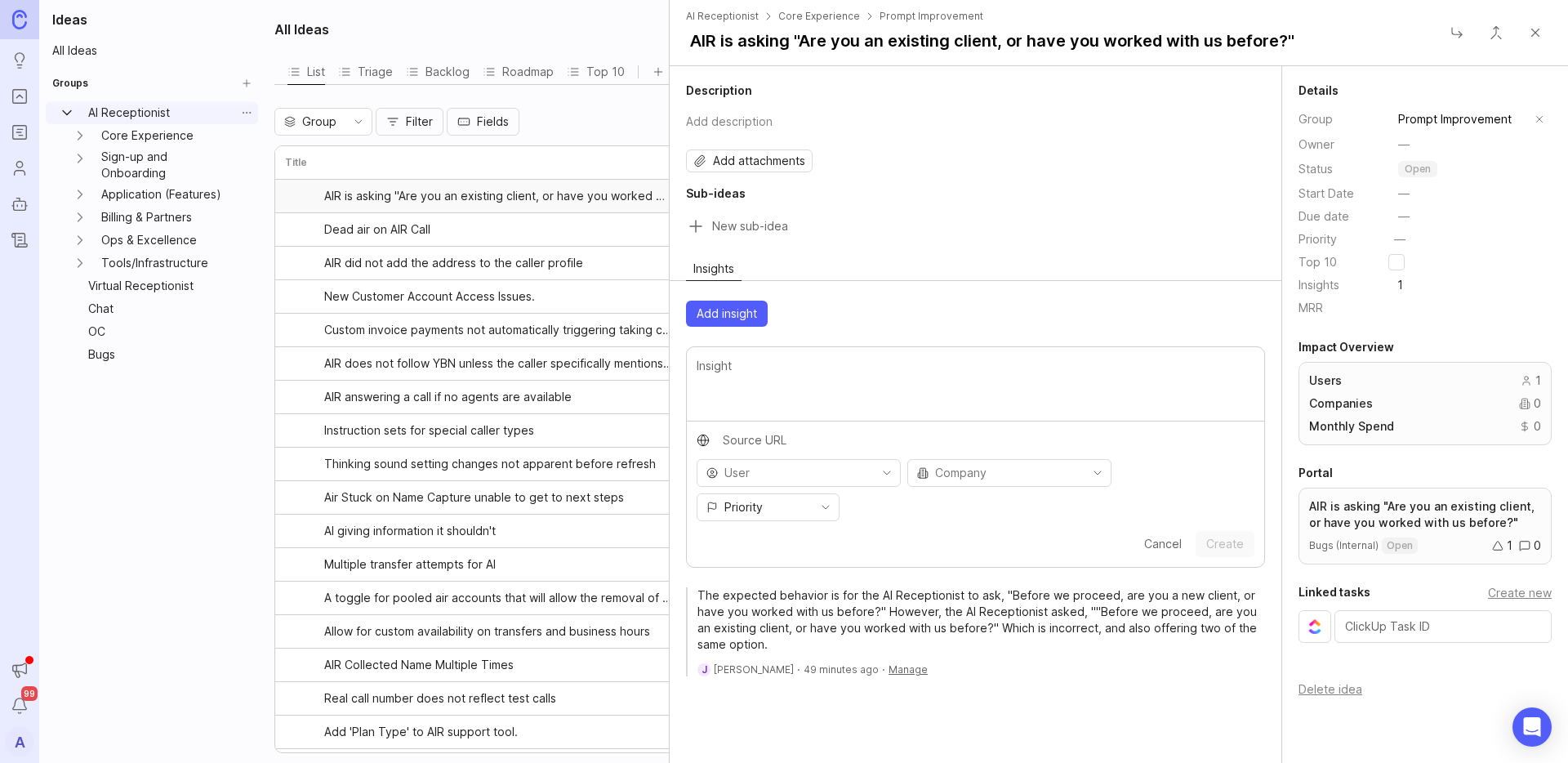
click at [1158, 536] on span "Cancel" at bounding box center [1163, 544] width 38 height 16
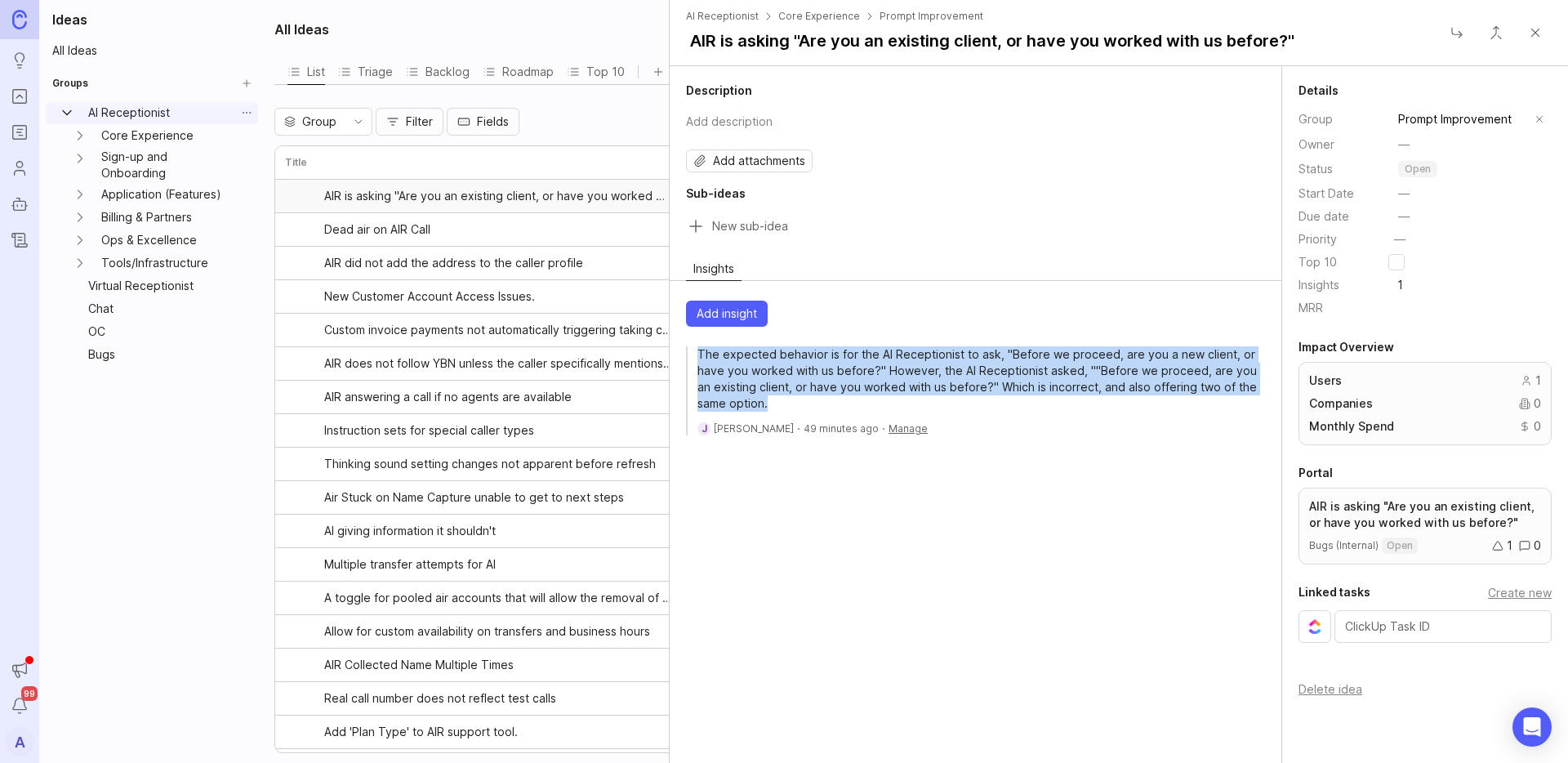
drag, startPoint x: 772, startPoint y: 404, endPoint x: 695, endPoint y: 355, distance: 91.3
click at [695, 355] on div "The expected behavior is for the AI Receptionist to ask, "Before we proceed, ar…" at bounding box center [976, 390] width 579 height 89
drag, startPoint x: 697, startPoint y: 47, endPoint x: 1220, endPoint y: 60, distance: 523.2
click at [1220, 60] on header "AI Receptionist Core Experience Prompt Improvement AIR is asking "Are you an ex…" at bounding box center [1119, 33] width 898 height 66
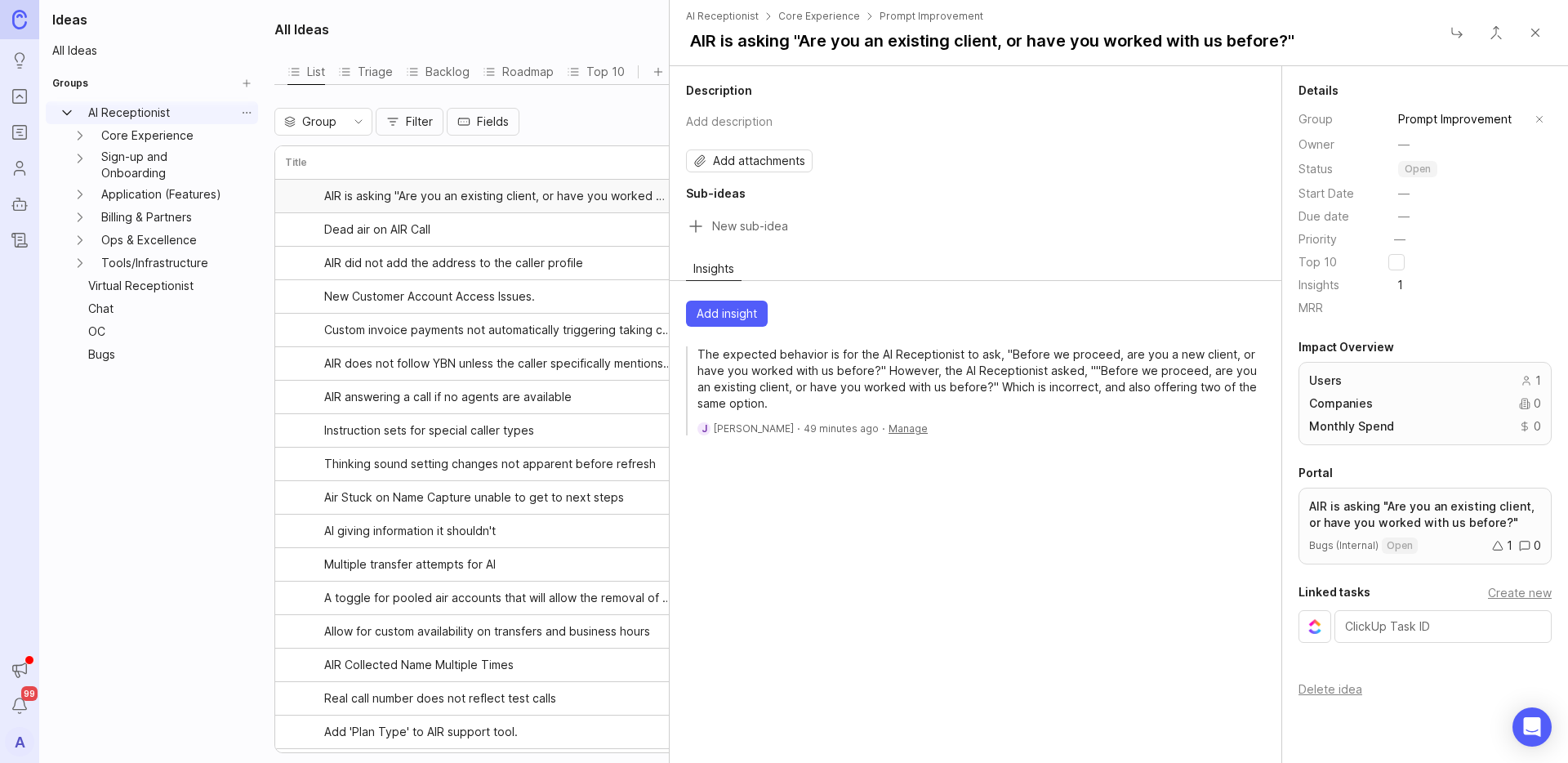
click at [1170, 102] on div "Description Add description" at bounding box center [976, 109] width 579 height 54
click at [1427, 515] on p "AIR is asking "Are you an existing client, or have you worked with us before?"" at bounding box center [1425, 515] width 232 height 33
click at [765, 307] on button "Add insight" at bounding box center [727, 314] width 82 height 26
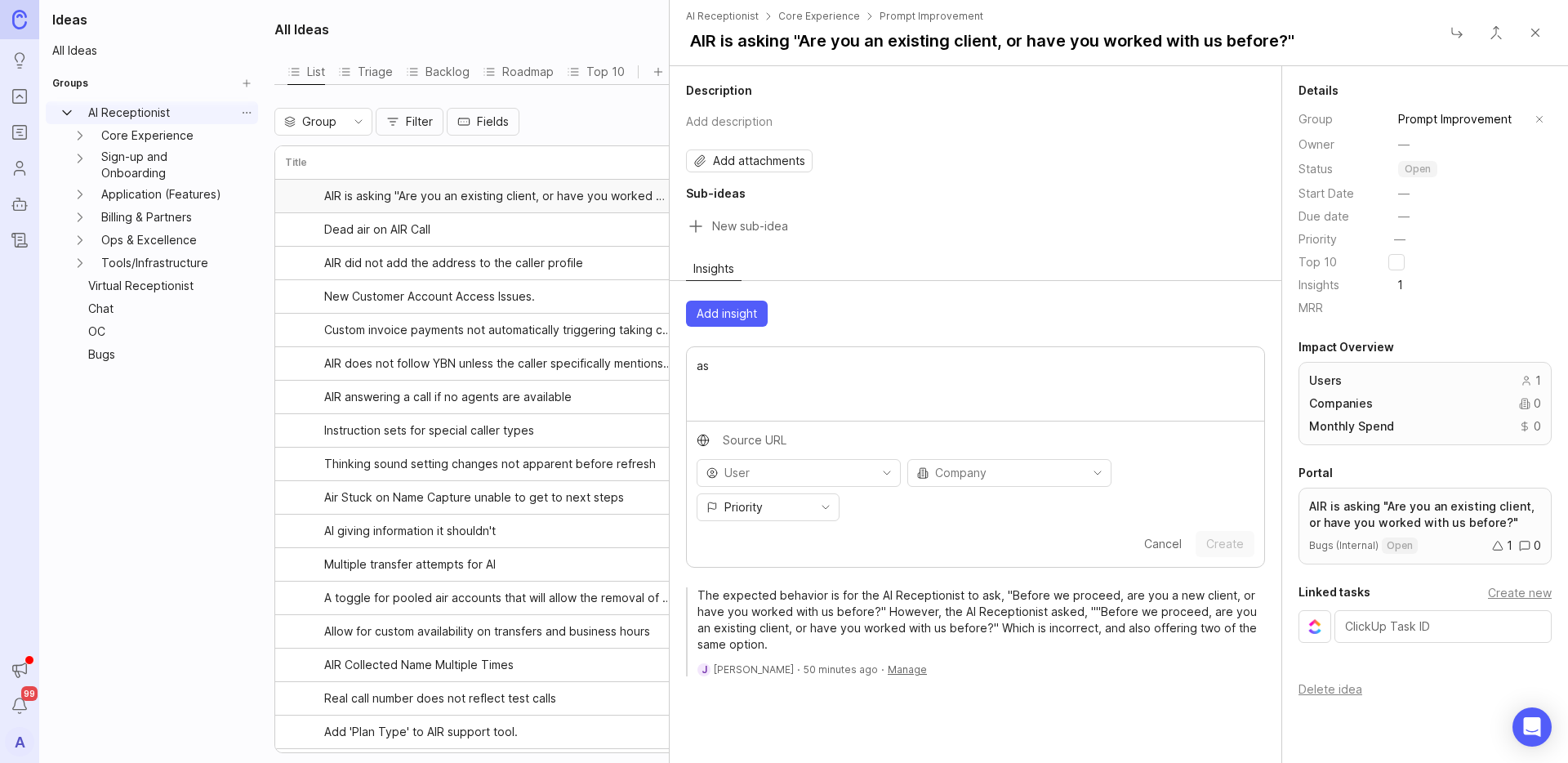
type textarea "a"
type textarea "this is"
click at [873, 474] on icon "toggle icon" at bounding box center [887, 473] width 26 height 13
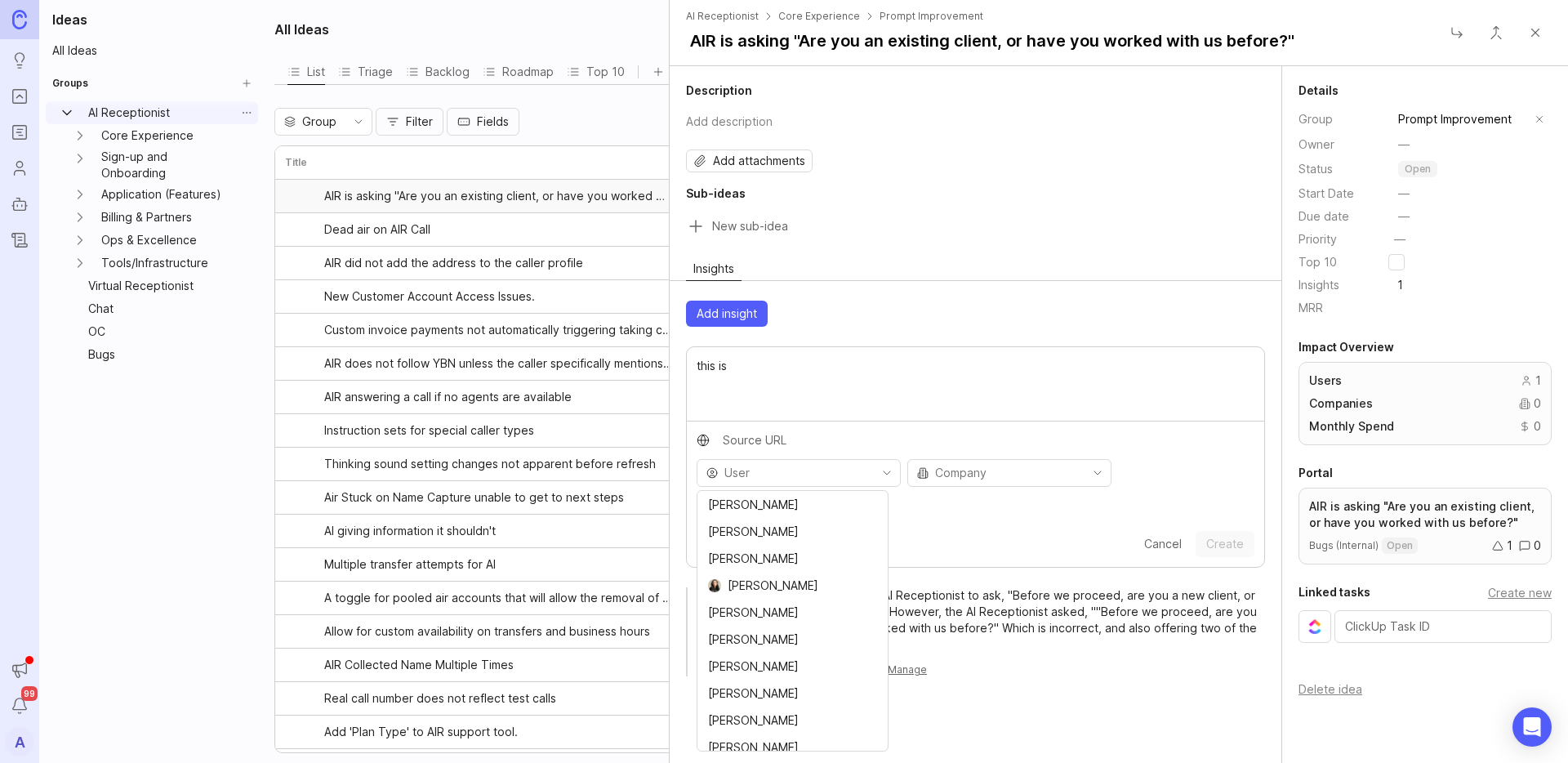
click at [868, 377] on textarea "this is" at bounding box center [976, 384] width 558 height 54
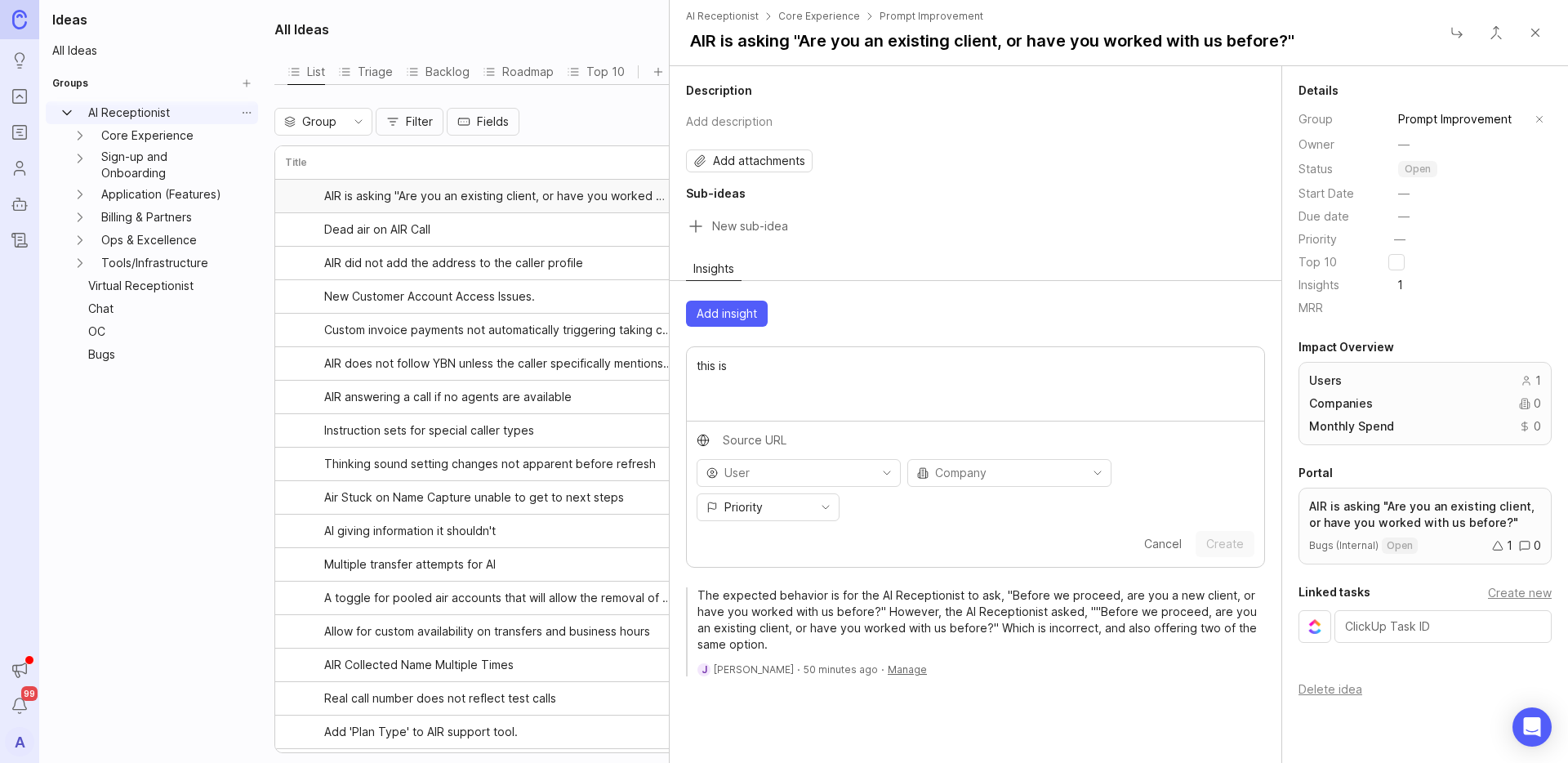
click at [868, 377] on textarea "this is" at bounding box center [976, 384] width 558 height 54
click at [1174, 537] on span "Cancel" at bounding box center [1163, 543] width 38 height 14
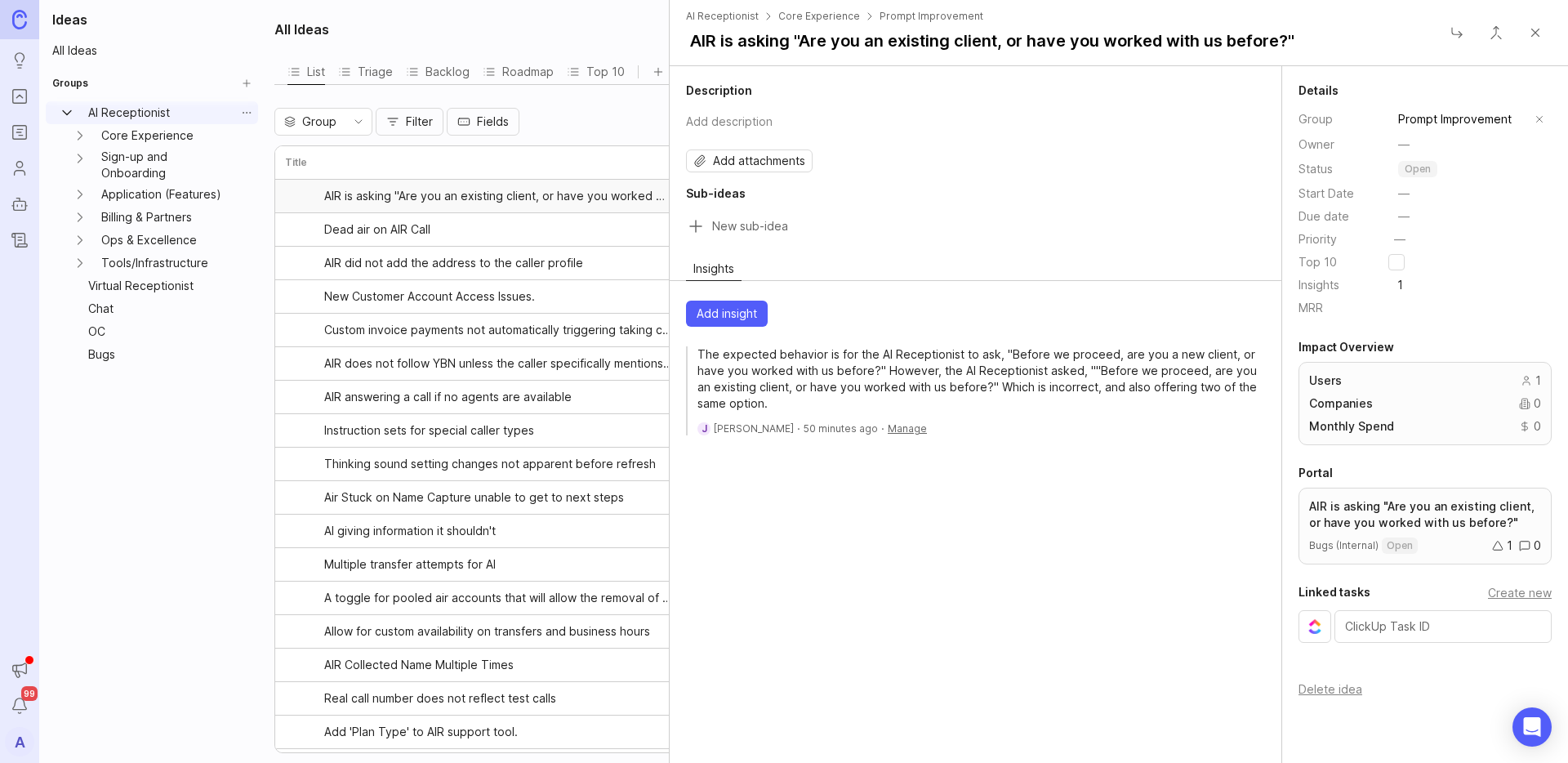
click at [1530, 20] on button "Close" at bounding box center [1535, 33] width 33 height 33
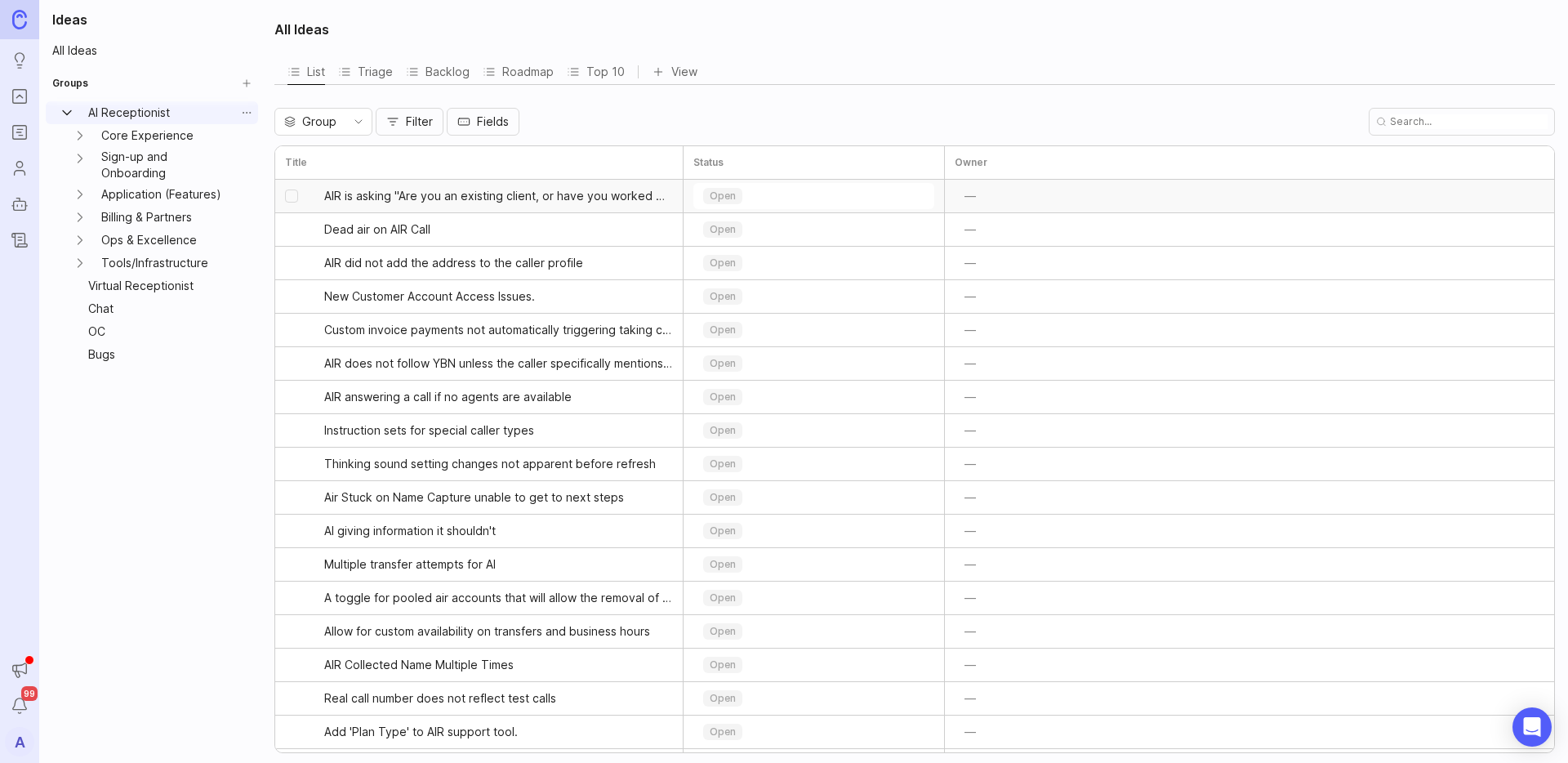
click at [735, 190] on p "open" at bounding box center [723, 196] width 26 height 13
click at [806, 41] on div "All Ideas" at bounding box center [914, 29] width 1280 height 39
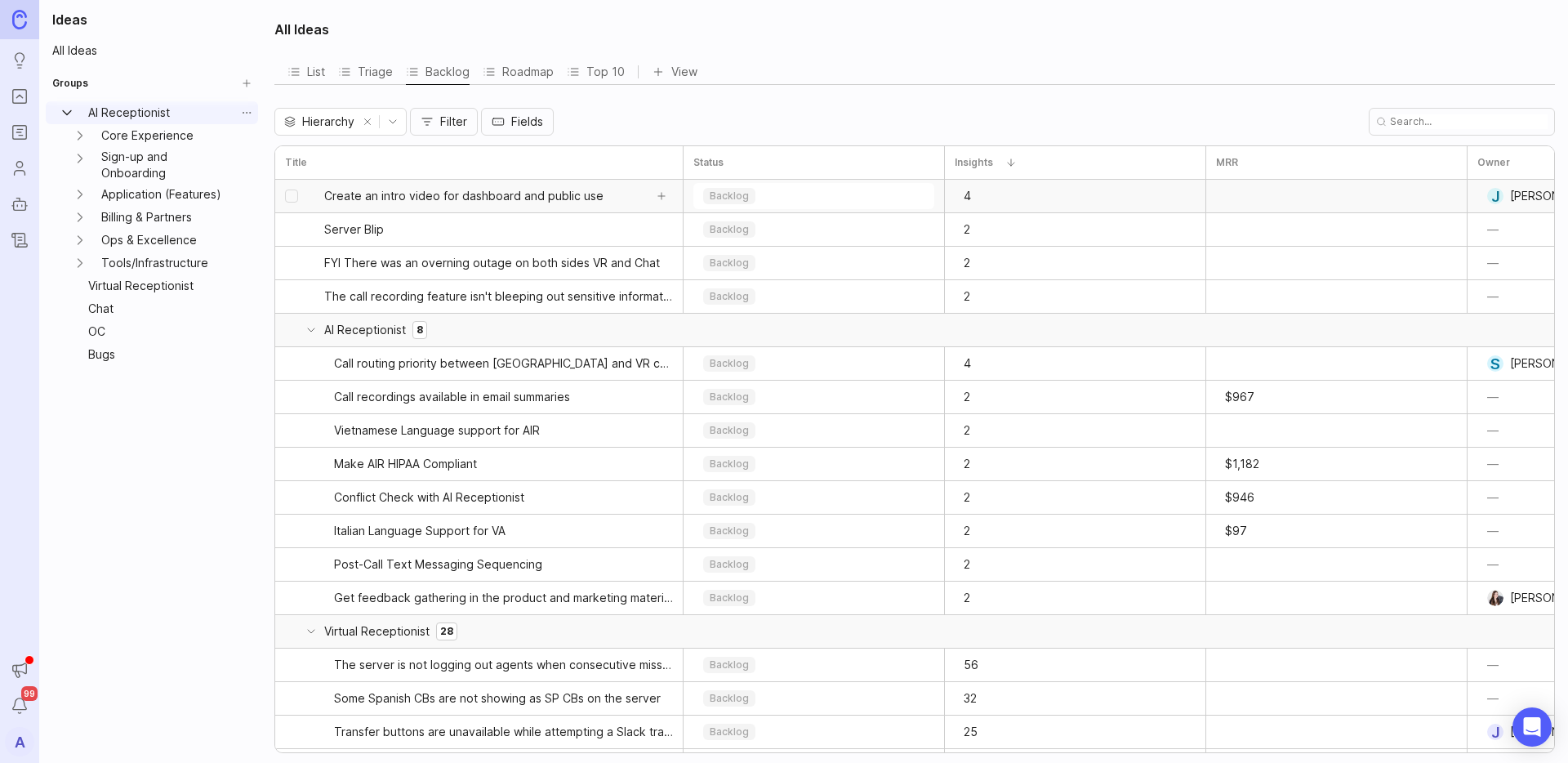
click at [580, 199] on span "Create an intro video for dashboard and public use" at bounding box center [464, 196] width 279 height 16
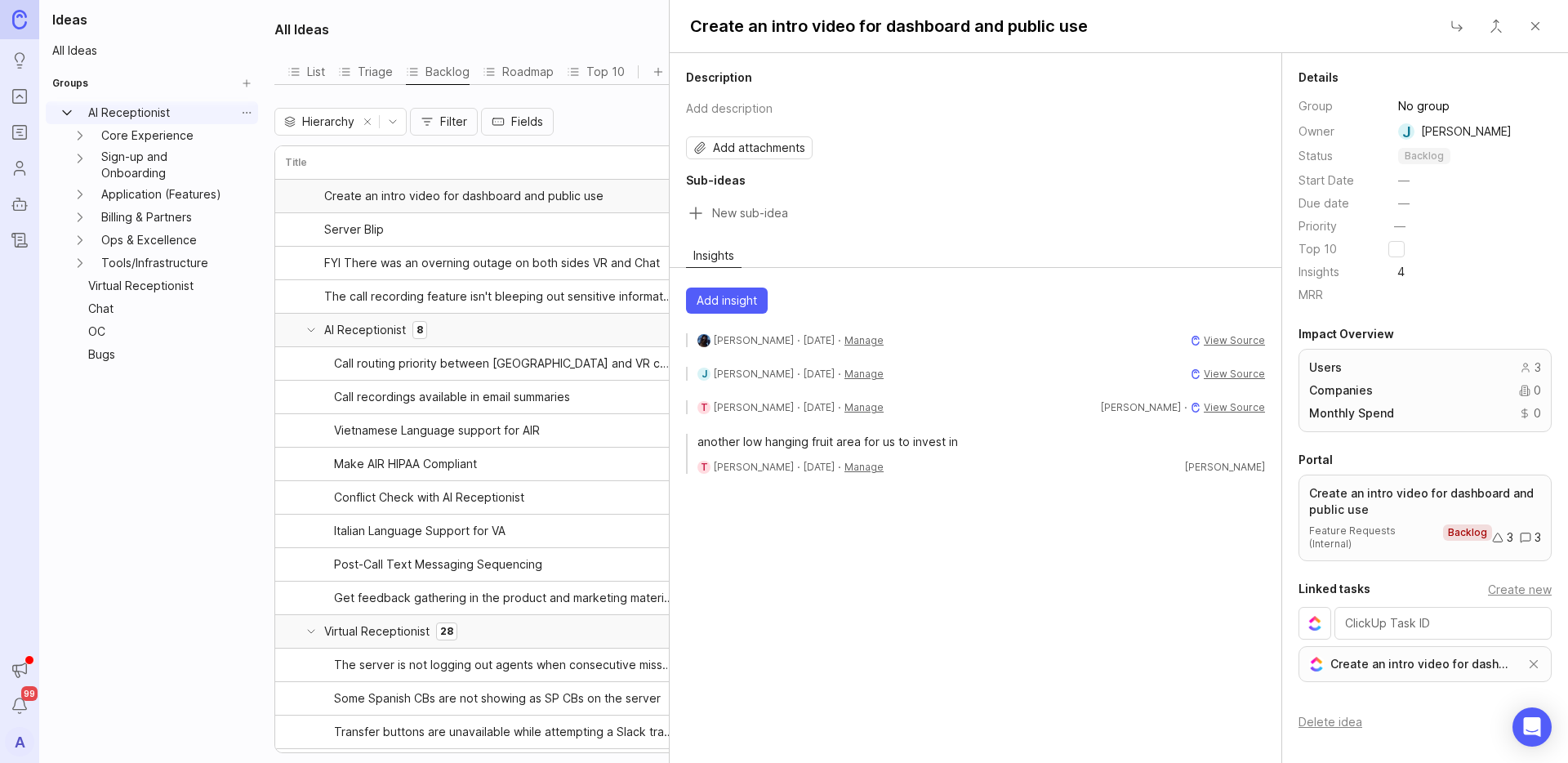
click at [1213, 410] on span "View Source" at bounding box center [1234, 407] width 61 height 12
click at [1215, 373] on span "View Source" at bounding box center [1234, 373] width 61 height 12
click at [1541, 29] on button "Close" at bounding box center [1535, 26] width 33 height 33
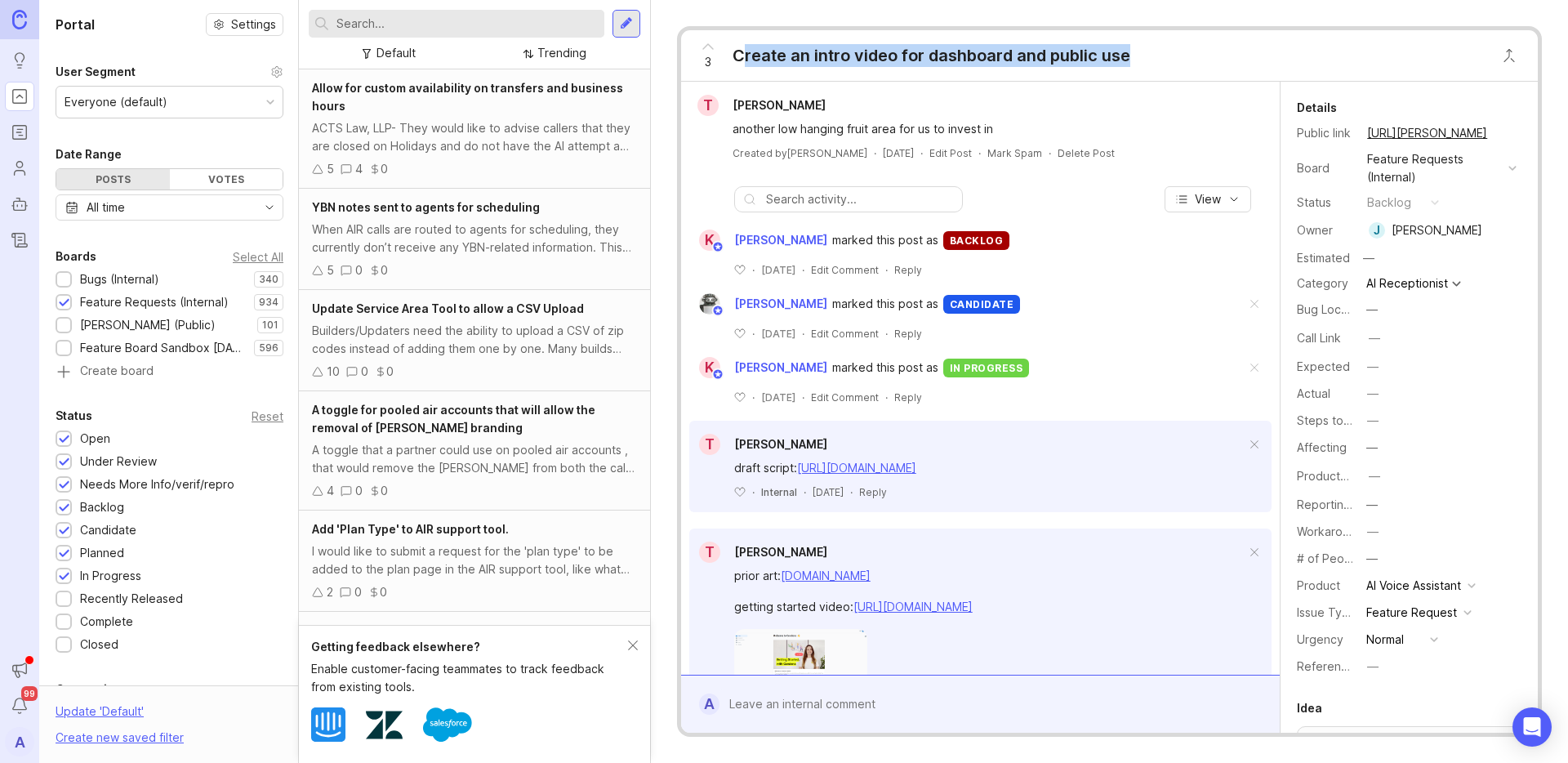
drag, startPoint x: 742, startPoint y: 56, endPoint x: 1181, endPoint y: 60, distance: 439.0
click at [1181, 60] on div "3 Create an intro video for dashboard and public use" at bounding box center [1110, 56] width 856 height 51
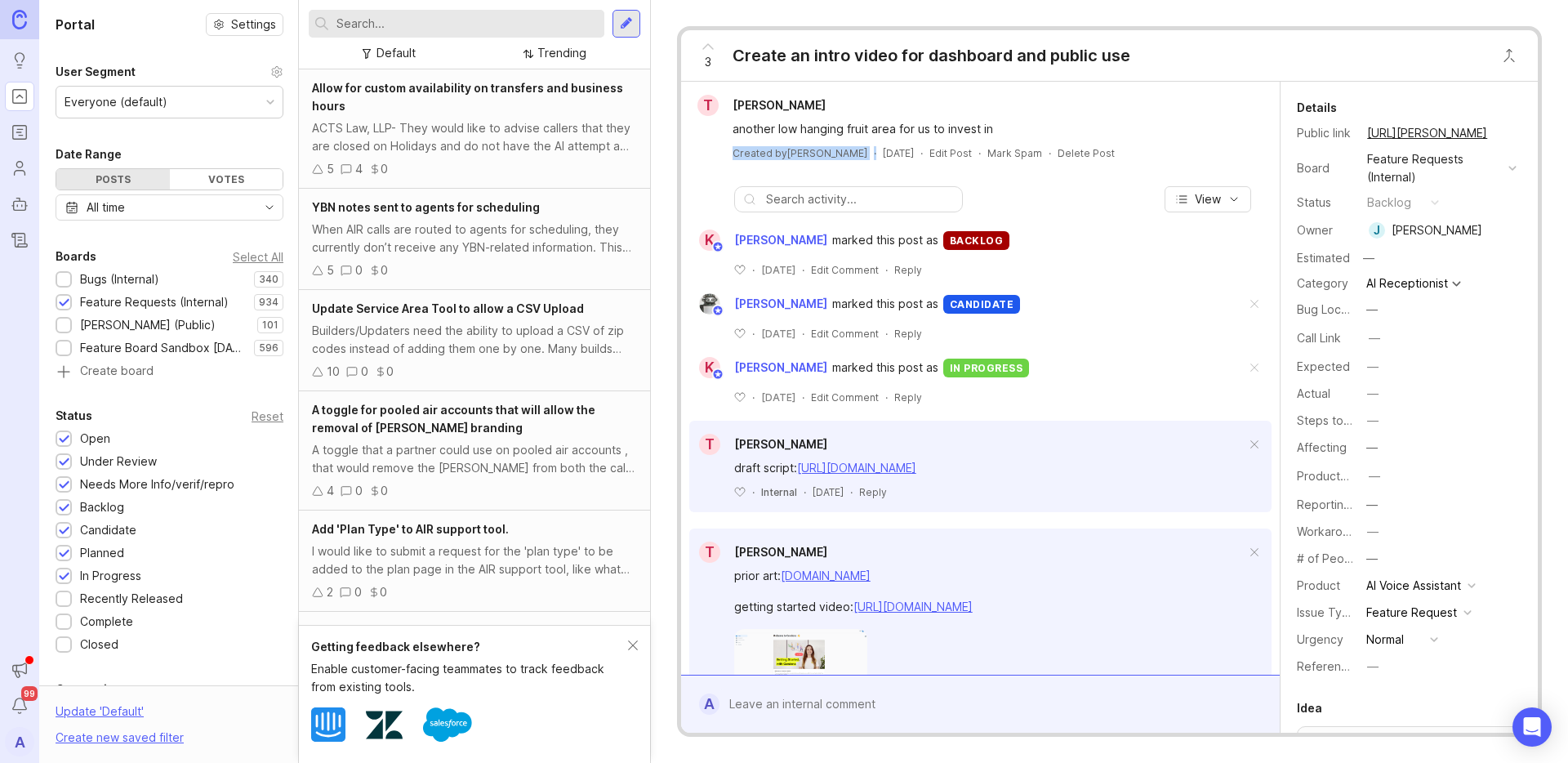
drag, startPoint x: 731, startPoint y: 154, endPoint x: 829, endPoint y: 114, distance: 105.8
click at [862, 154] on div "Created by Justin Maxwell · October 11, 2024 · Edit Post · Mark Spam · Delete P…" at bounding box center [981, 153] width 586 height 14
click at [1206, 58] on div "3 Create an intro video for dashboard and public use" at bounding box center [1110, 56] width 856 height 51
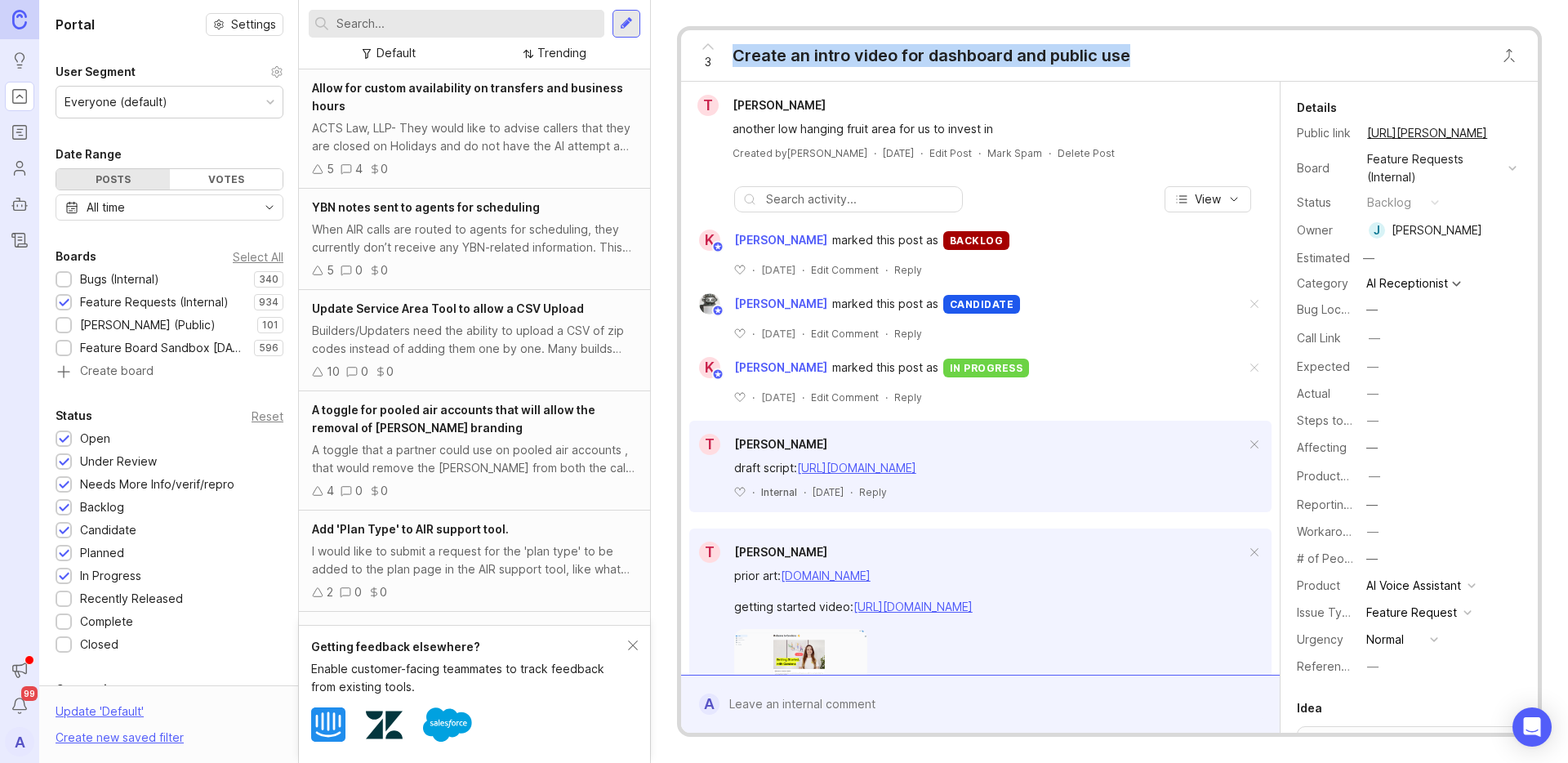
drag, startPoint x: 734, startPoint y: 56, endPoint x: 1178, endPoint y: 66, distance: 444.1
click at [1178, 66] on div "3 Create an intro video for dashboard and public use" at bounding box center [1110, 56] width 856 height 51
click at [1206, 66] on div "3 Create an intro video for dashboard and public use" at bounding box center [1110, 56] width 856 height 51
